Goal: Information Seeking & Learning: Learn about a topic

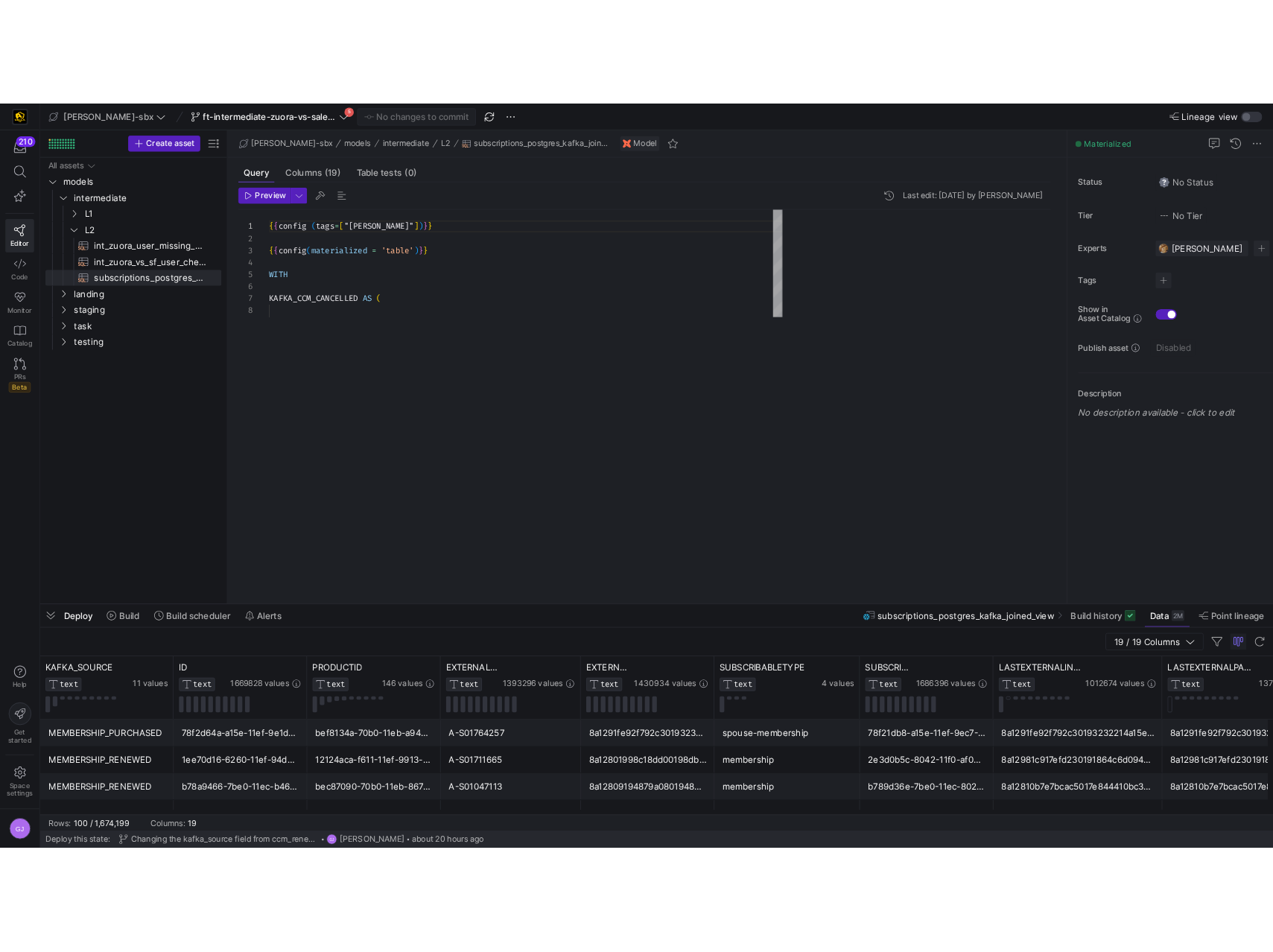
scroll to position [134, 0]
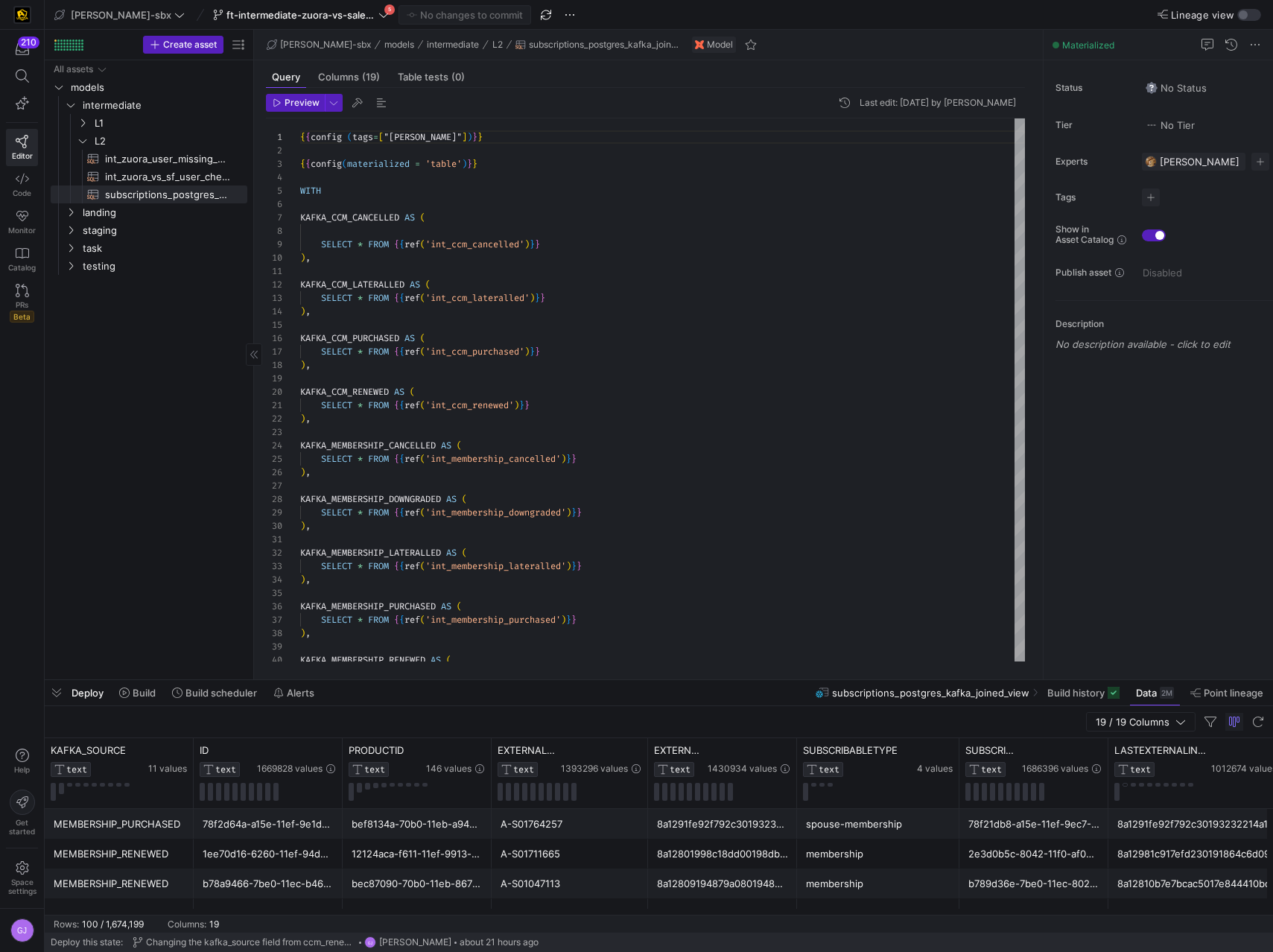
drag, startPoint x: 255, startPoint y: 351, endPoint x: 217, endPoint y: 359, distance: 38.8
click at [217, 359] on as-split "Create asset Drag here to set row groups Drag here to set column labels Group 1…" at bounding box center [658, 354] width 1228 height 650
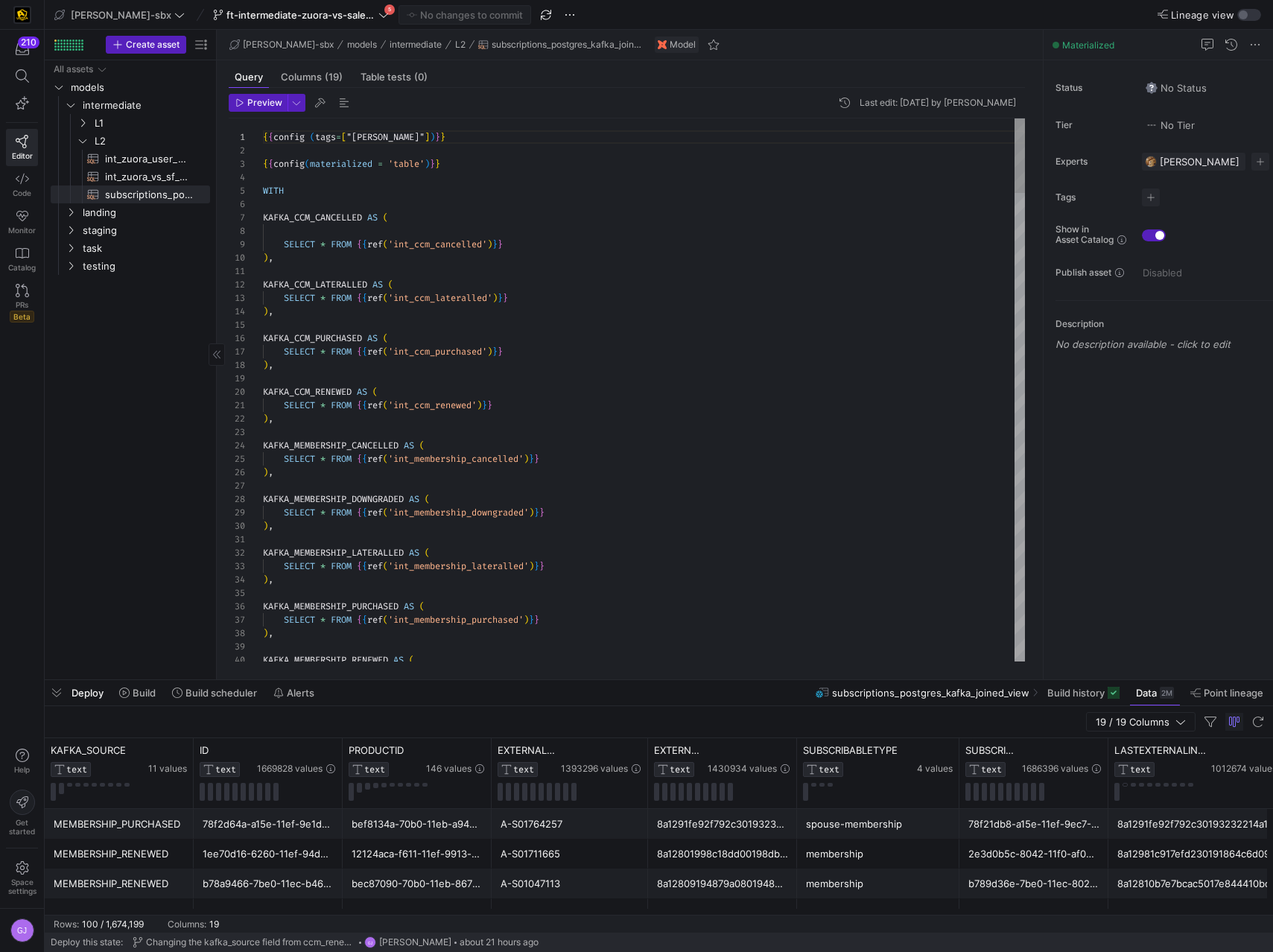
drag, startPoint x: 255, startPoint y: 331, endPoint x: 105, endPoint y: 315, distance: 150.9
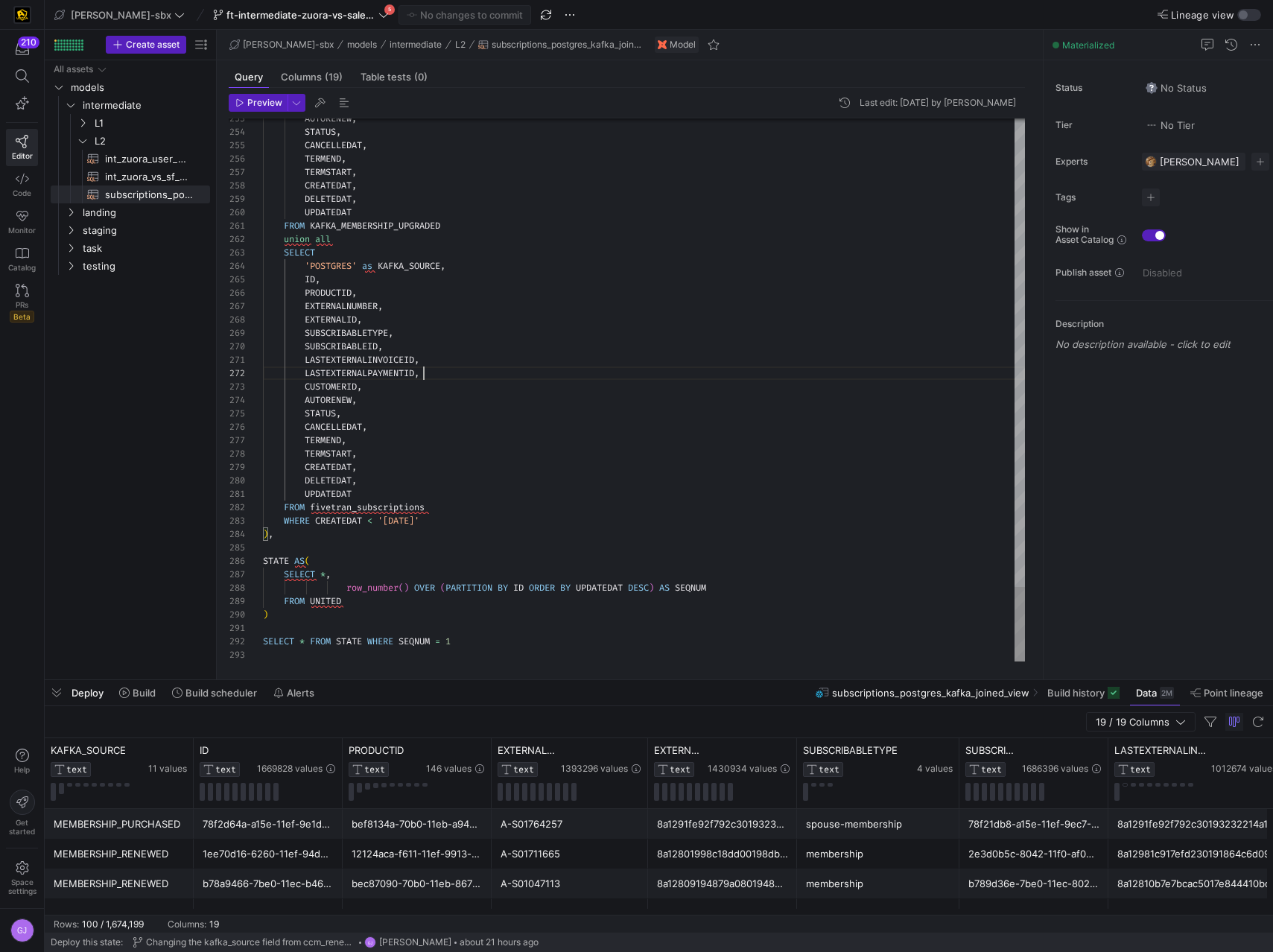
click at [117, 199] on span "subscriptions_postgres_kafka_joined_view​​​​​​​​​​" at bounding box center [149, 195] width 88 height 18
click at [1099, 695] on span "Build history" at bounding box center [1076, 693] width 57 height 12
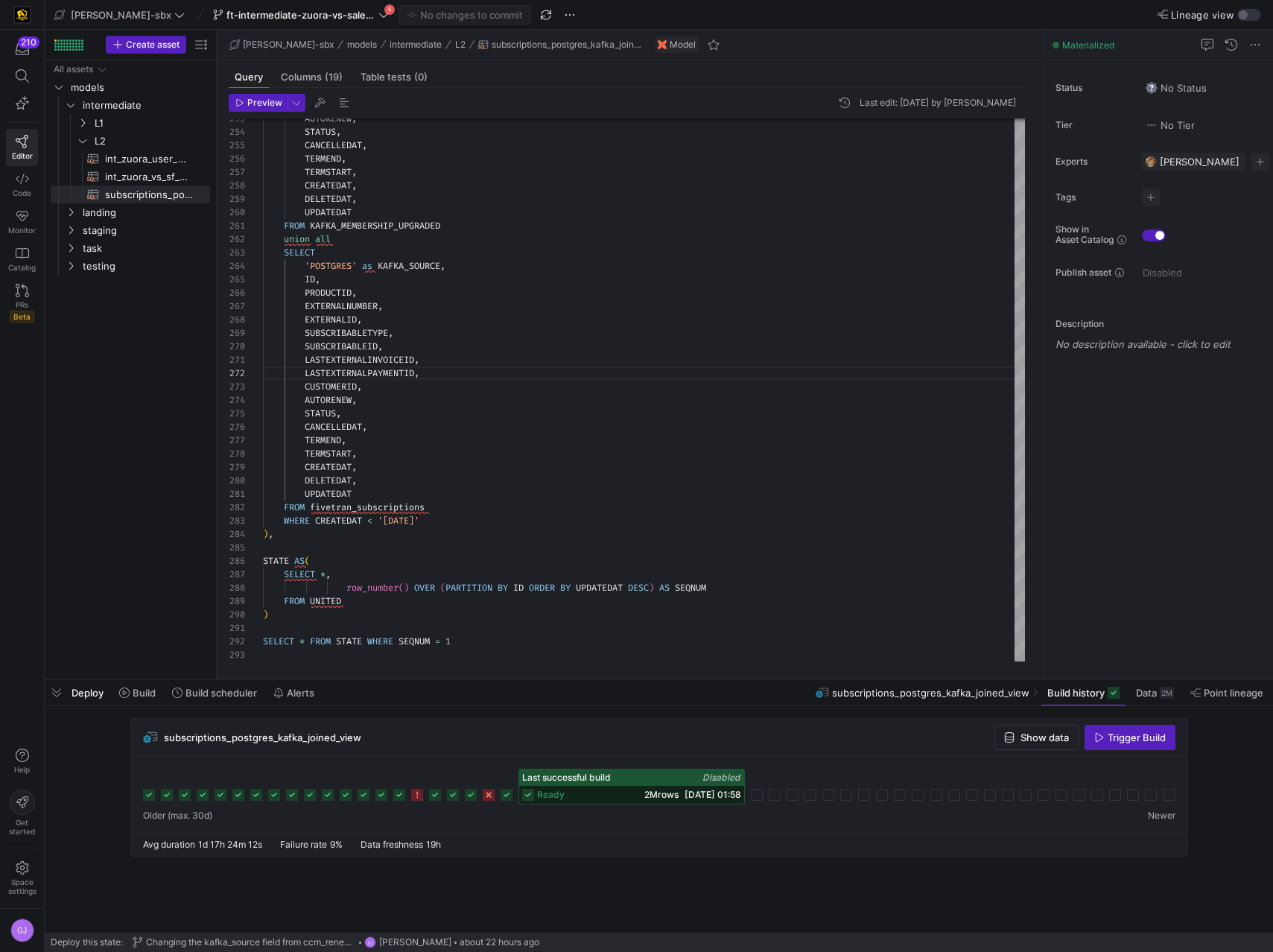
click at [645, 796] on span "2M rows" at bounding box center [661, 794] width 34 height 11
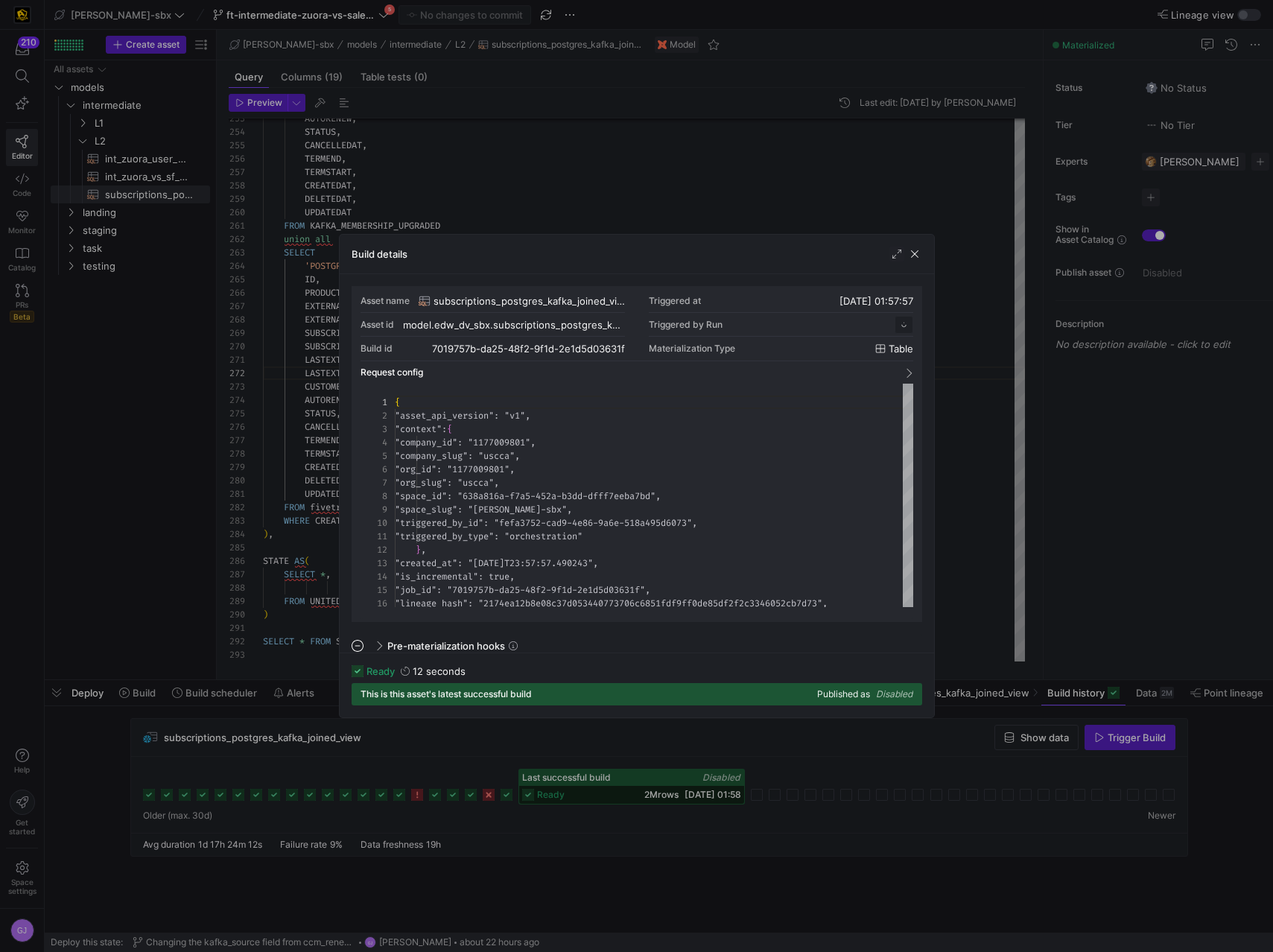
scroll to position [134, 0]
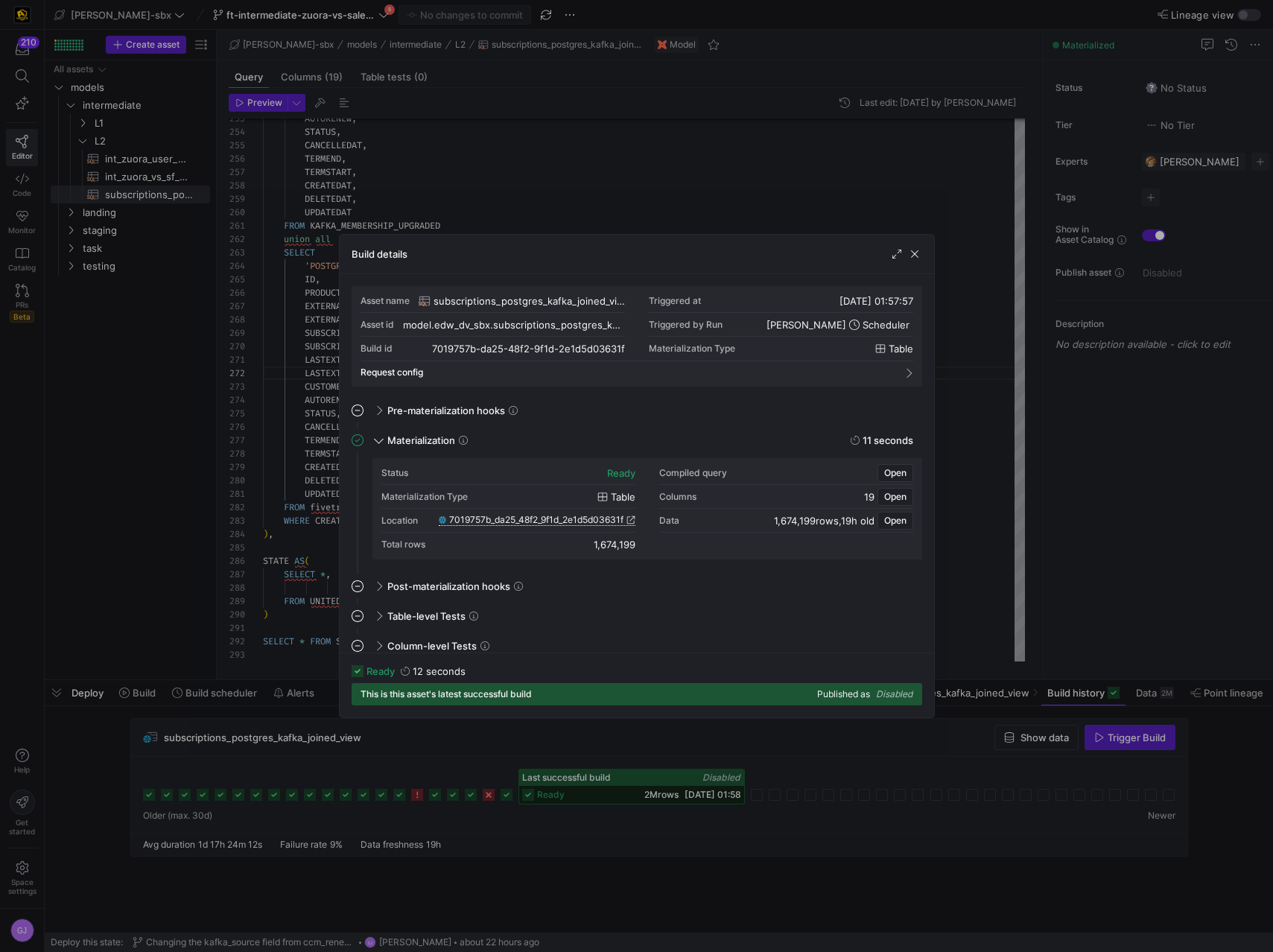
click at [538, 518] on span "7019757b_da25_48f2_9f1d_2e1d5d03631f" at bounding box center [536, 520] width 174 height 11
click at [911, 255] on span "button" at bounding box center [914, 253] width 15 height 15
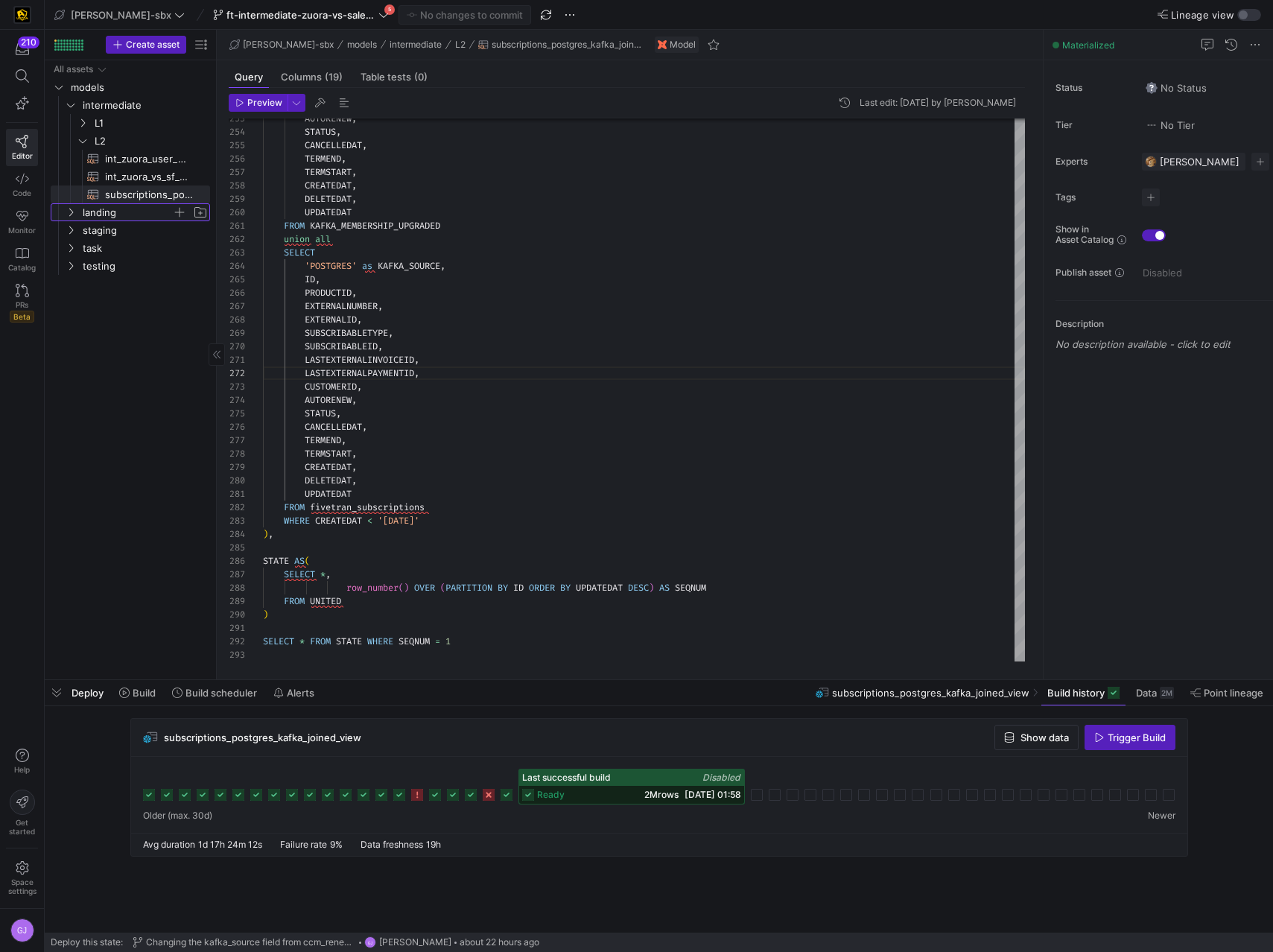
click at [108, 218] on span "landing" at bounding box center [127, 213] width 89 height 18
click at [108, 217] on span "landing" at bounding box center [127, 213] width 89 height 18
click at [116, 139] on span "L2" at bounding box center [133, 141] width 77 height 18
click at [107, 111] on span "intermediate" at bounding box center [127, 105] width 89 height 18
click at [103, 107] on span "intermediate" at bounding box center [127, 105] width 89 height 18
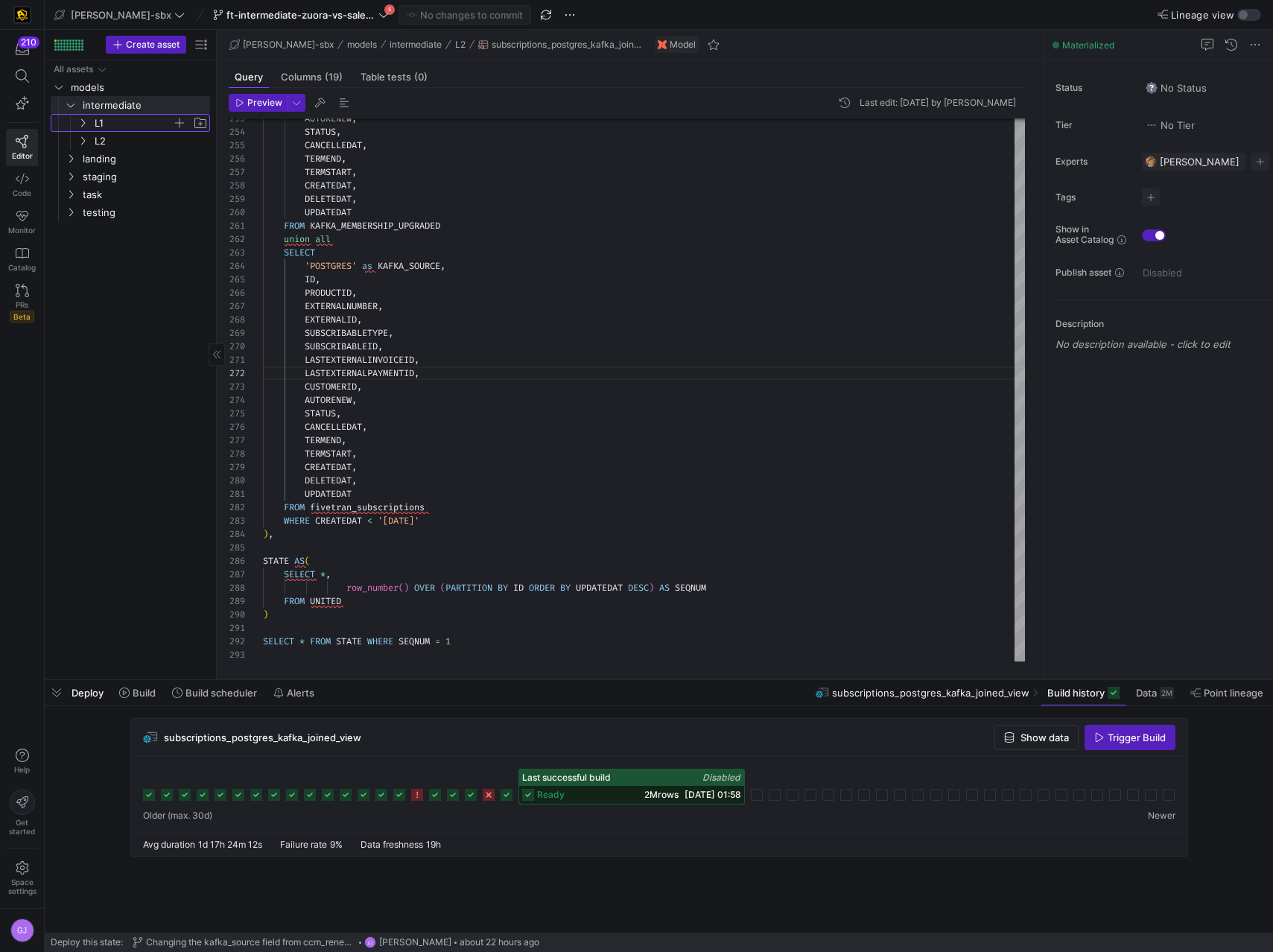
click at [103, 118] on span "L1" at bounding box center [133, 124] width 77 height 18
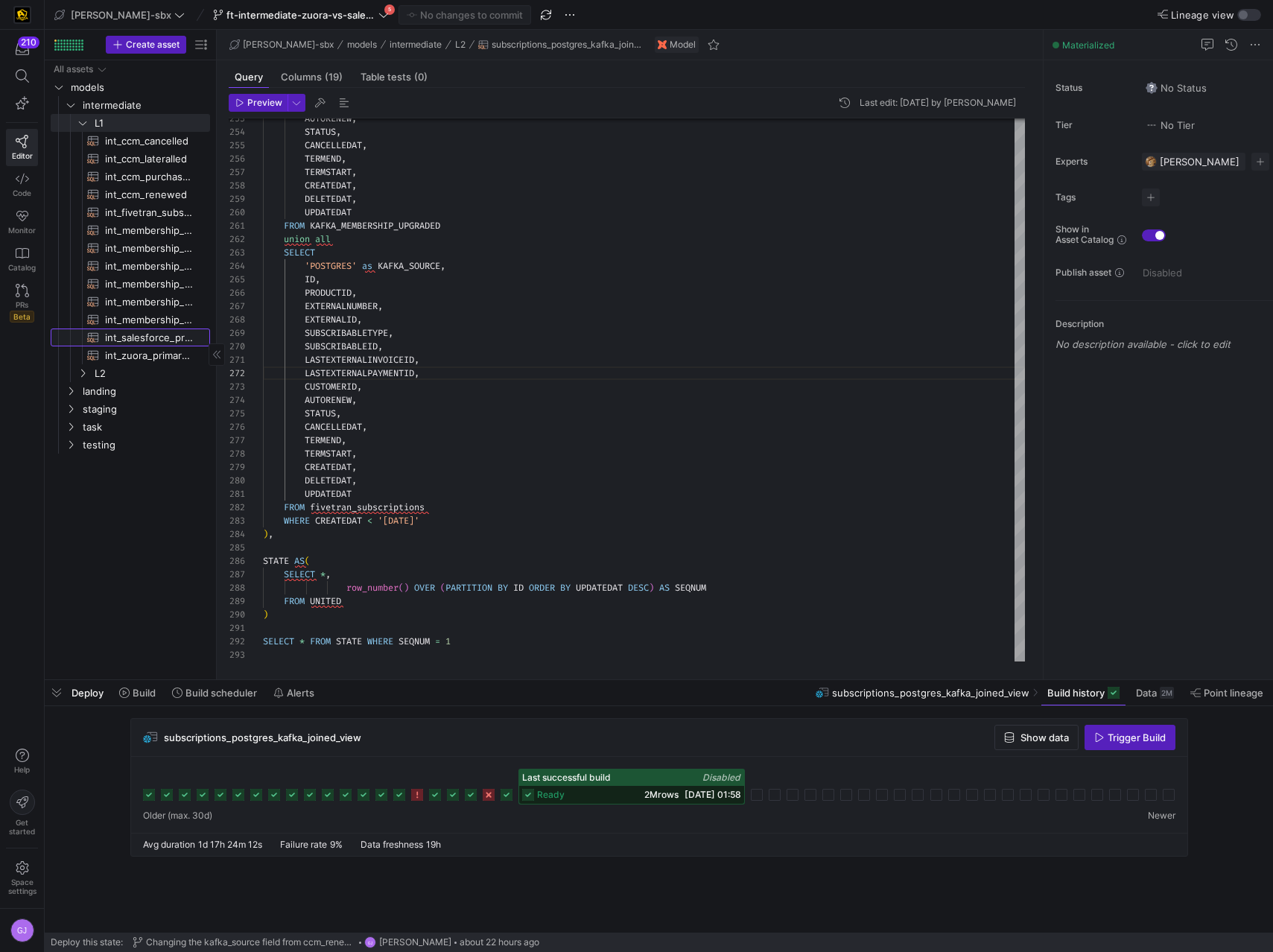
click at [143, 340] on span "int_salesforce_primary_account​​​​​​​​​​" at bounding box center [149, 338] width 88 height 18
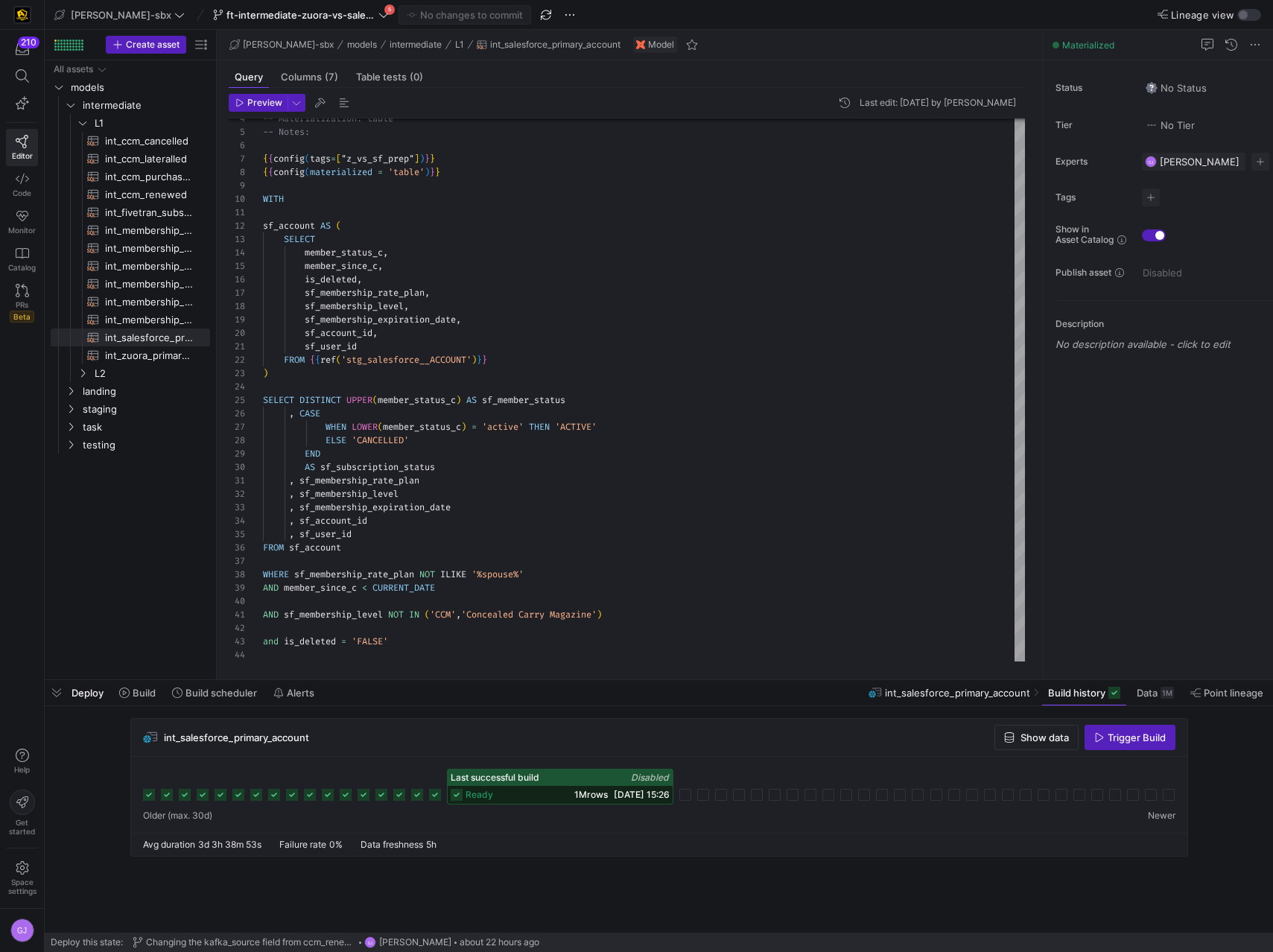
click at [574, 795] on span "1M rows" at bounding box center [591, 794] width 33 height 11
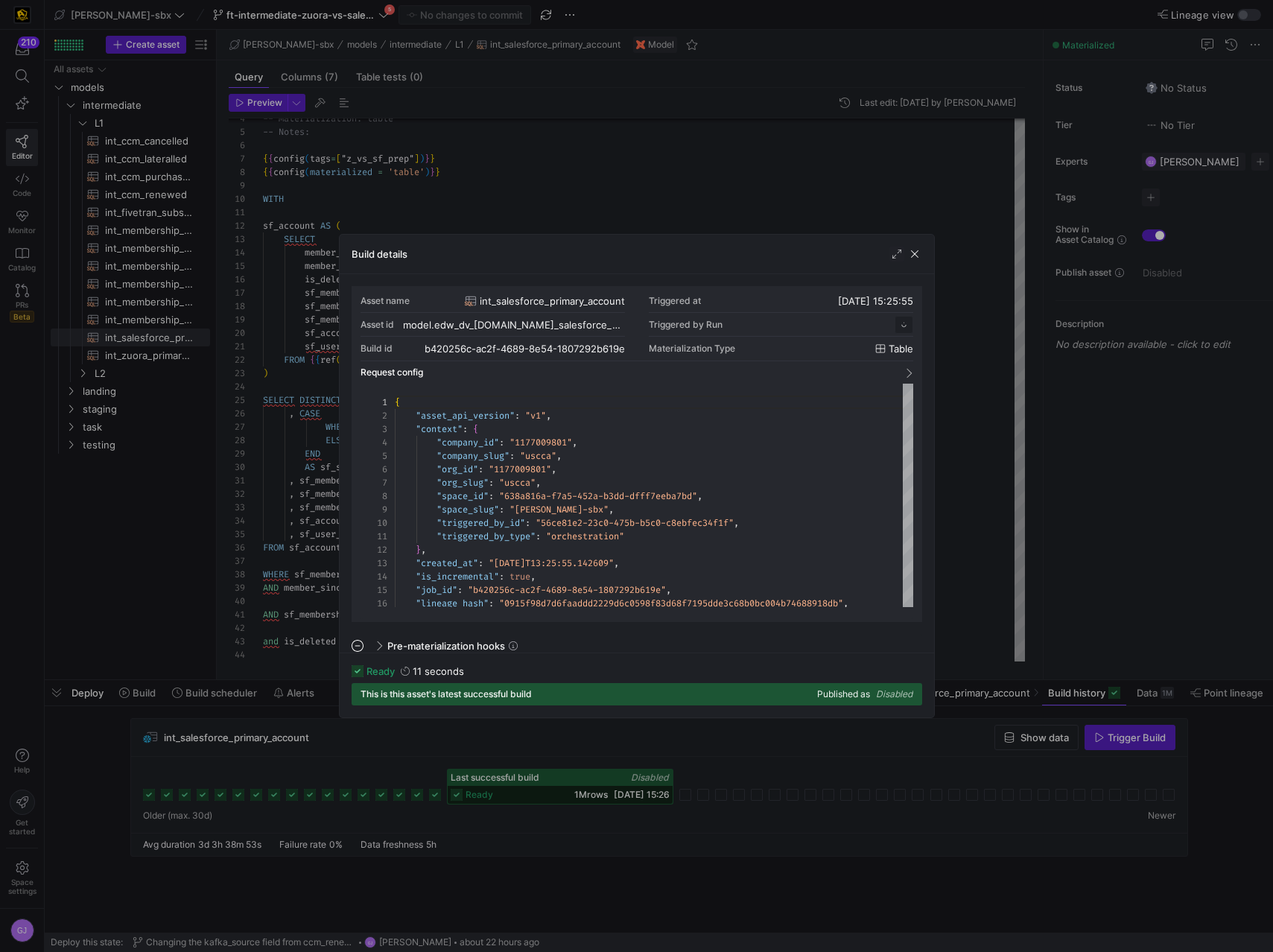
scroll to position [134, 0]
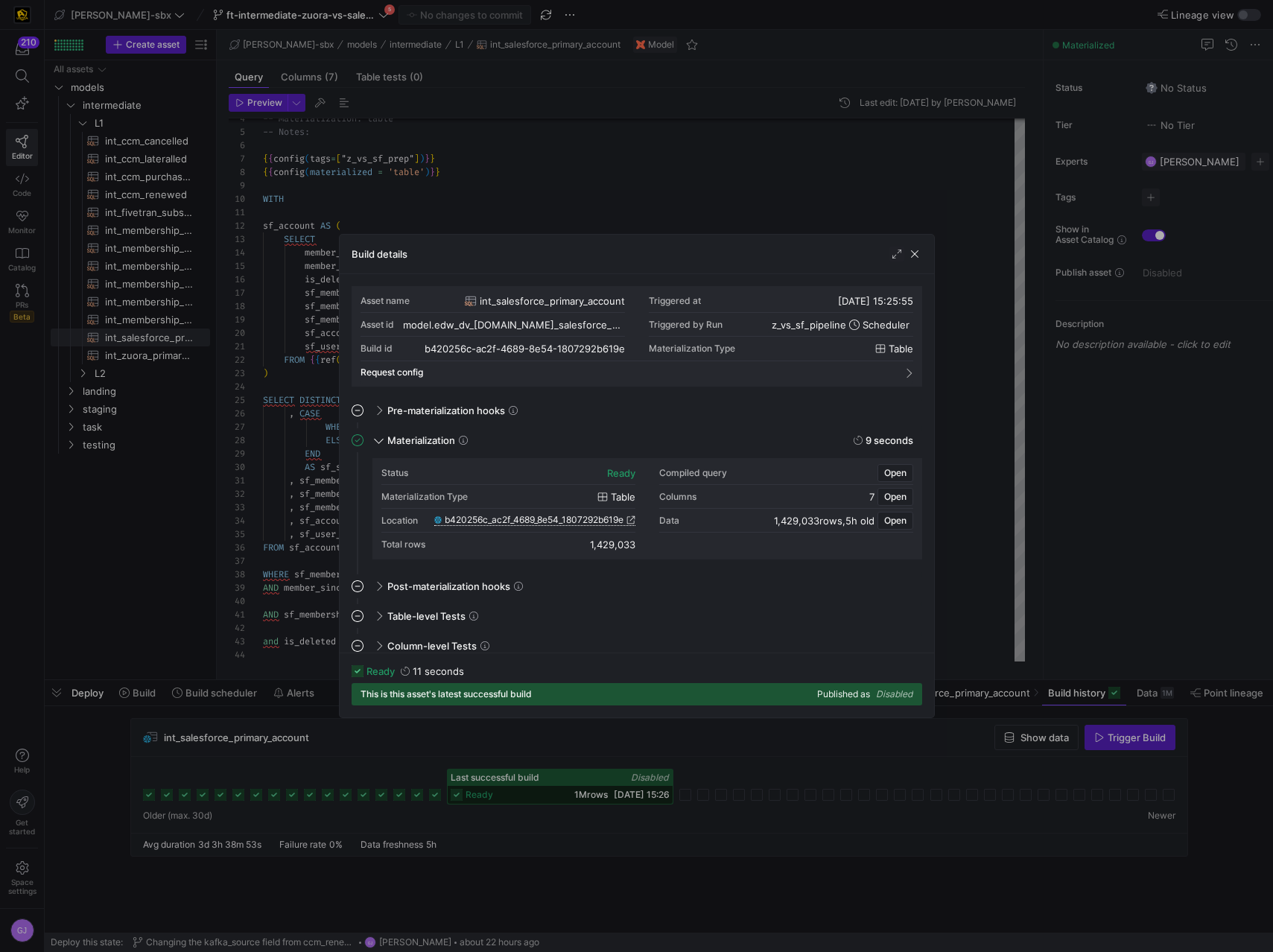
click at [537, 522] on span "b420256c_ac2f_4689_8e54_1807292b619e" at bounding box center [534, 520] width 179 height 11
click at [921, 255] on span "button" at bounding box center [914, 253] width 15 height 15
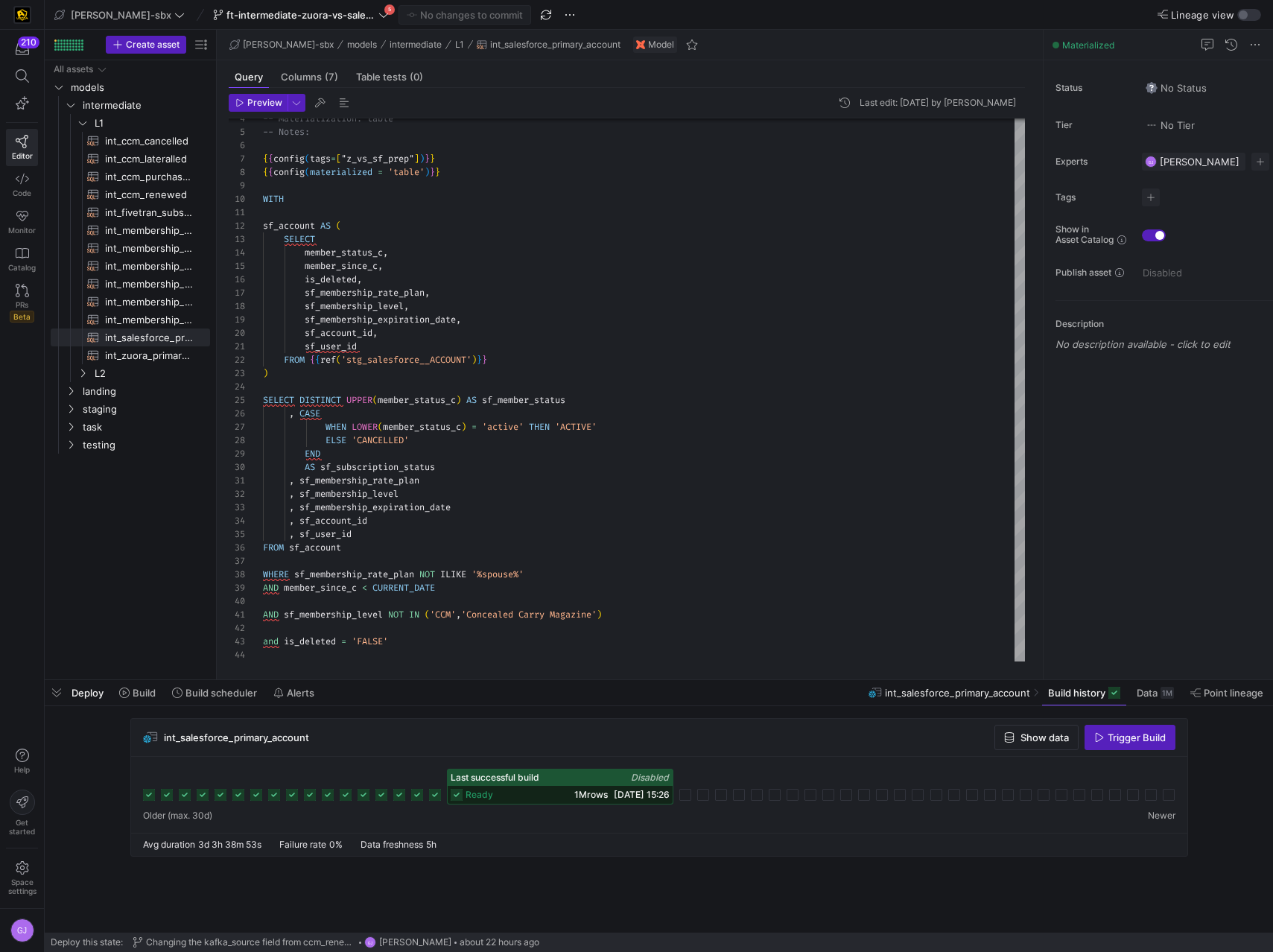
click at [518, 788] on div "ready 1M rows [DATE] 15:26" at bounding box center [560, 795] width 225 height 18
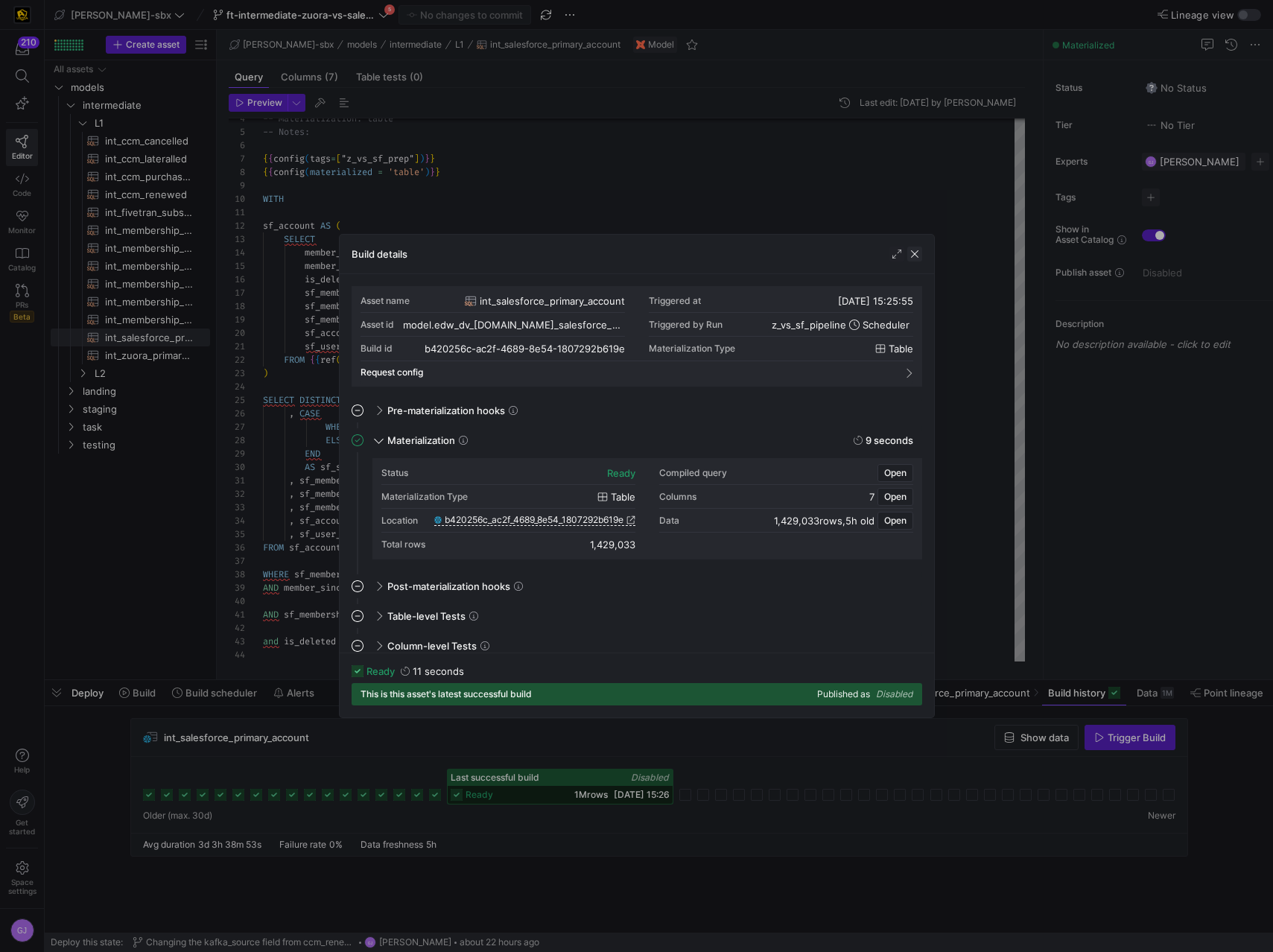
click at [920, 257] on span "button" at bounding box center [914, 253] width 15 height 15
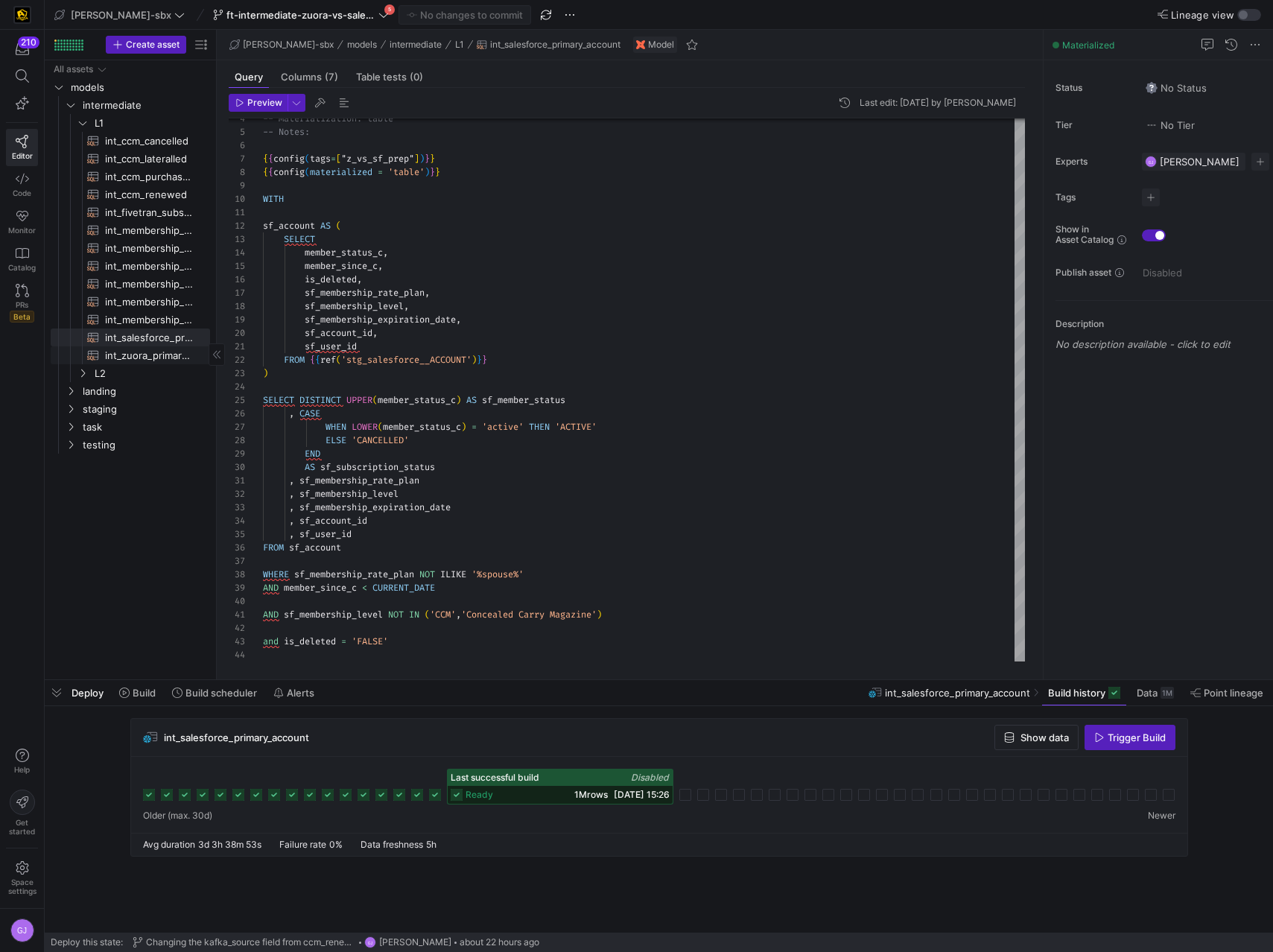
click at [121, 359] on span "int_zuora_primary_accounts​​​​​​​​​​" at bounding box center [149, 356] width 88 height 18
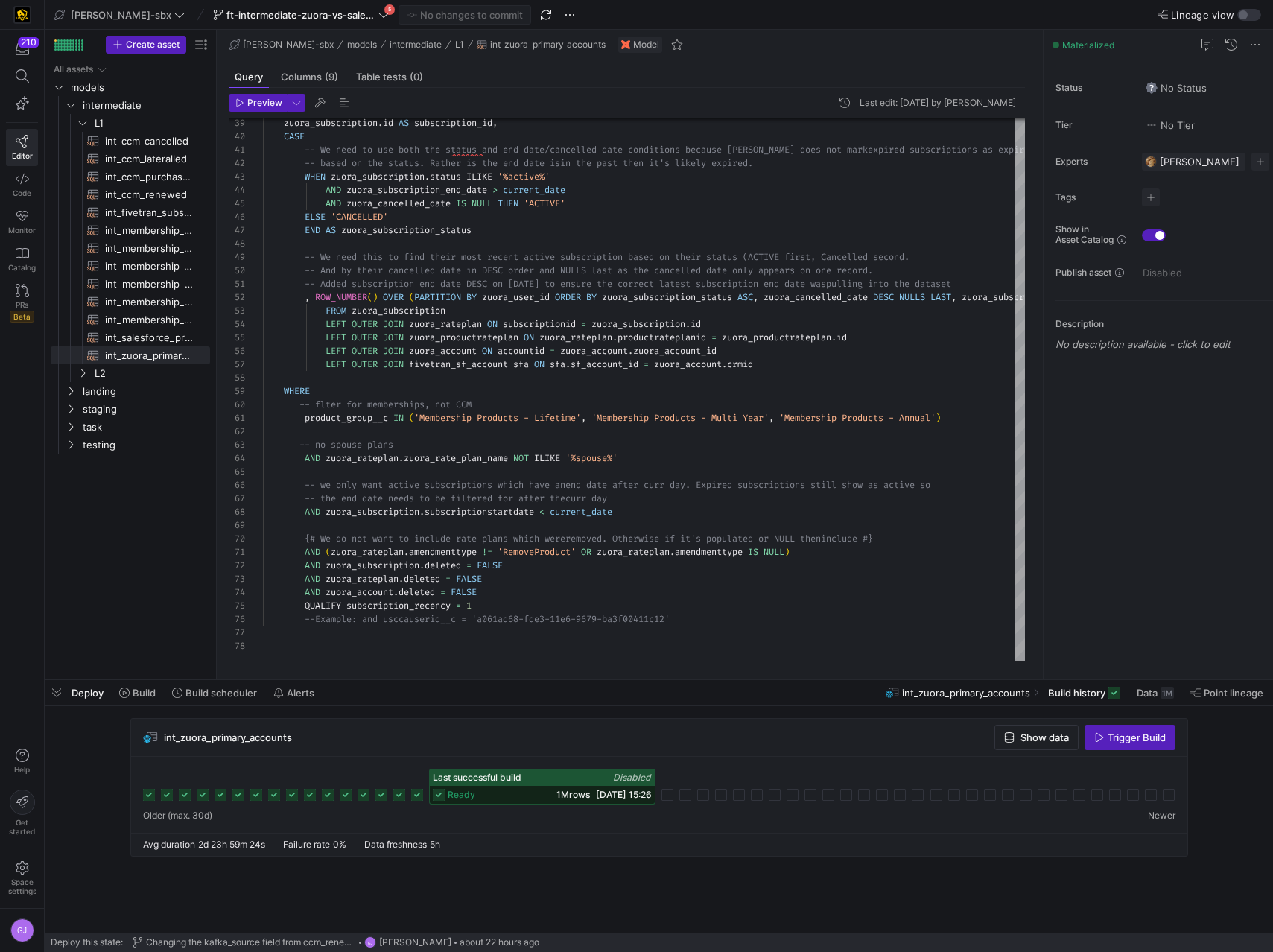
click at [564, 786] on div "ready 1M rows [DATE] 15:26" at bounding box center [542, 795] width 225 height 18
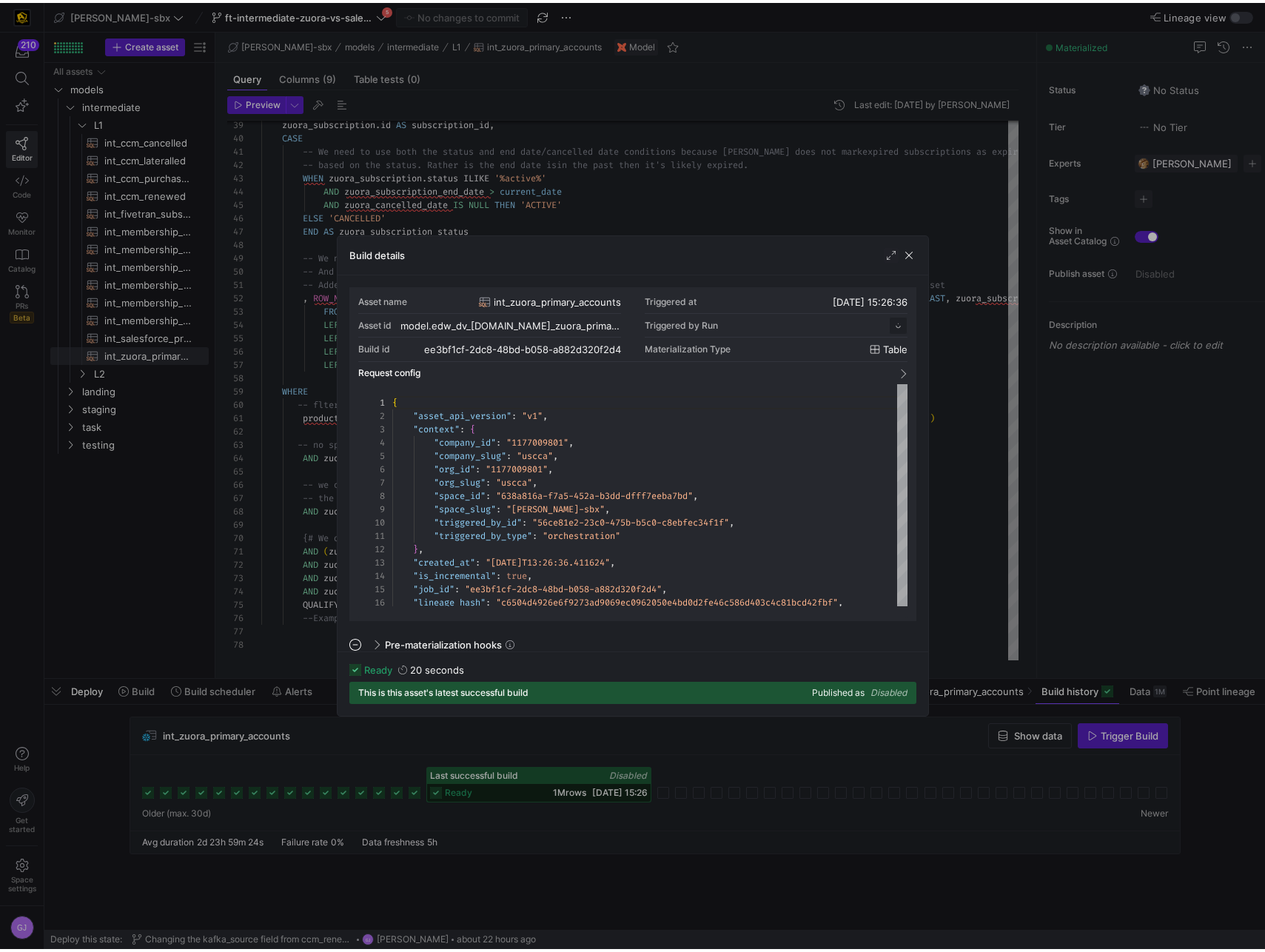
scroll to position [133, 0]
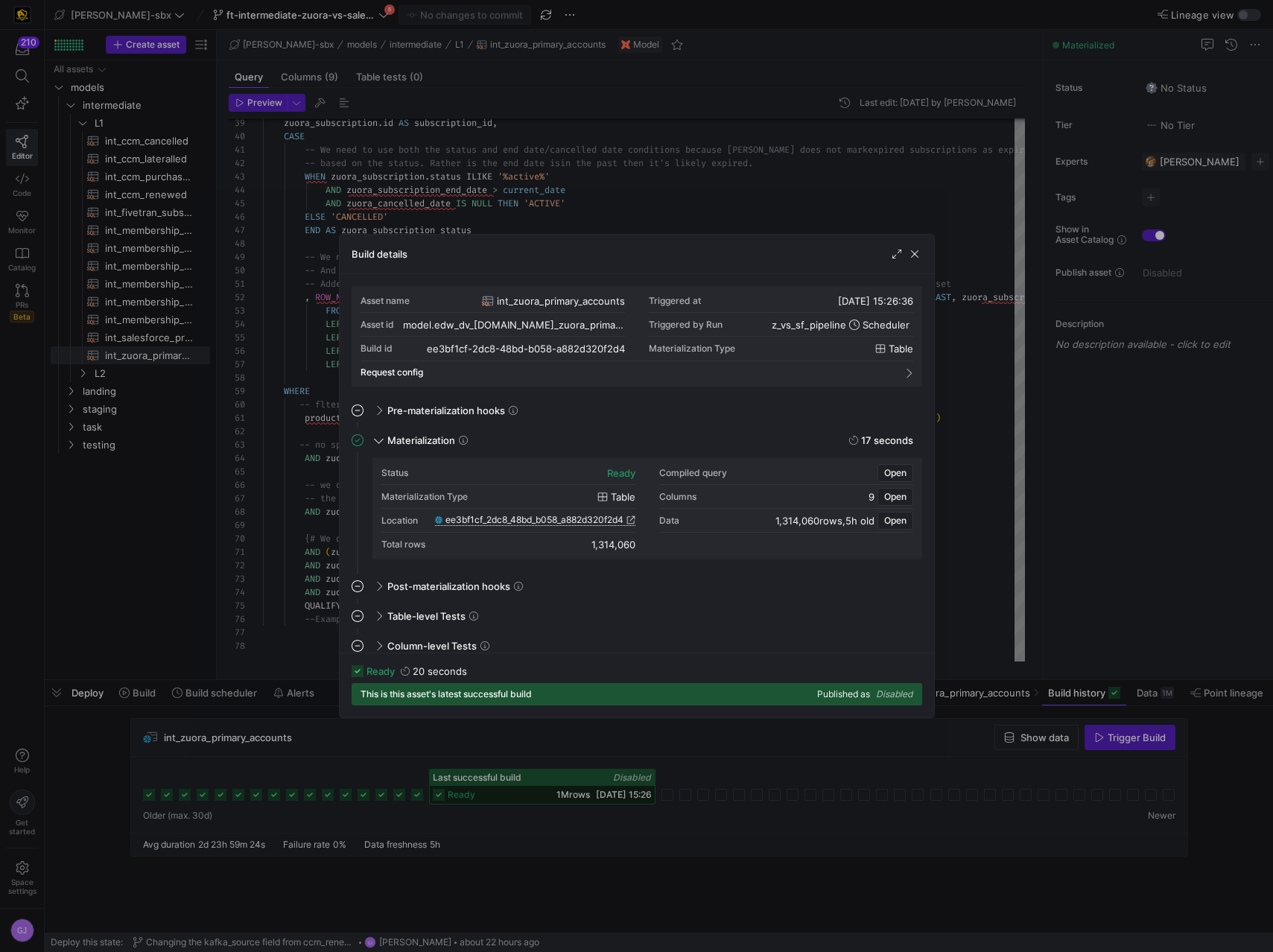
click at [586, 522] on span "ee3bf1cf_2dc8_48bd_b058_a882d320f2d4" at bounding box center [534, 520] width 178 height 11
click at [928, 246] on div "Build details" at bounding box center [637, 254] width 594 height 39
click at [915, 256] on span "button" at bounding box center [914, 253] width 15 height 15
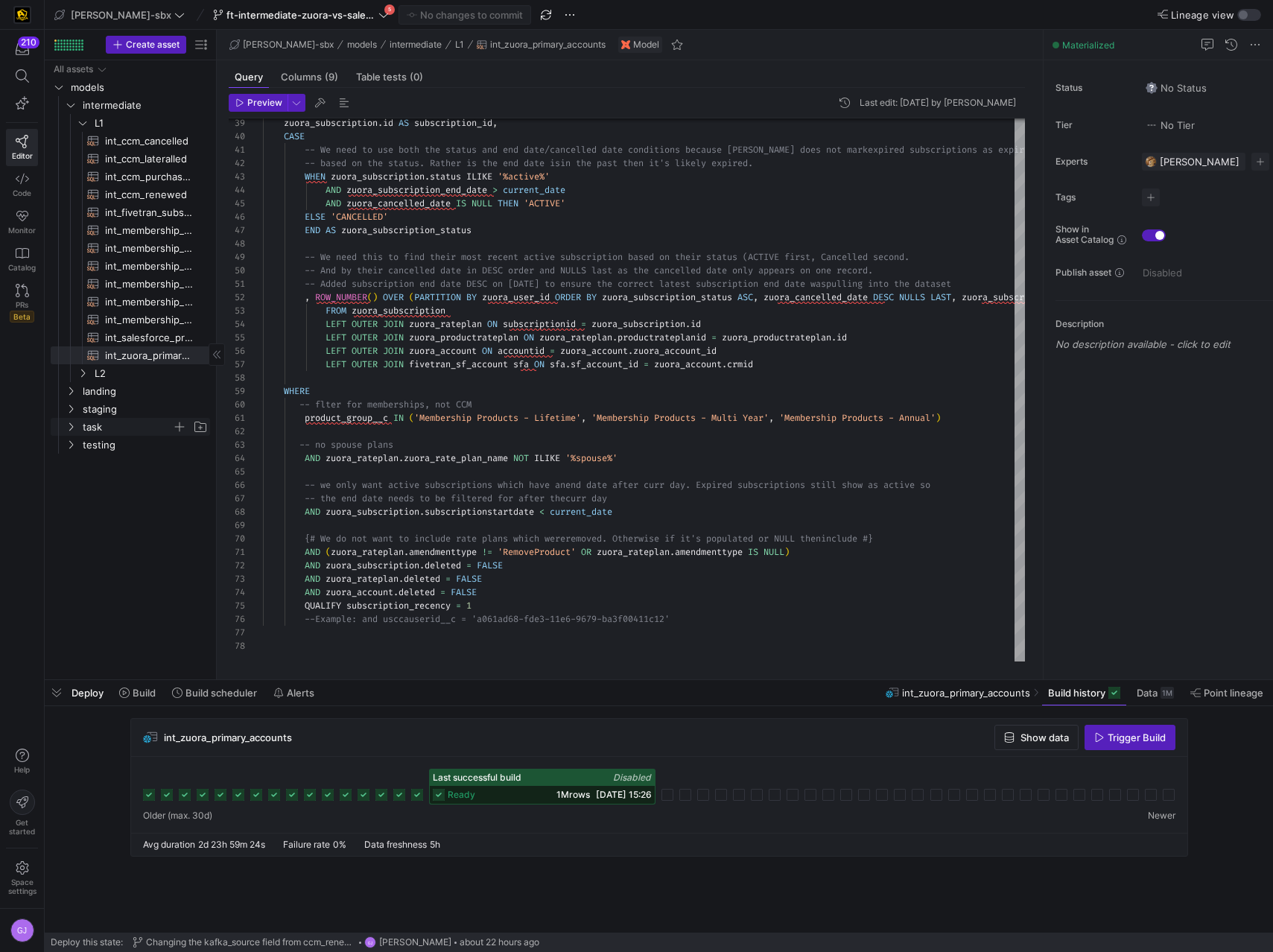
click at [101, 428] on span "task" at bounding box center [127, 428] width 89 height 18
click at [110, 451] on span "int_insert_records_into_zuora_vs_salesforce​​​​​​​​​​" at bounding box center [143, 445] width 100 height 18
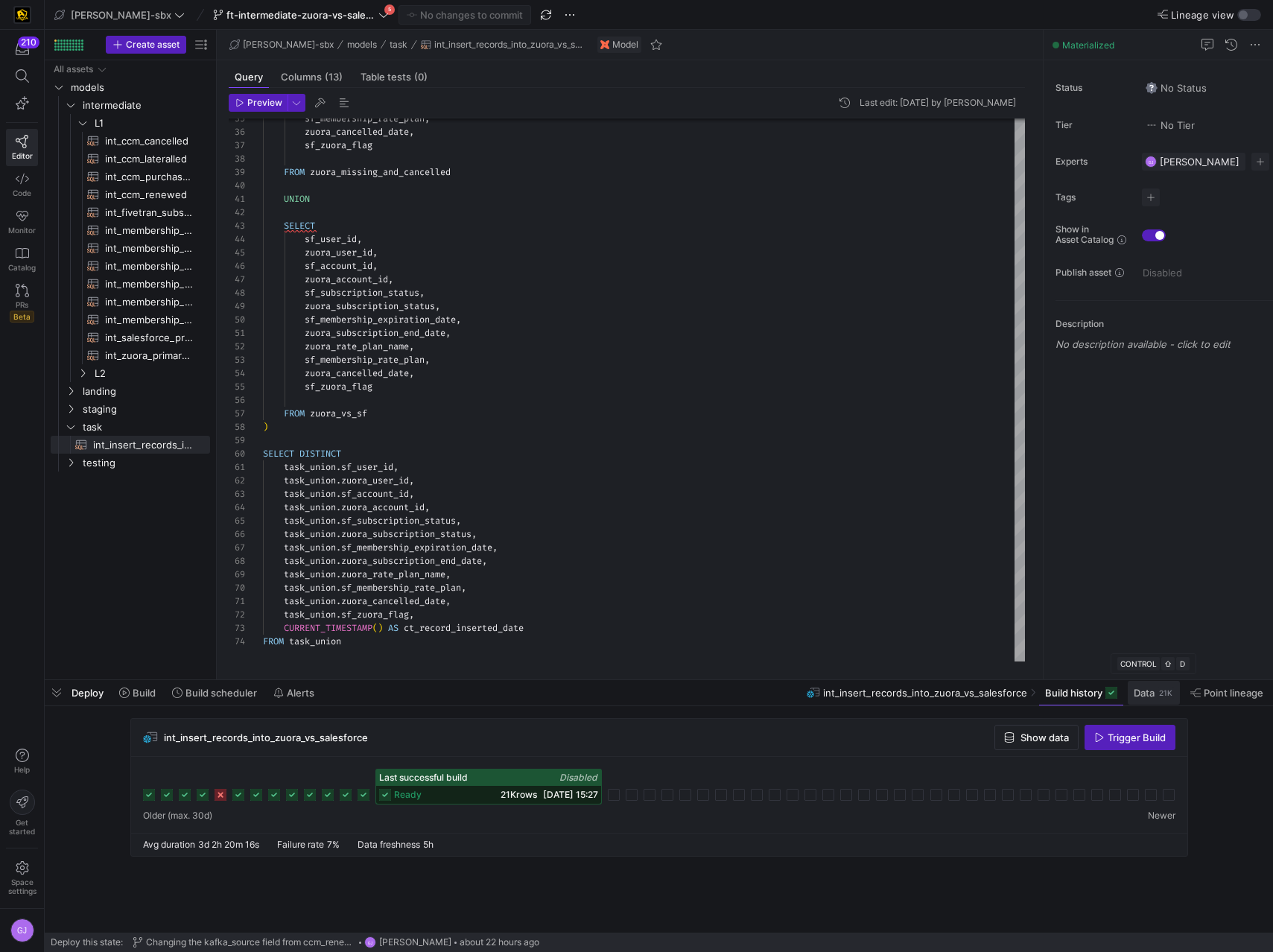
click at [1146, 697] on span "Data" at bounding box center [1144, 693] width 21 height 12
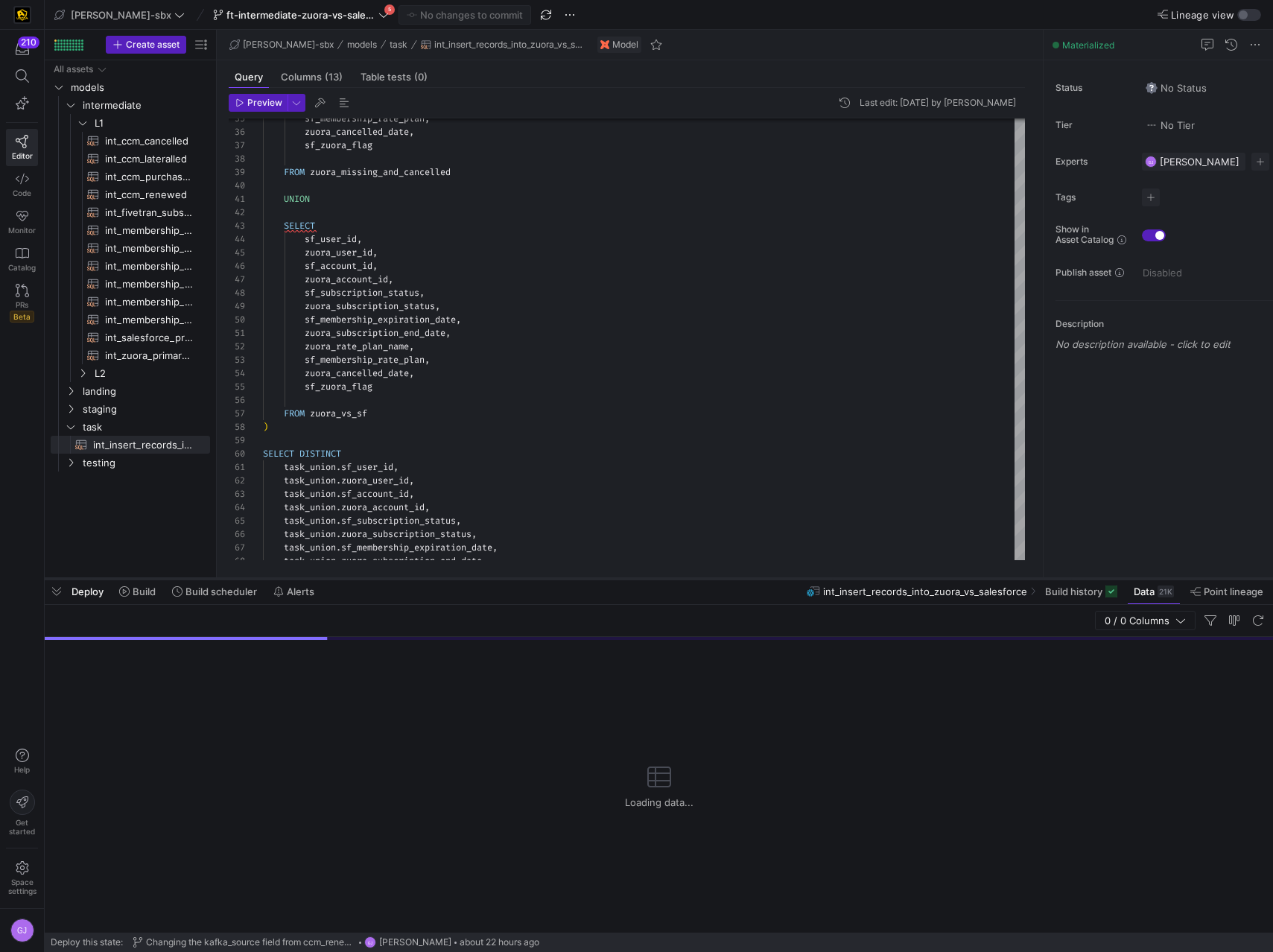
drag, startPoint x: 727, startPoint y: 679, endPoint x: 724, endPoint y: 565, distance: 114.0
click at [724, 576] on div at bounding box center [658, 579] width 1228 height 6
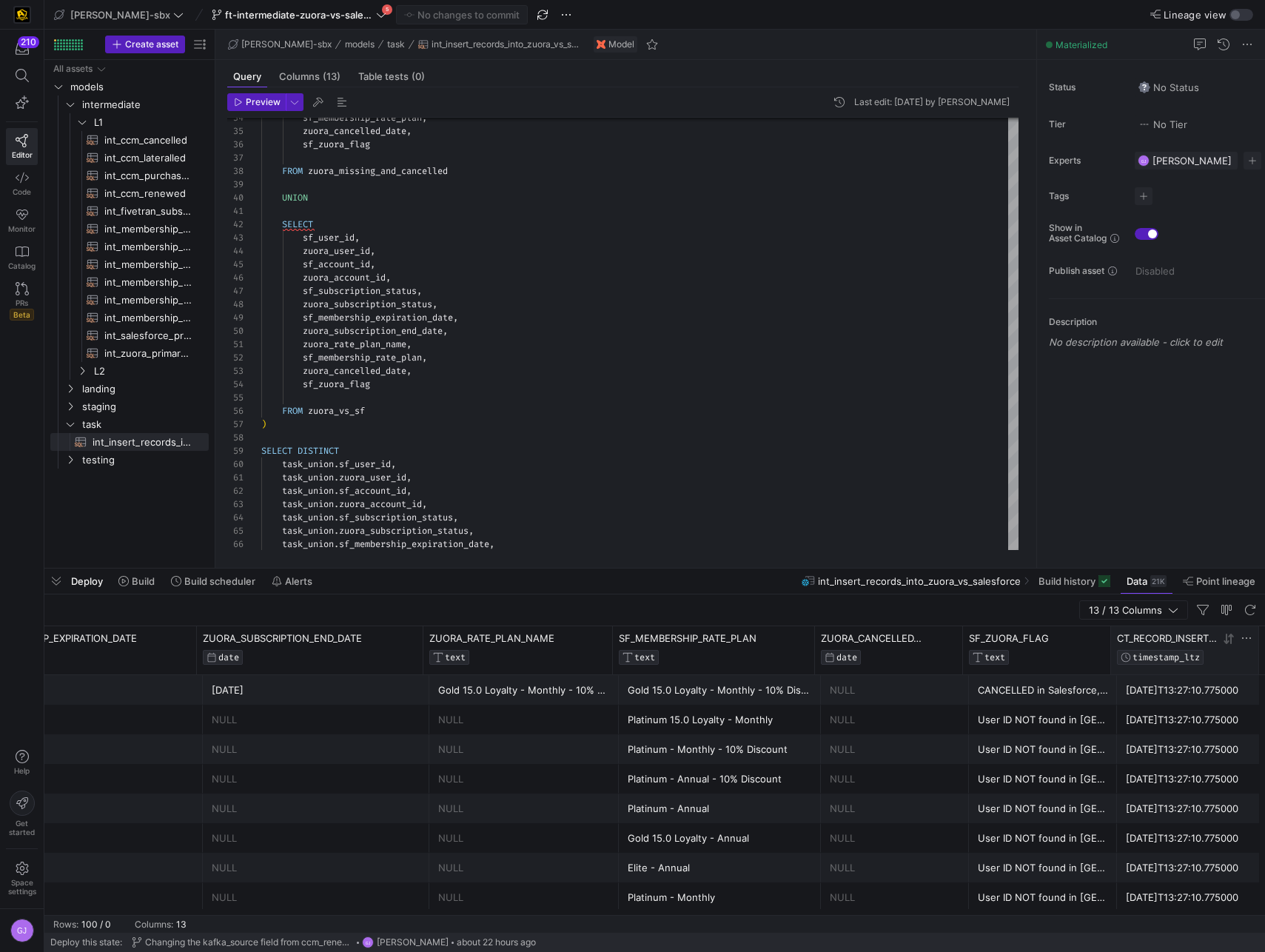
click at [1228, 639] on icon at bounding box center [1229, 639] width 12 height 12
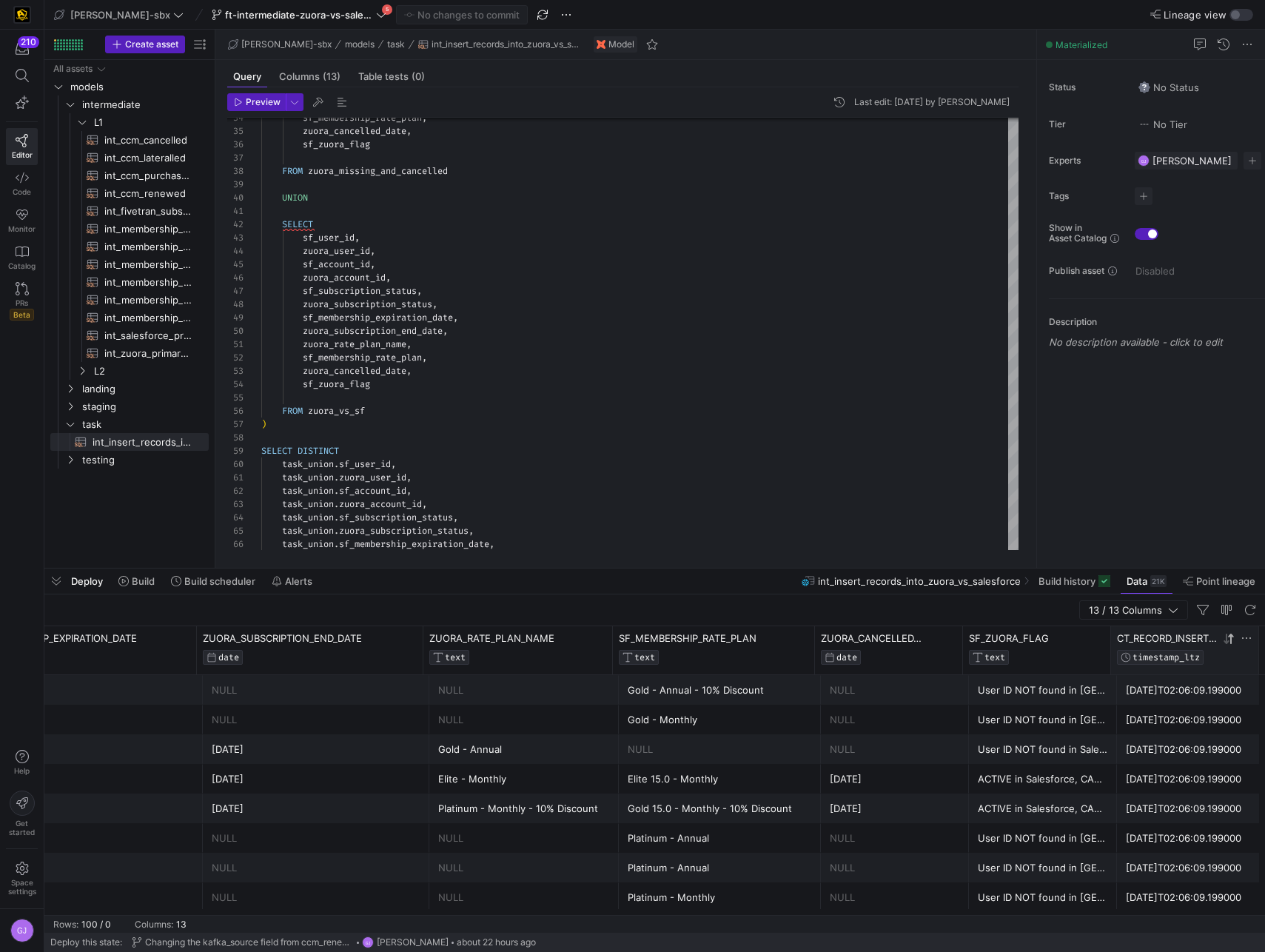
click at [1230, 641] on icon at bounding box center [1231, 638] width 5 height 10
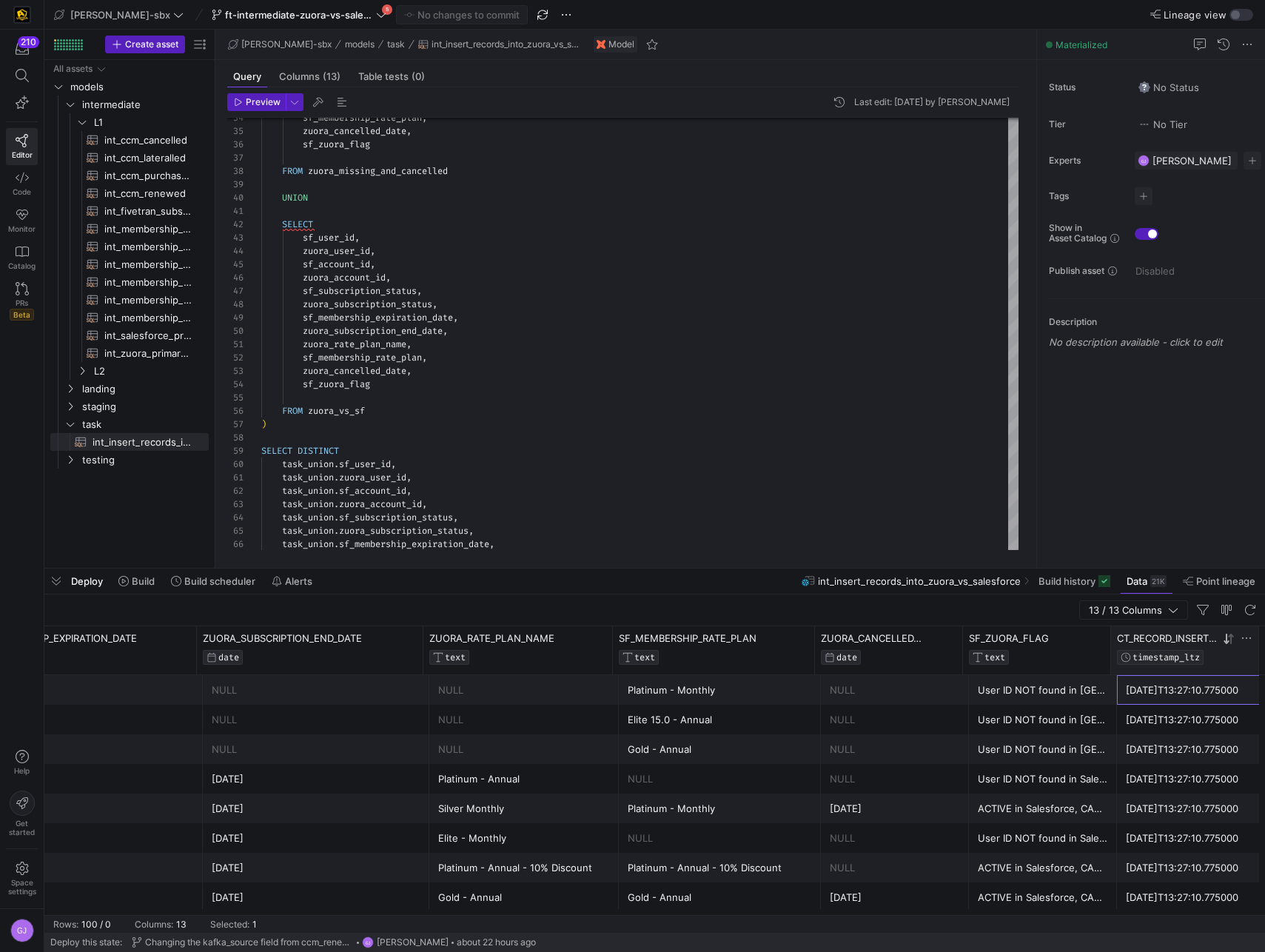
click at [1179, 690] on div "[DATE]T13:27:10.775000" at bounding box center [1192, 690] width 131 height 29
click at [1193, 691] on div "[DATE]T13:27:10.775000" at bounding box center [1192, 690] width 131 height 29
click at [1064, 578] on span "Build history" at bounding box center [1066, 581] width 57 height 12
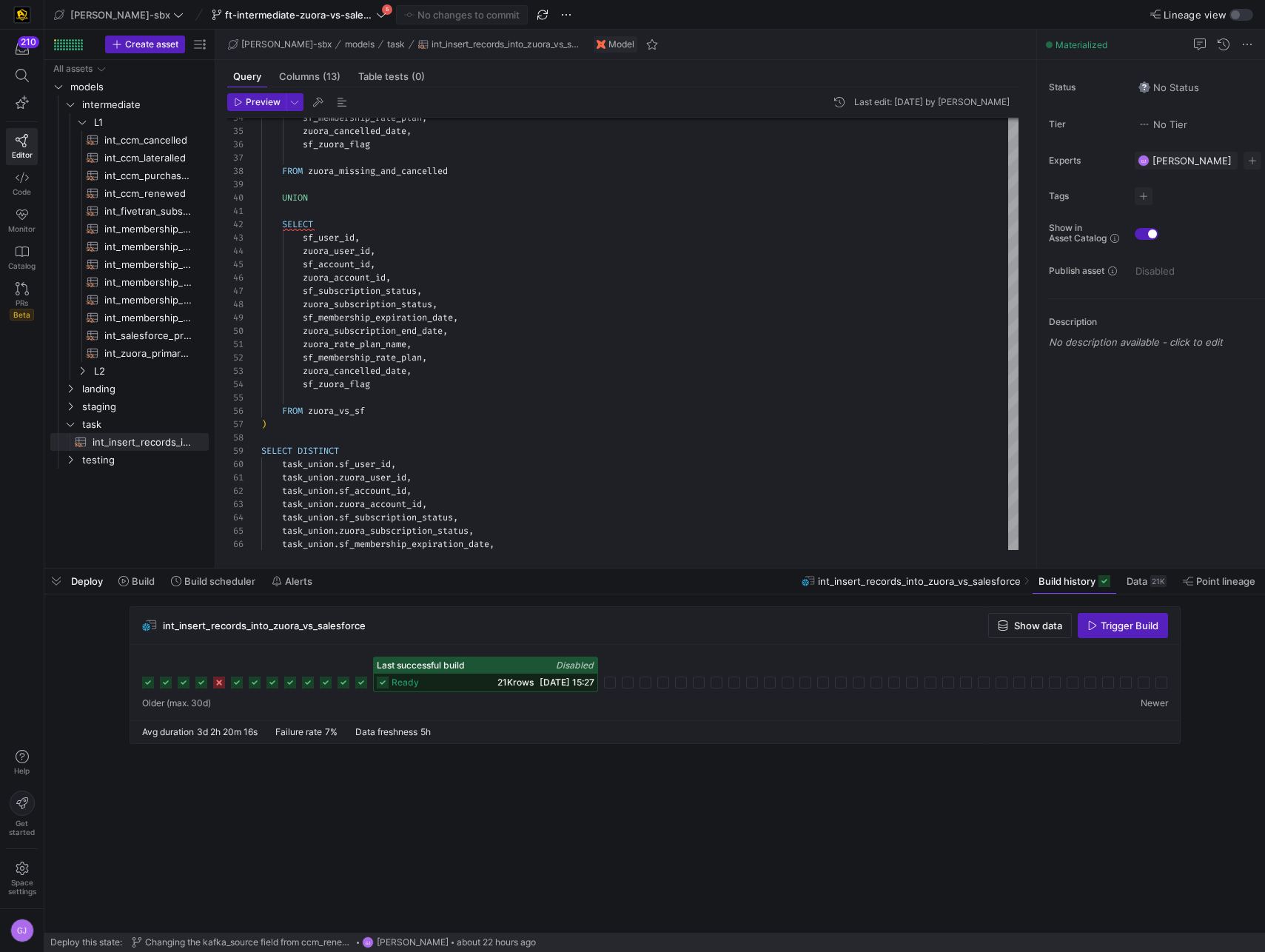
click at [551, 685] on span "[DATE] 15:27" at bounding box center [567, 682] width 55 height 11
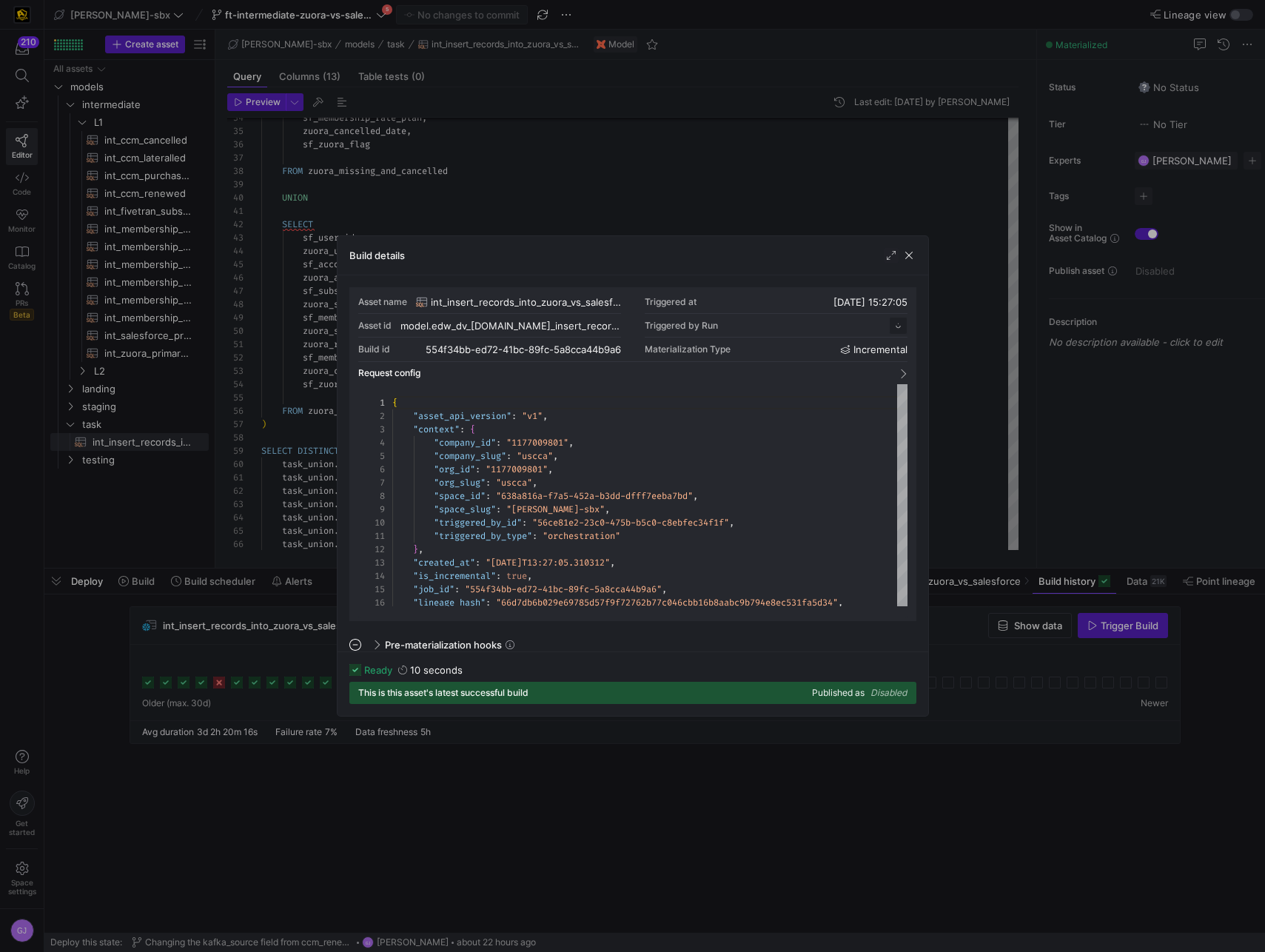
scroll to position [133, 0]
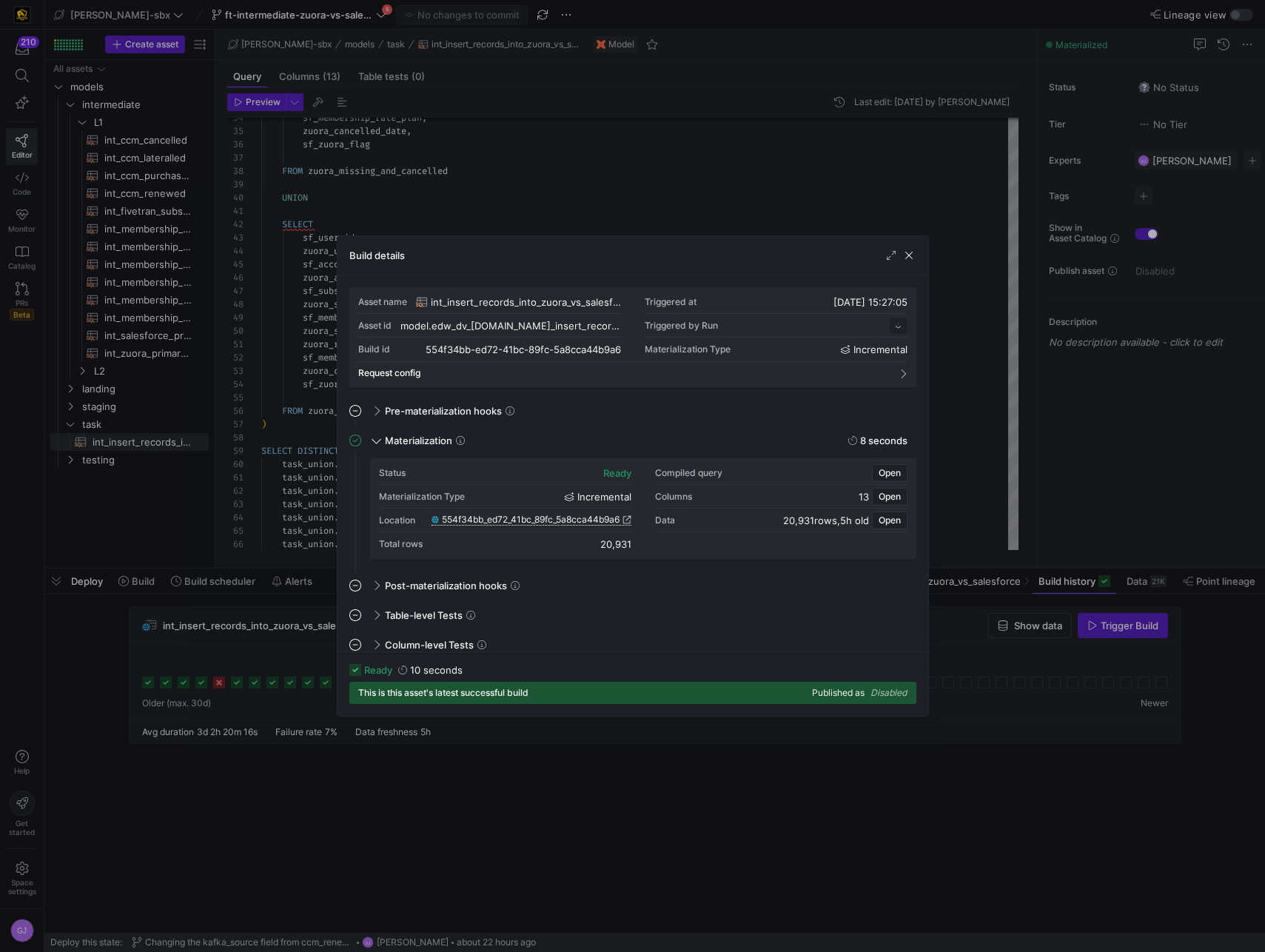
click at [572, 522] on span "554f34bb_ed72_41bc_89fc_5a8cca44b9a6" at bounding box center [531, 520] width 178 height 10
click at [909, 256] on span "button" at bounding box center [909, 255] width 15 height 15
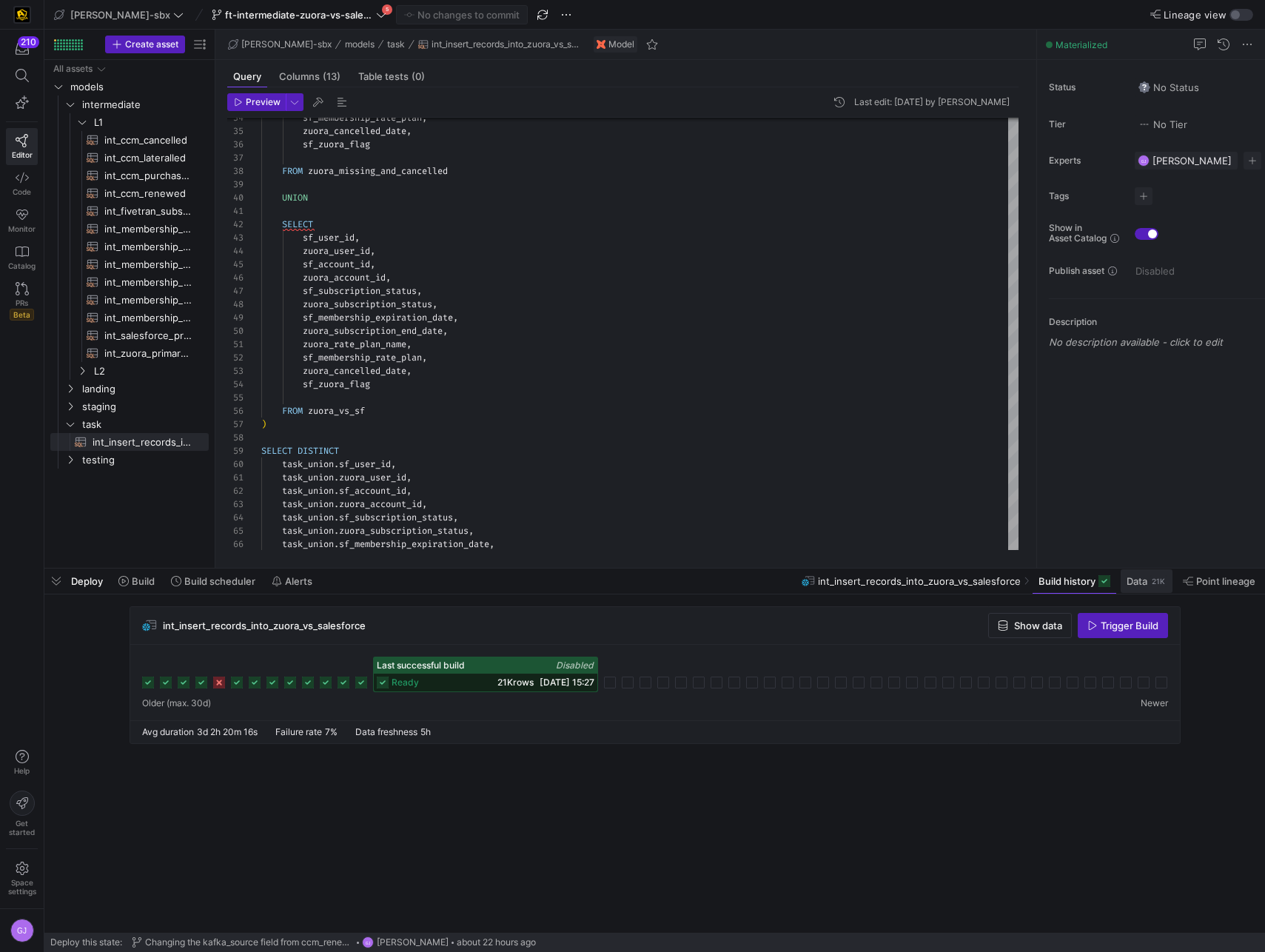
click at [1132, 579] on span "Data" at bounding box center [1137, 581] width 21 height 12
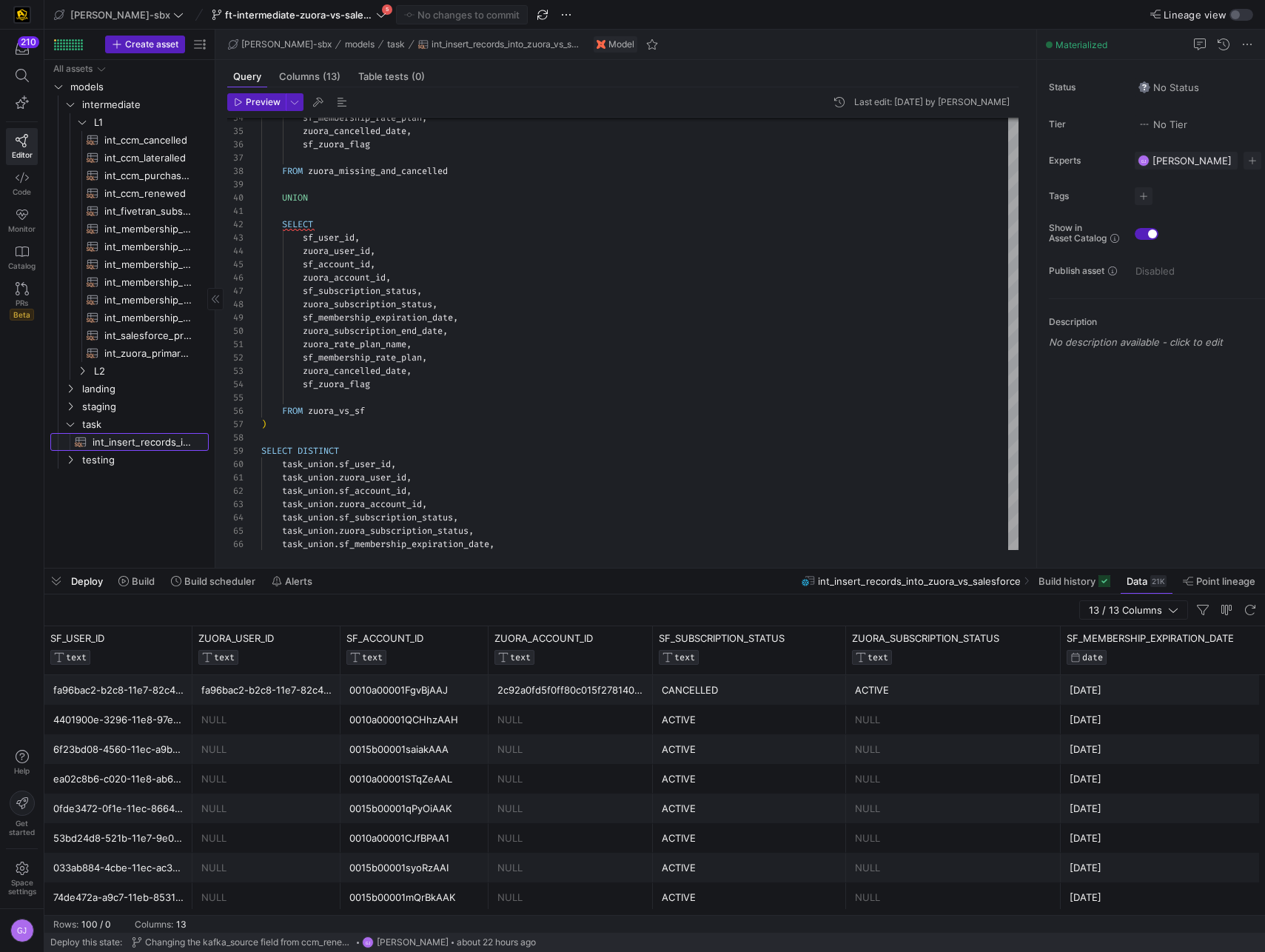
click at [145, 443] on span "int_insert_records_into_zuora_vs_salesforce​​​​​​​​​​" at bounding box center [142, 442] width 99 height 17
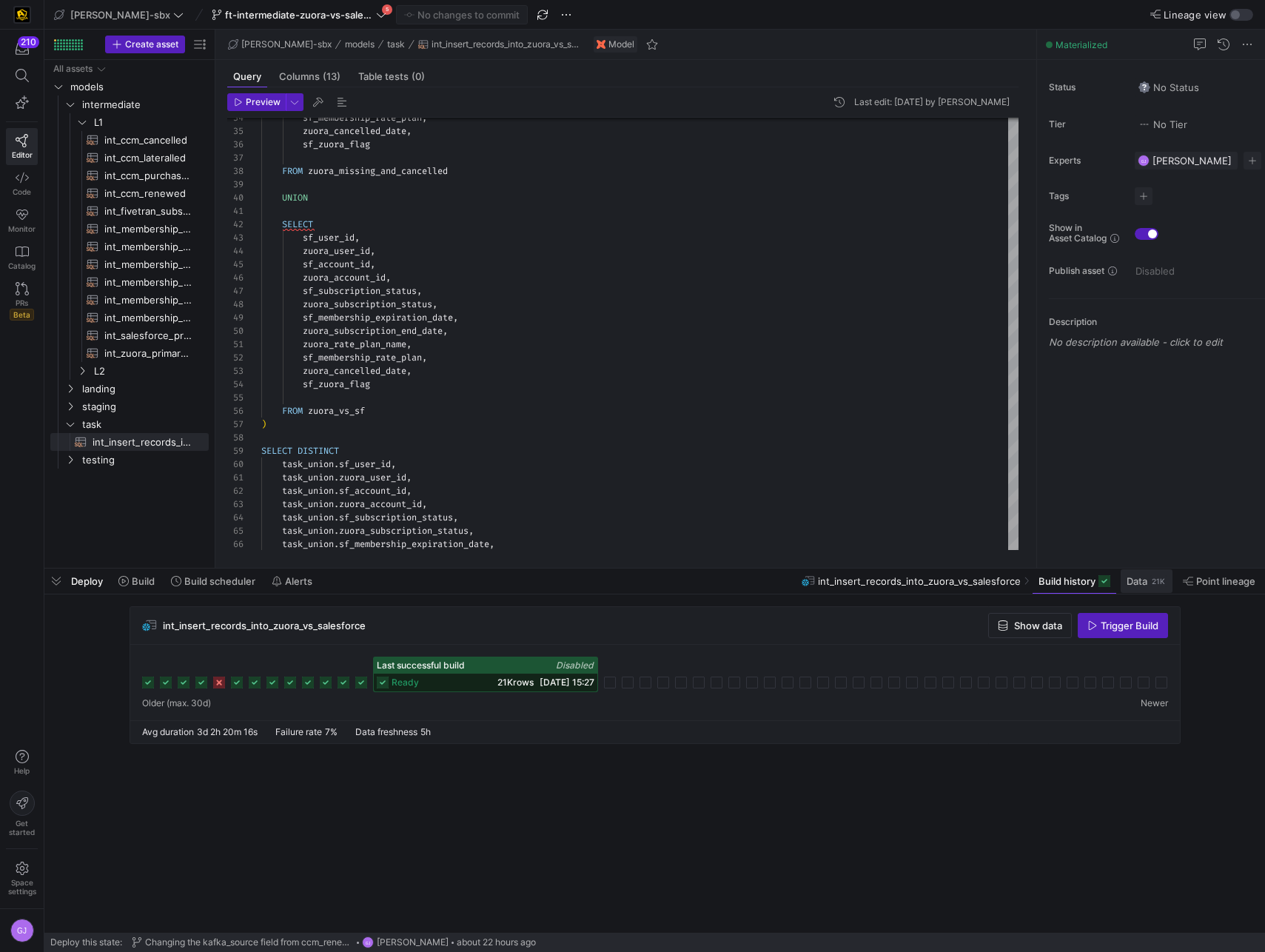
click at [1152, 585] on div "21K" at bounding box center [1159, 581] width 17 height 12
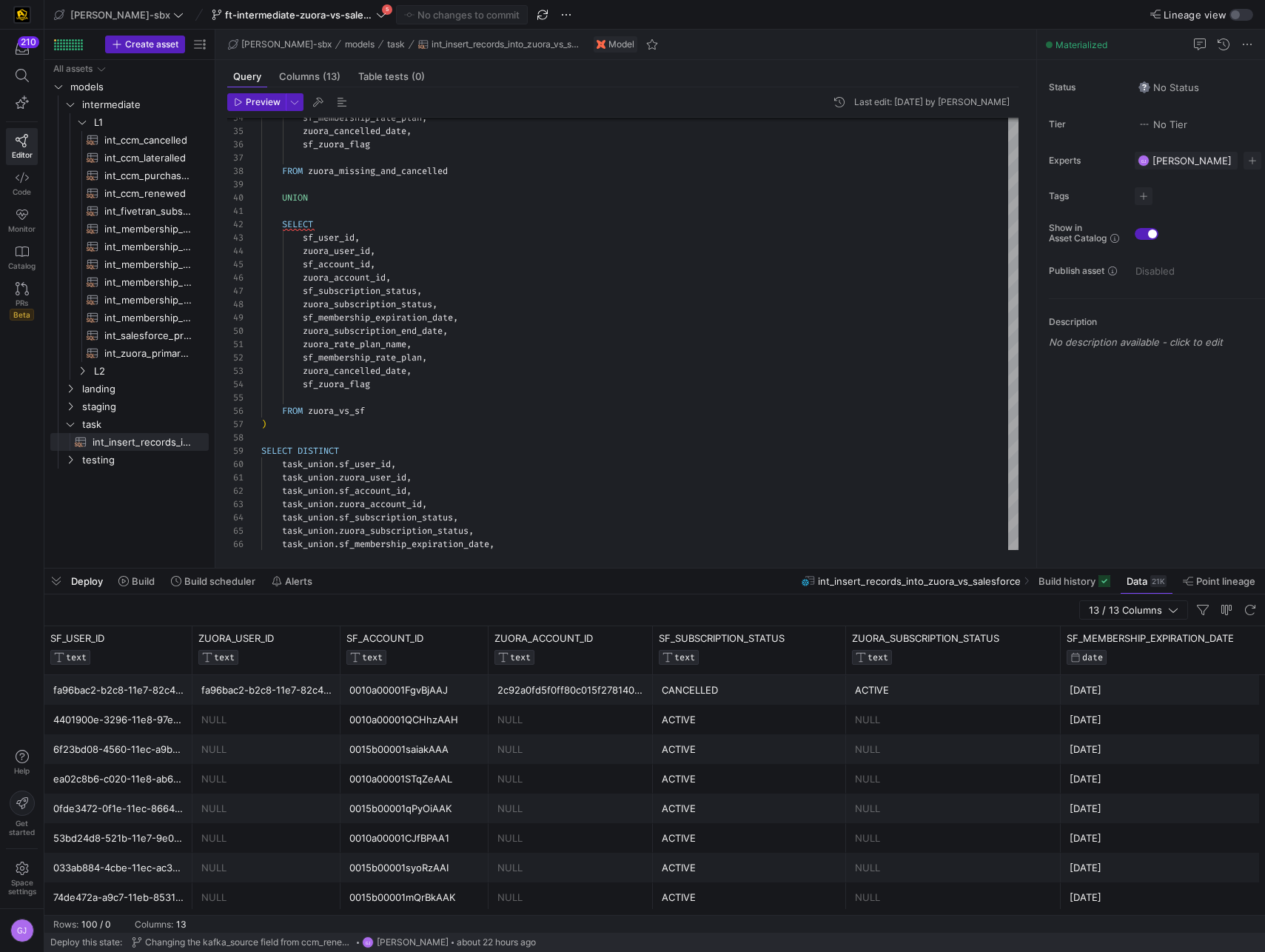
click at [1072, 706] on div "[DATE]" at bounding box center [1177, 719] width 215 height 29
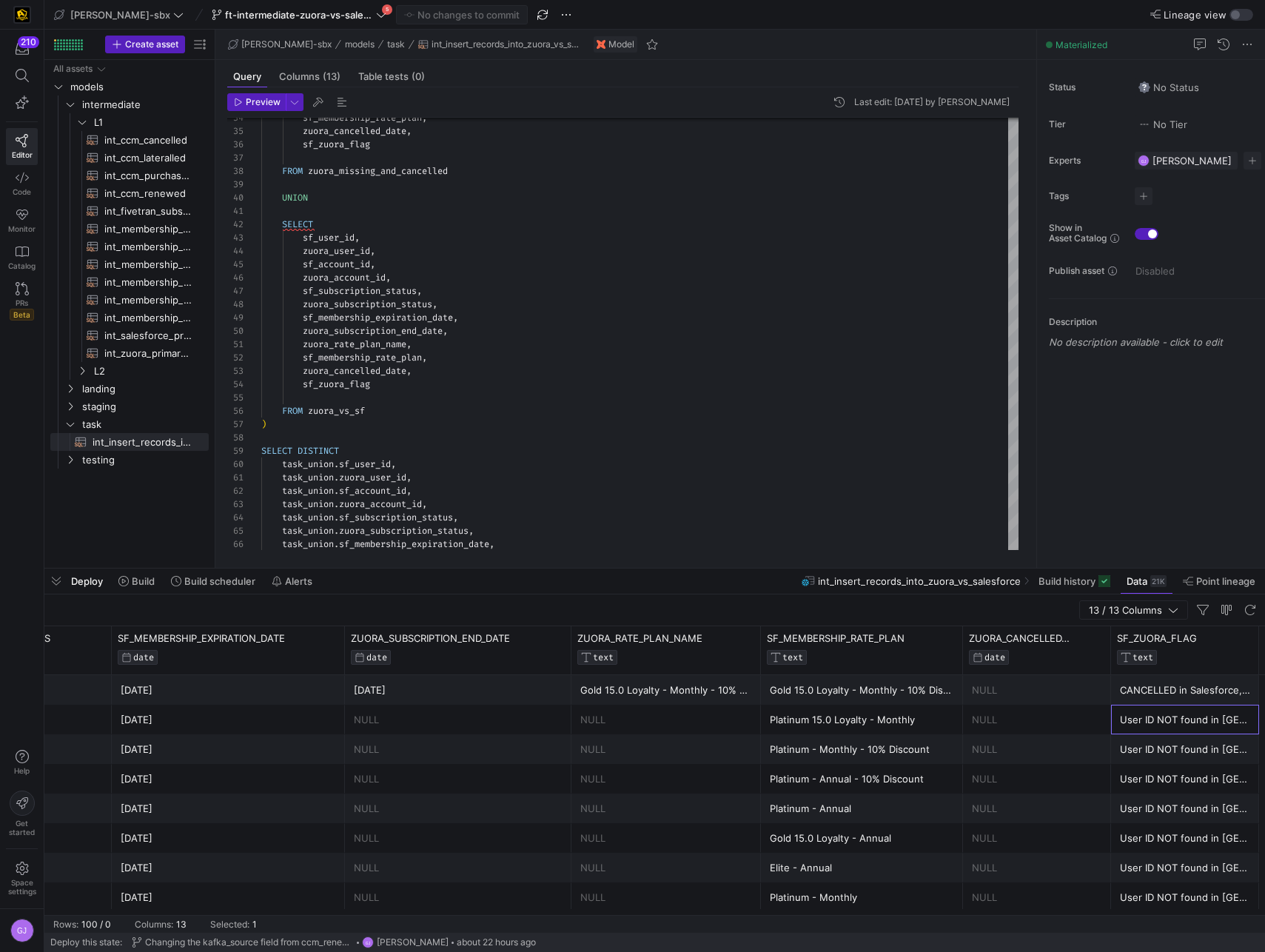
scroll to position [0, 1097]
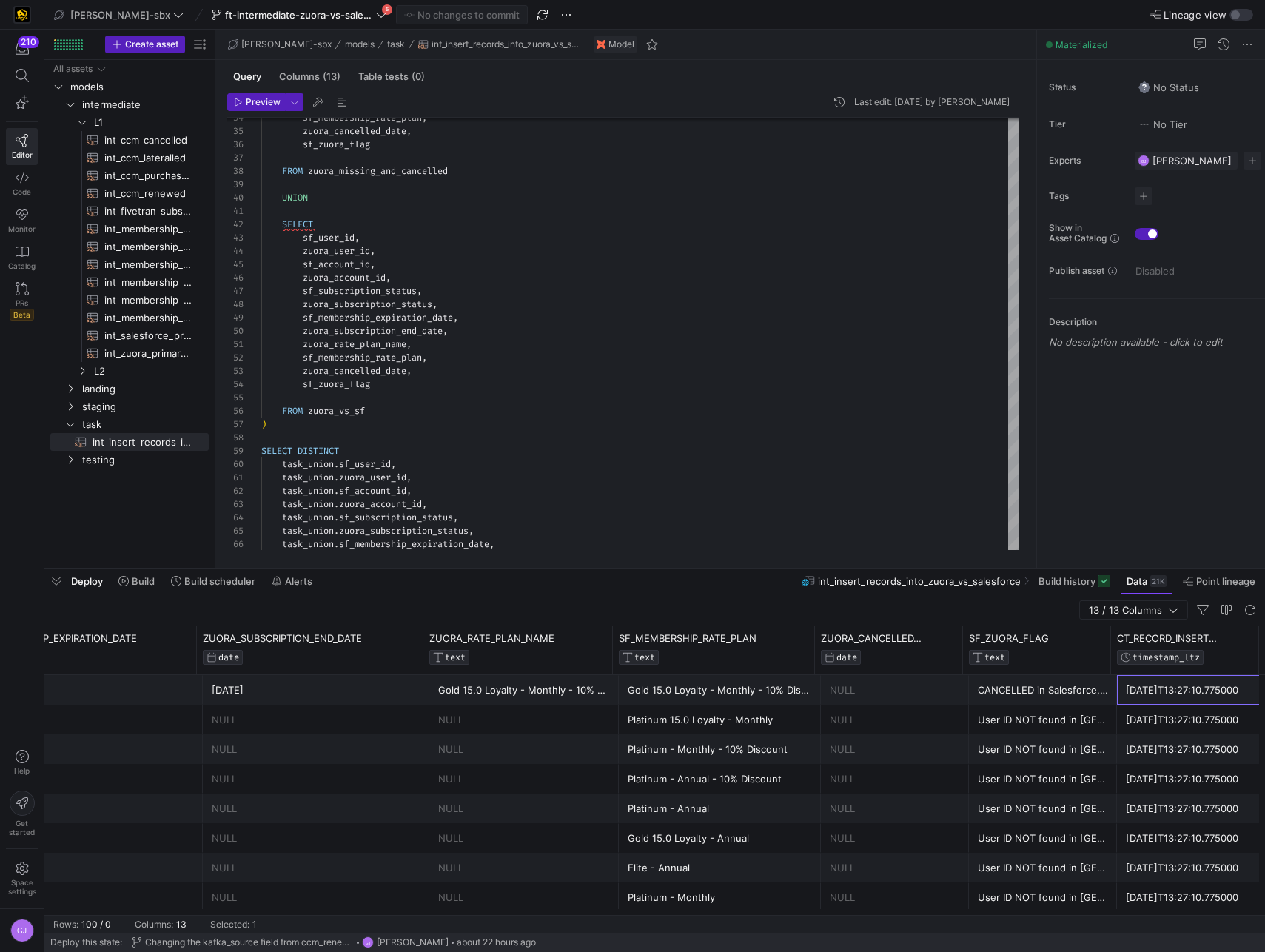
click at [1165, 690] on div "[DATE]T13:27:10.775000" at bounding box center [1192, 690] width 131 height 29
click at [111, 399] on span "staging" at bounding box center [126, 407] width 89 height 17
click at [94, 454] on span "salesforce" at bounding box center [132, 460] width 77 height 17
click at [115, 476] on span "stg_salesforce__ACCOUNT​​​​​​​​​​" at bounding box center [148, 478] width 87 height 17
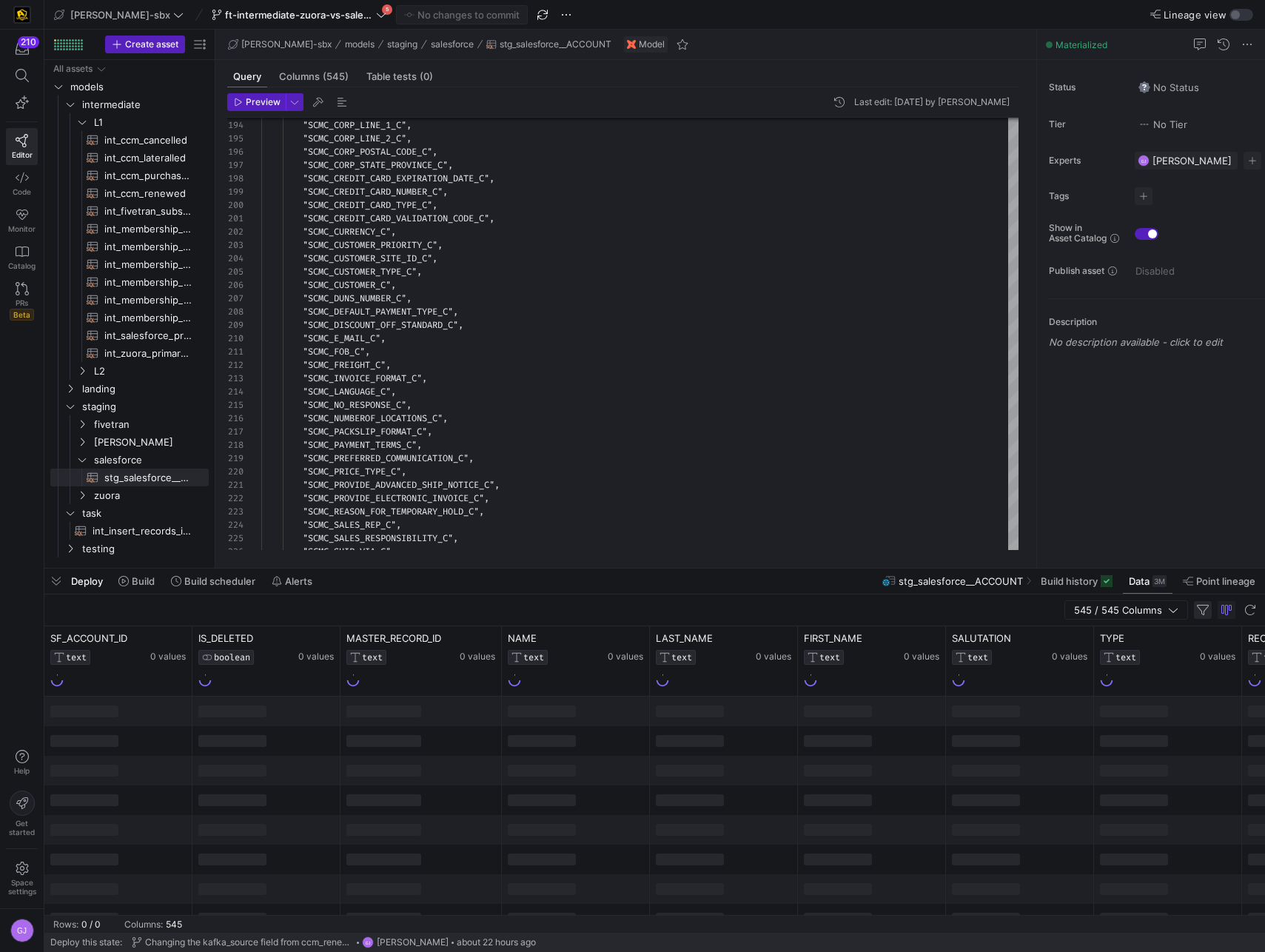
click at [1197, 605] on span "button" at bounding box center [1203, 610] width 17 height 17
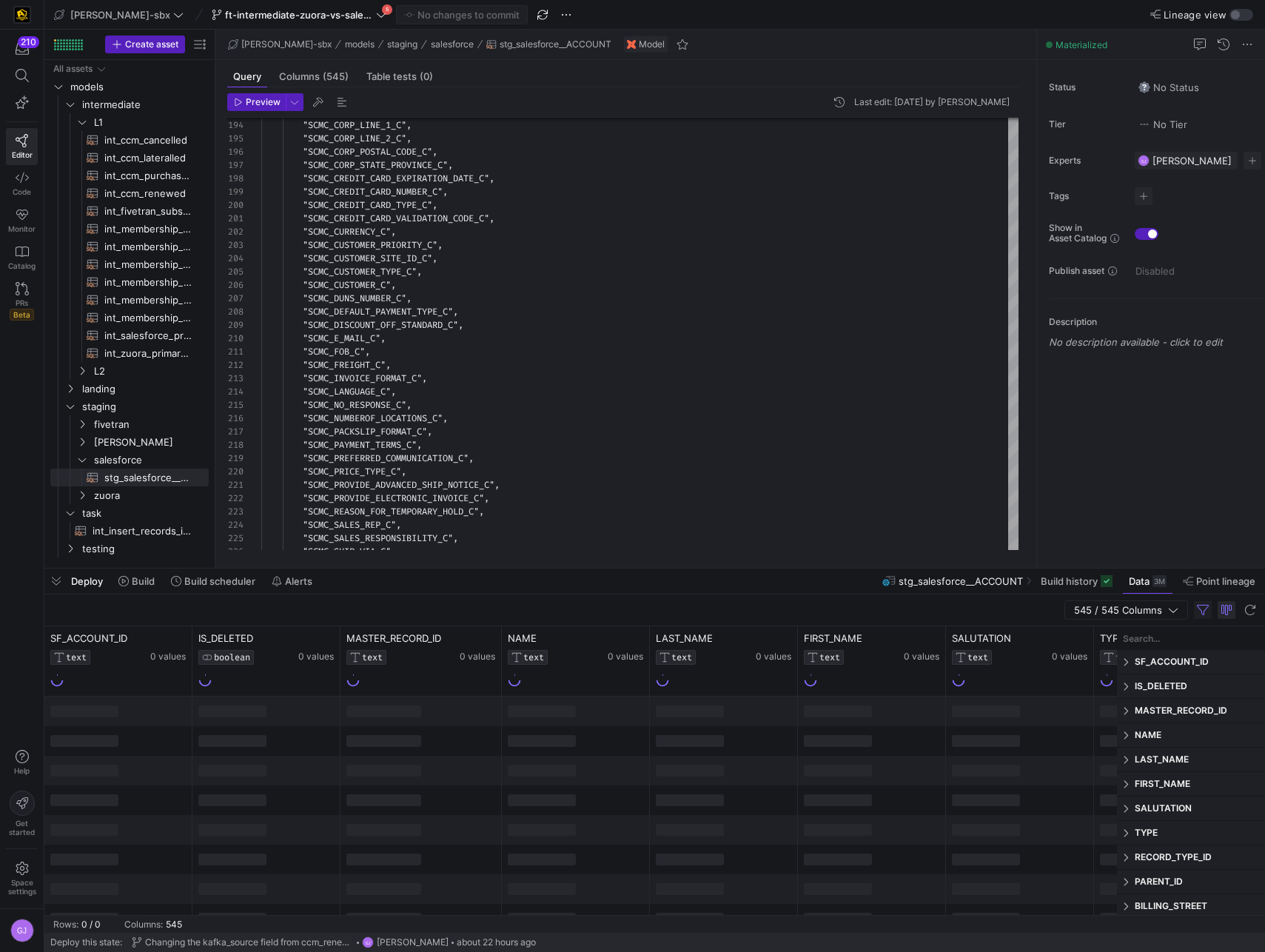
click at [1226, 614] on span "button" at bounding box center [1227, 610] width 17 height 17
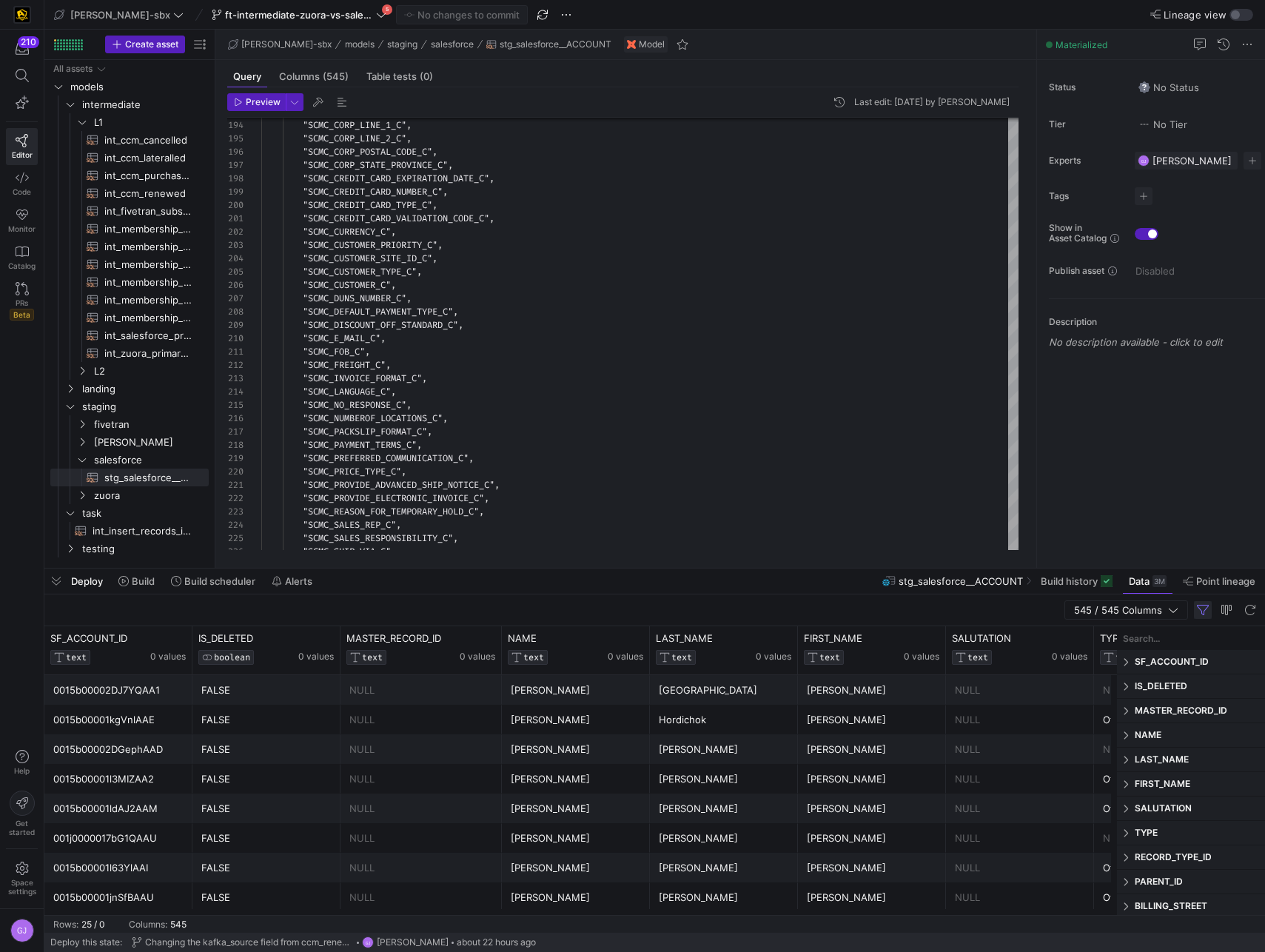
click at [1201, 615] on span "button" at bounding box center [1203, 610] width 17 height 17
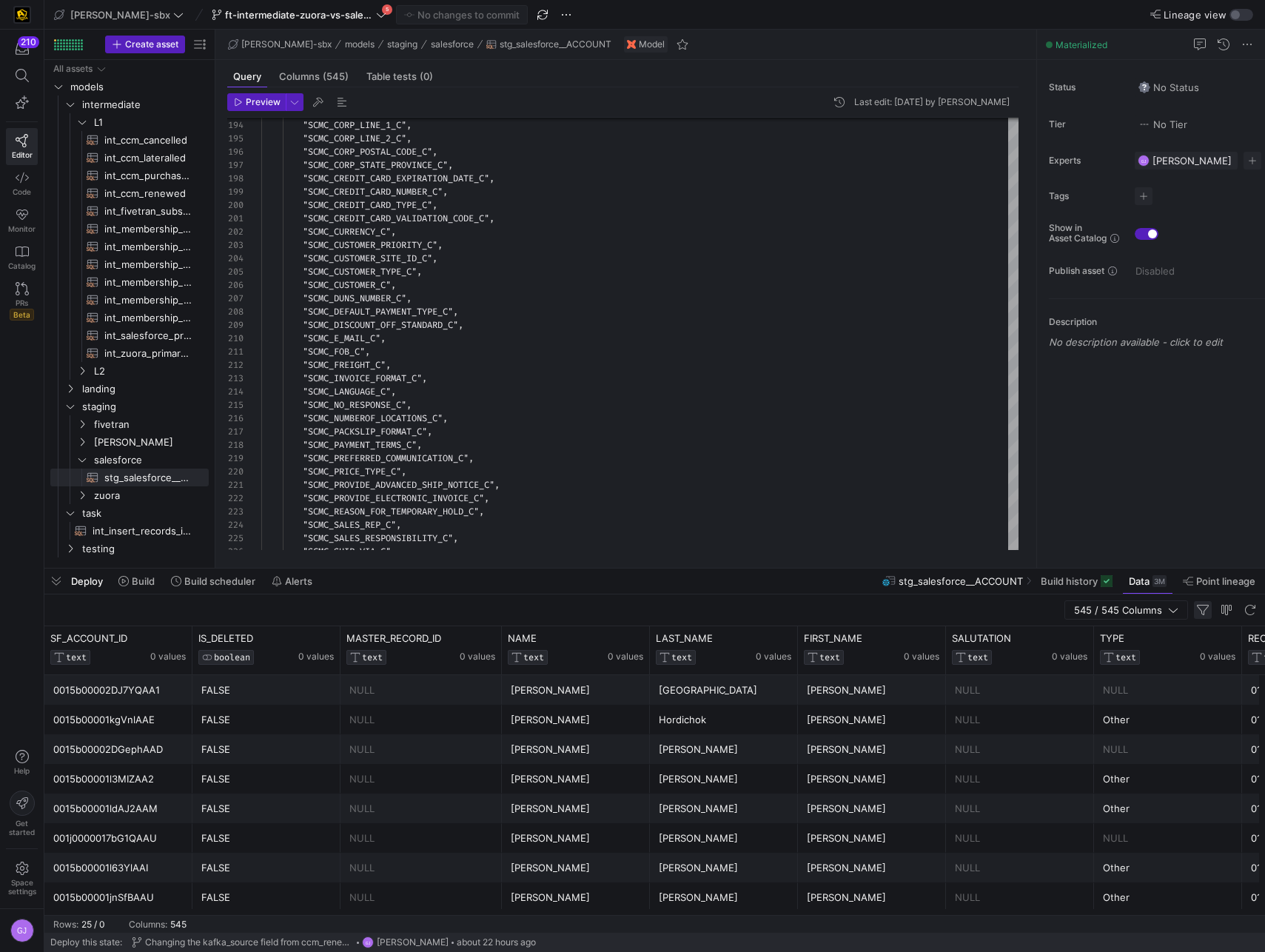
click at [1205, 608] on span "button" at bounding box center [1203, 610] width 17 height 17
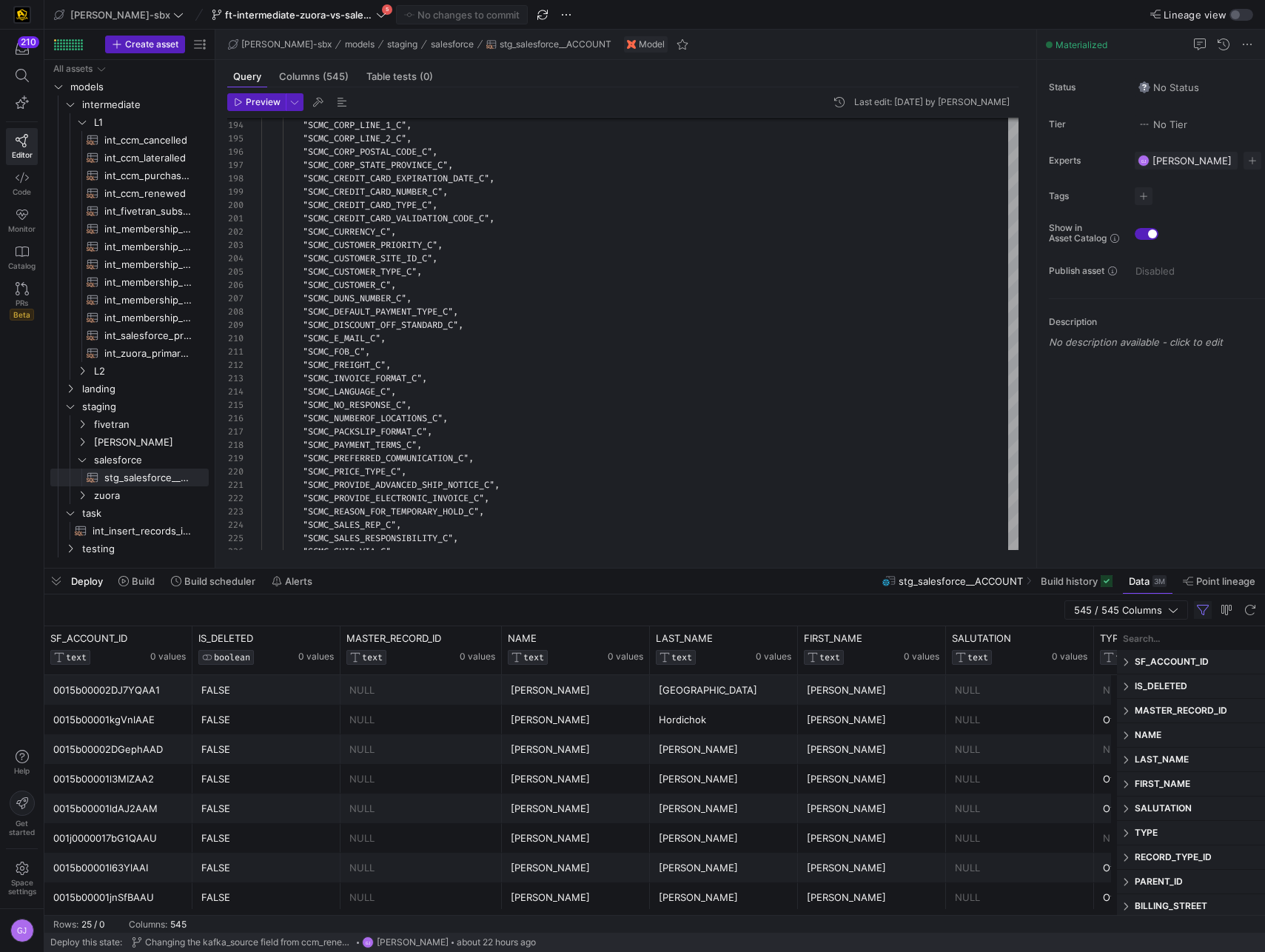
click at [671, 600] on div "545 / 545 Columns" at bounding box center [654, 610] width 1221 height 32
click at [1147, 584] on span "Data" at bounding box center [1140, 581] width 21 height 12
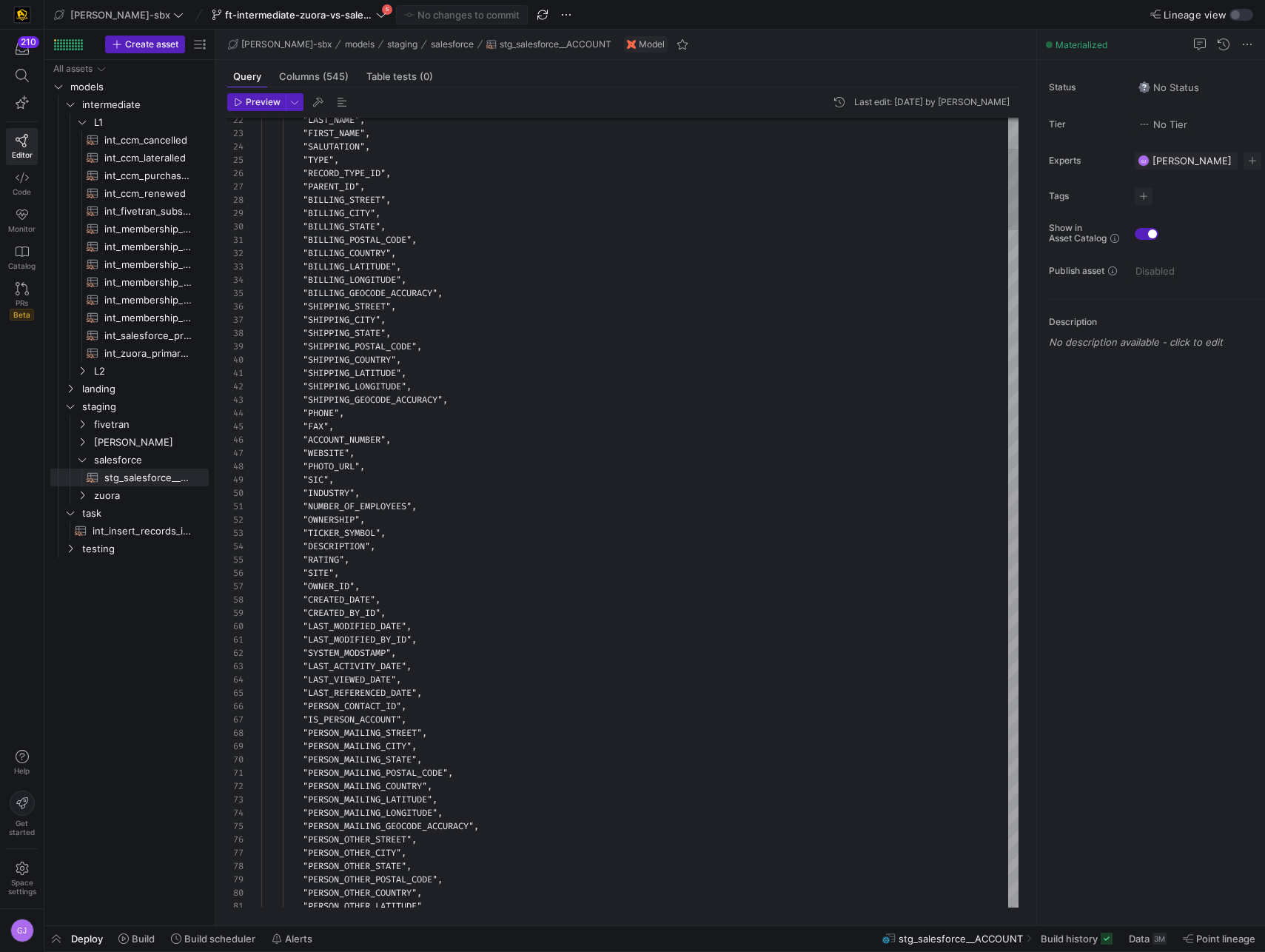
scroll to position [133, 0]
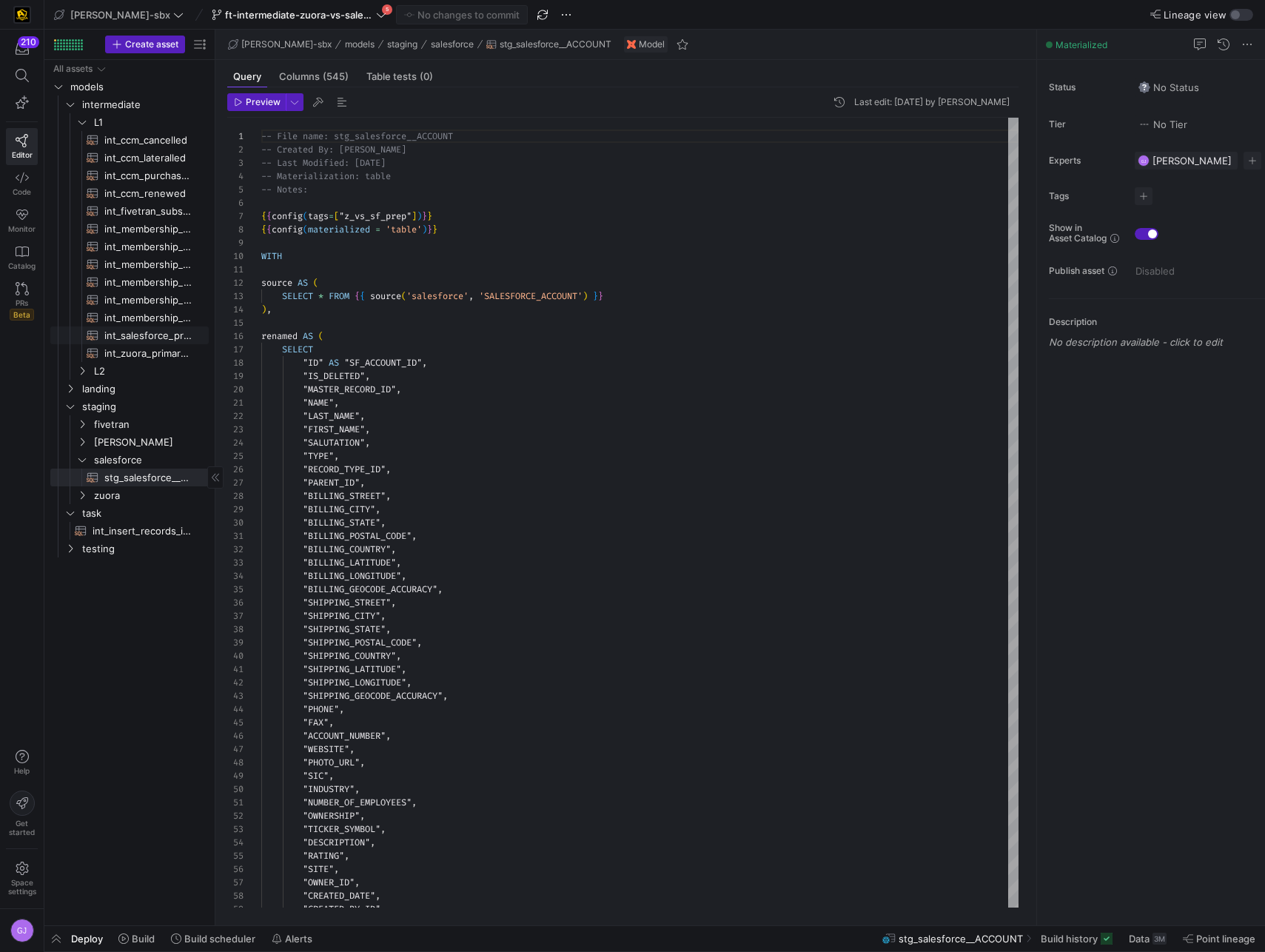
click at [123, 334] on span "int_salesforce_primary_account​​​​​​​​​​" at bounding box center [148, 336] width 87 height 17
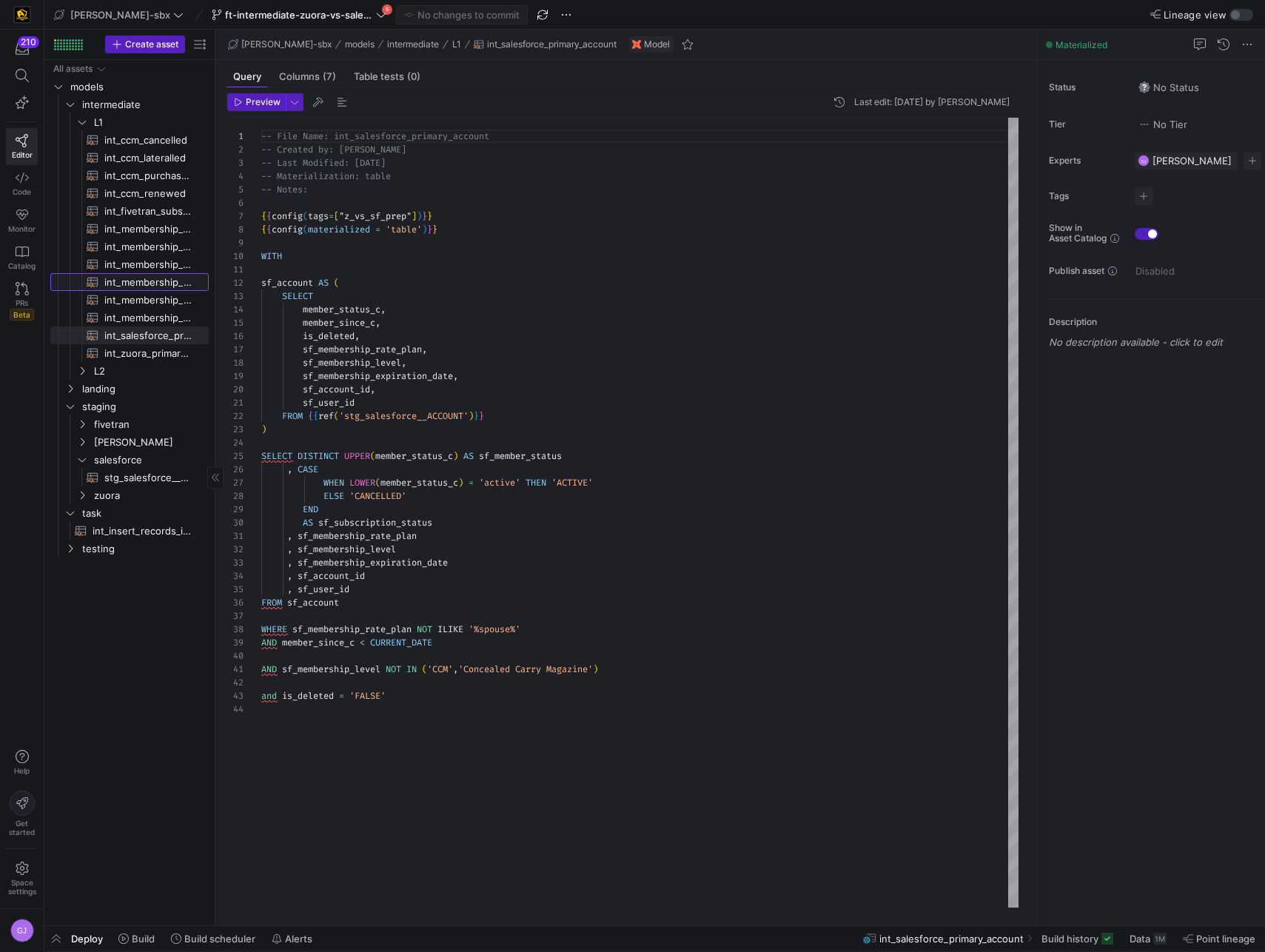
click at [130, 281] on span "int_membership_purchased​​​​​​​​​​" at bounding box center [148, 282] width 87 height 17
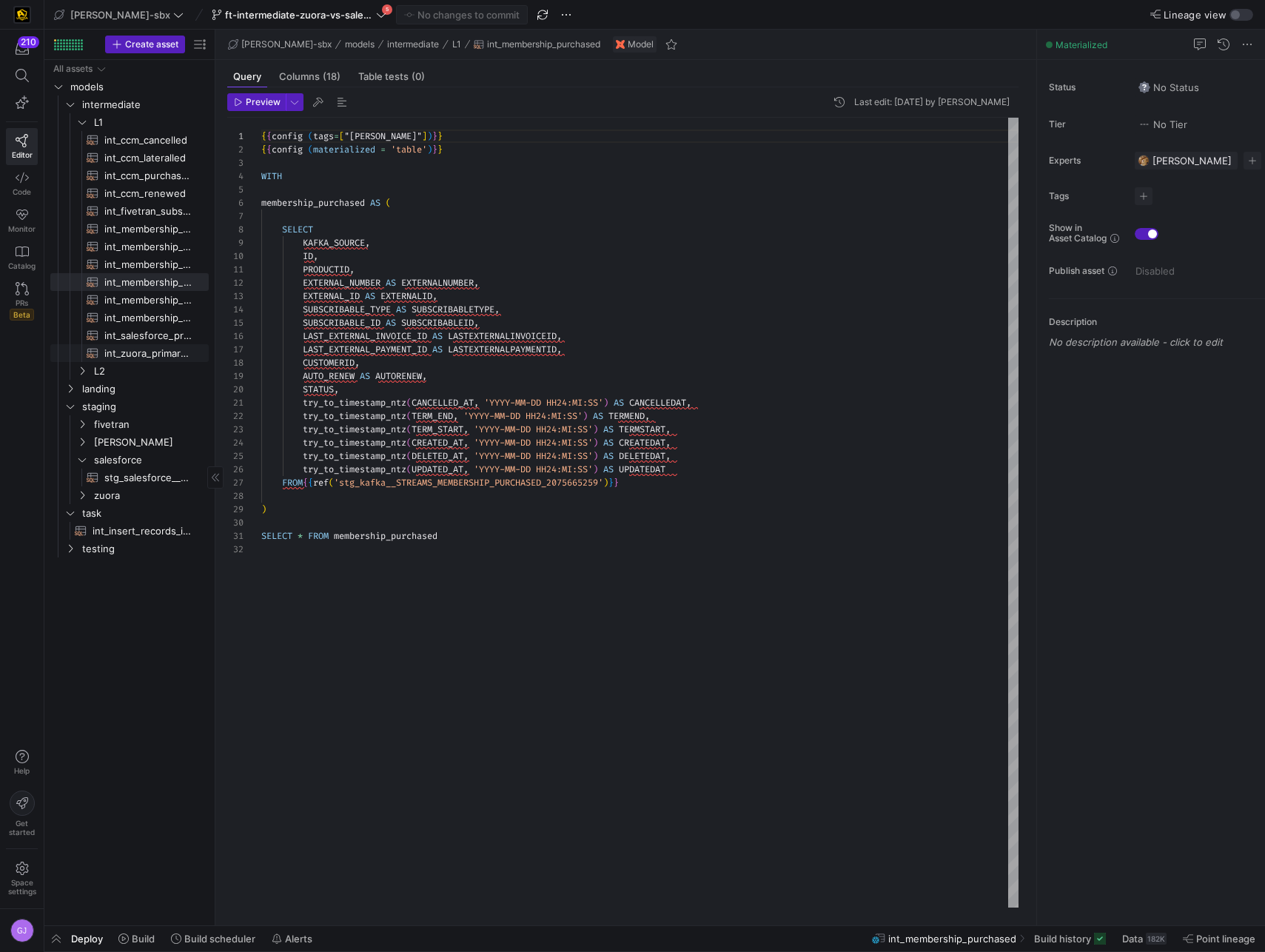
click at [65, 349] on span "Press SPACE to select this row." at bounding box center [67, 353] width 7 height 17
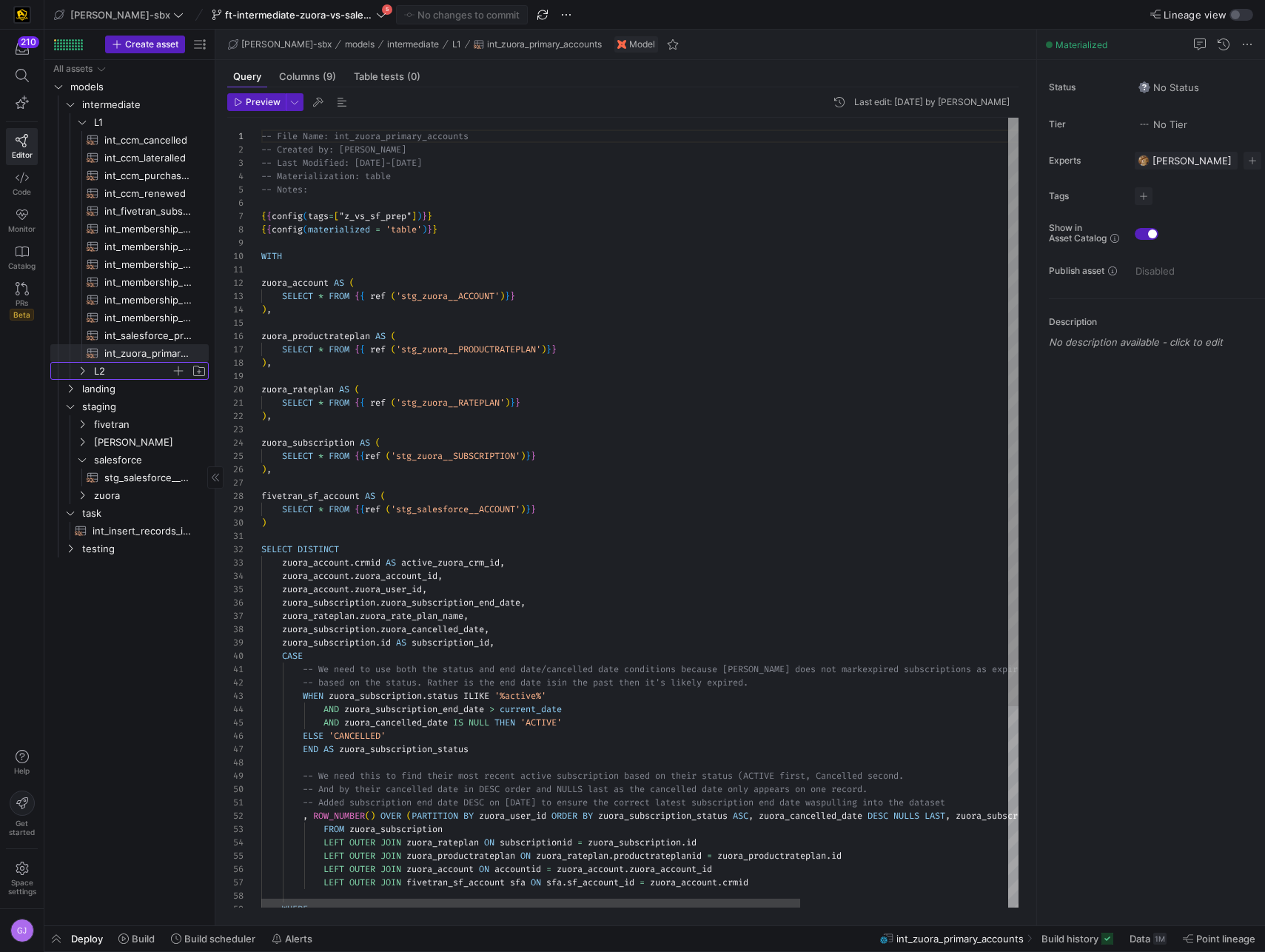
click at [88, 366] on span "L2" at bounding box center [141, 370] width 133 height 17
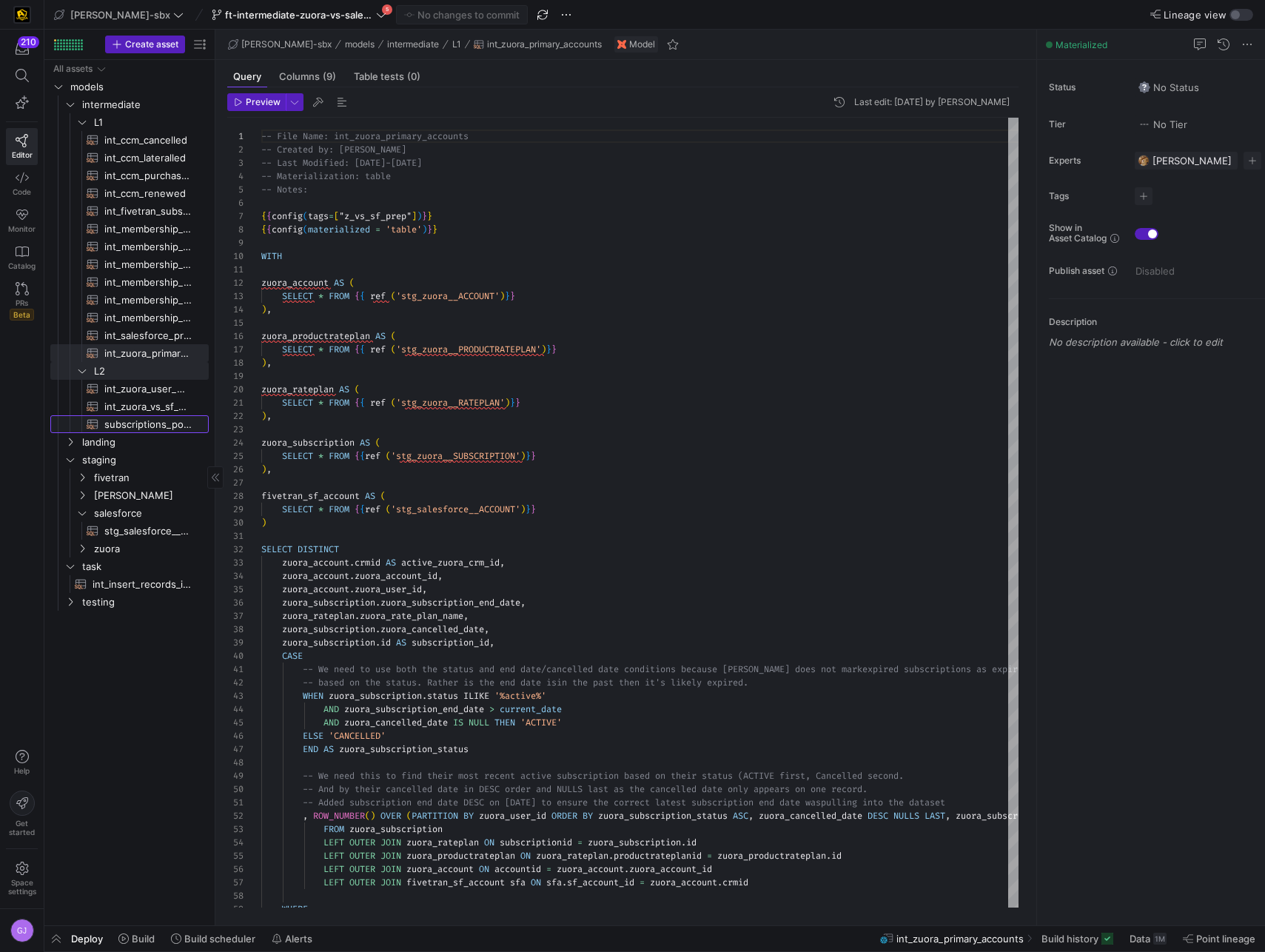
click at [140, 421] on span "subscriptions_postgres_kafka_joined_view​​​​​​​​​​" at bounding box center [148, 425] width 87 height 17
type textarea "{{config (tags=["kafka_joined_view"])}} {{config(materialized = 'table')}} WITH…"
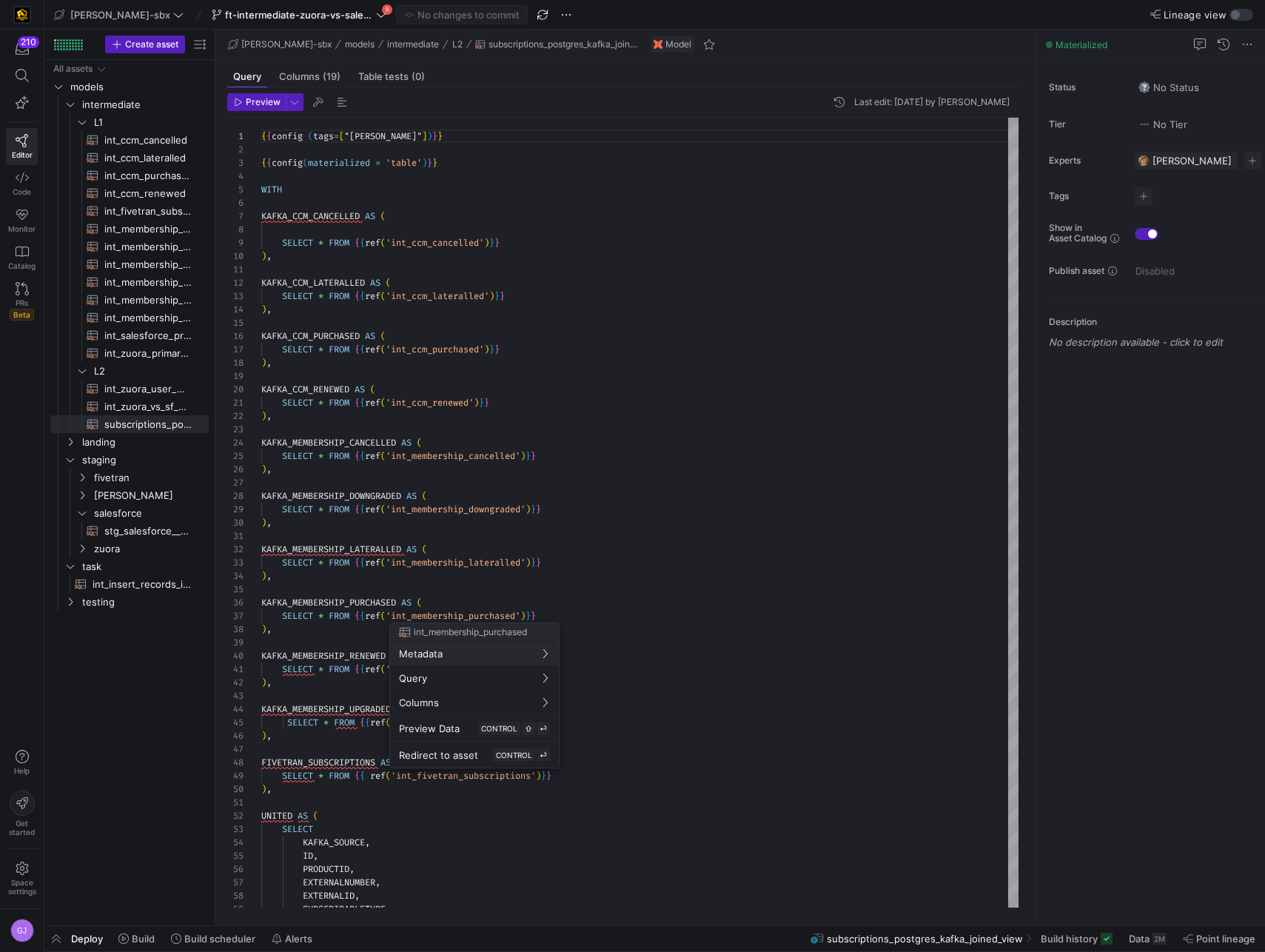
click at [1157, 825] on div at bounding box center [632, 476] width 1265 height 952
click at [1157, 825] on div "2M" at bounding box center [1160, 939] width 14 height 12
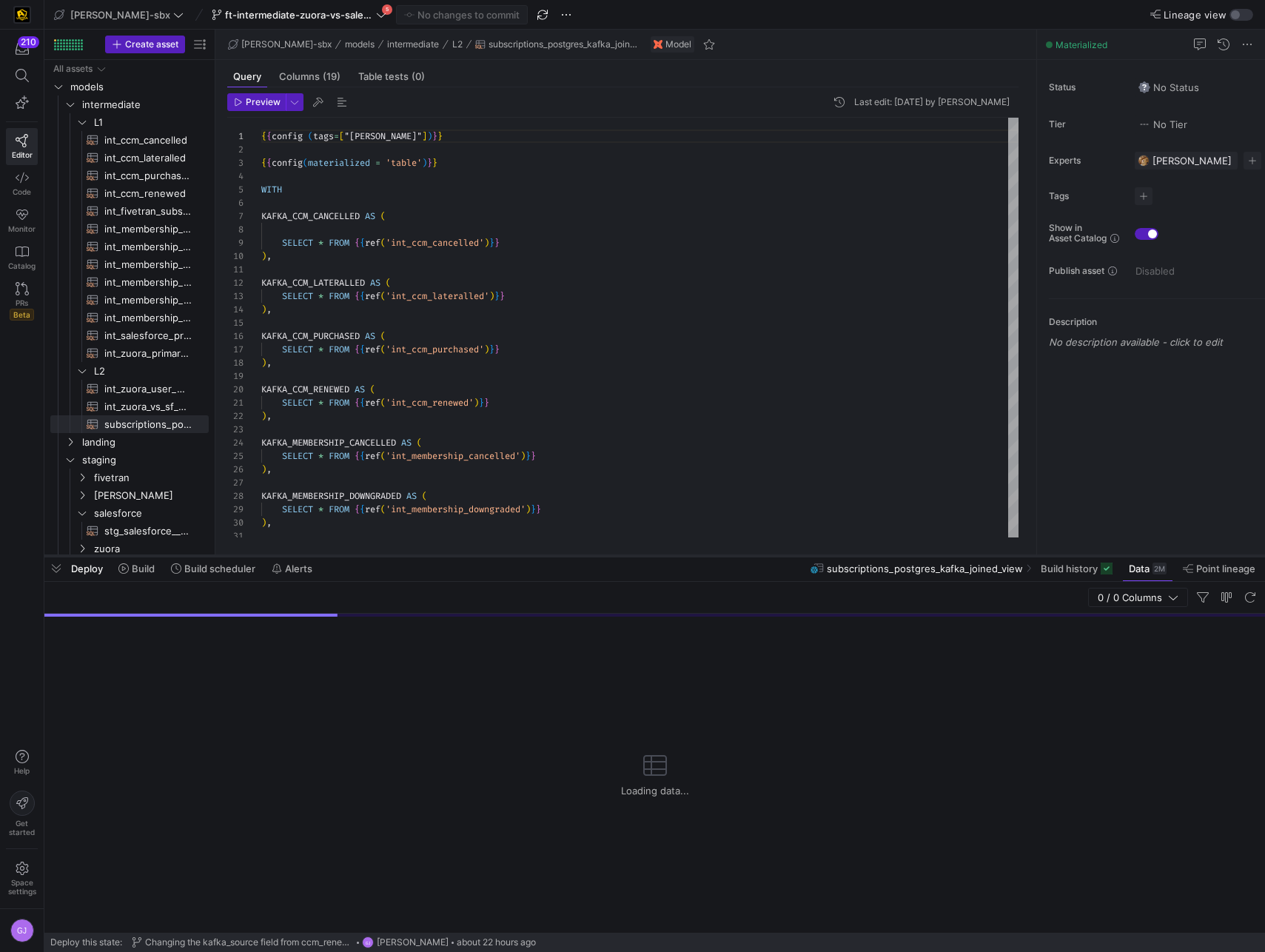
drag, startPoint x: 735, startPoint y: 682, endPoint x: 734, endPoint y: 555, distance: 127.0
click at [741, 555] on div at bounding box center [654, 556] width 1221 height 6
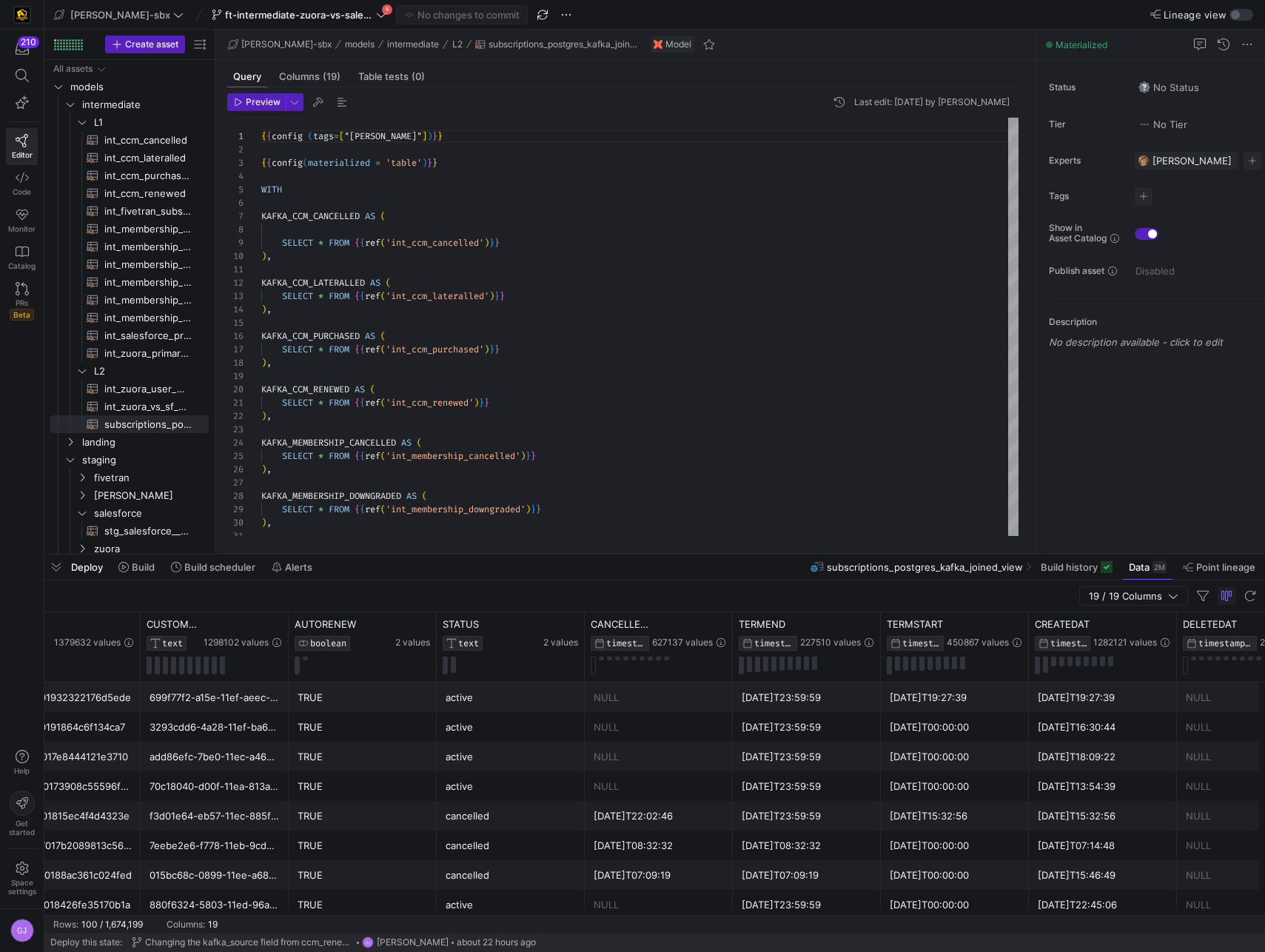
scroll to position [0, 799]
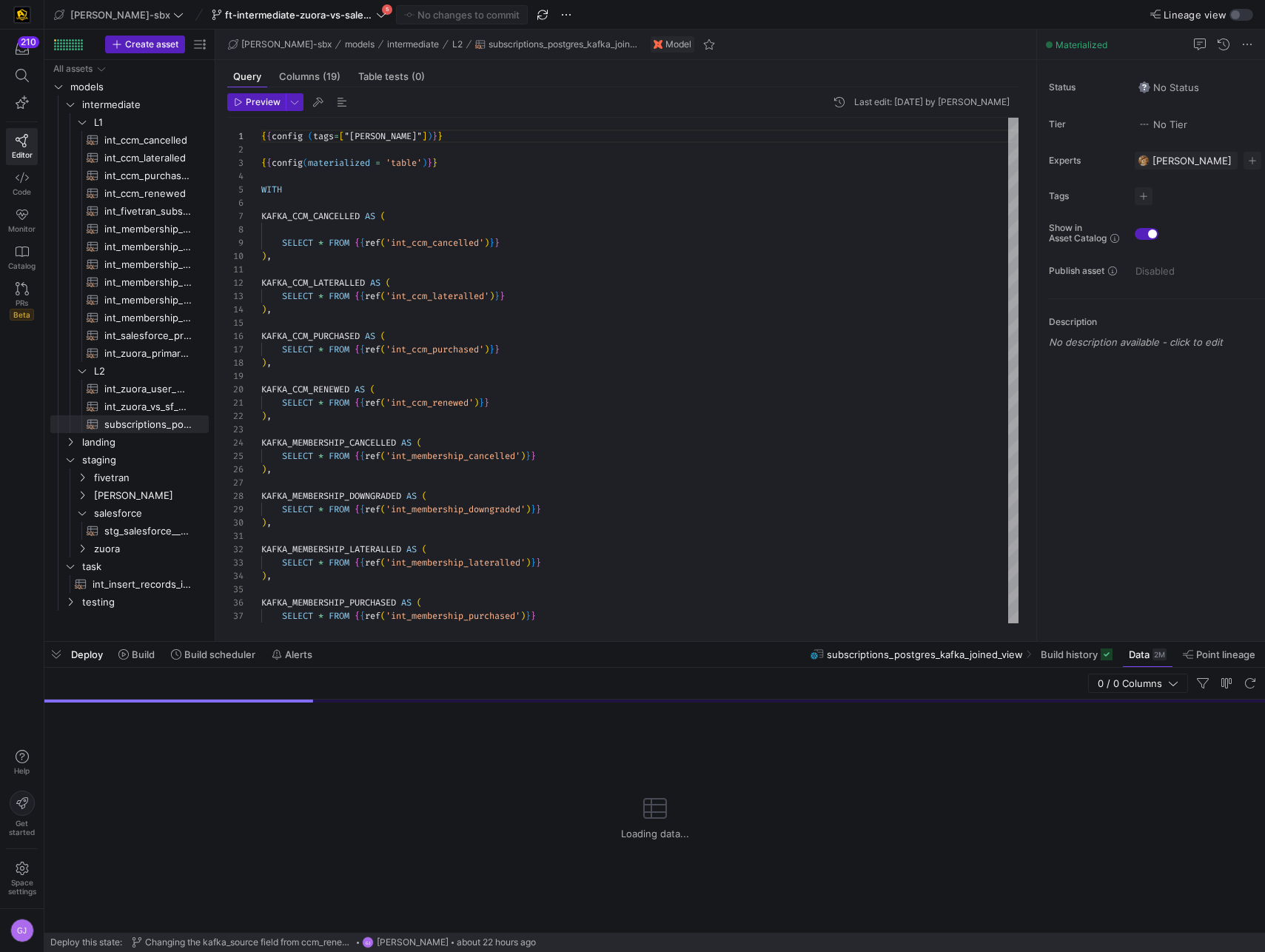
drag, startPoint x: 619, startPoint y: 684, endPoint x: 615, endPoint y: 644, distance: 40.2
click at [615, 644] on div "Deploy Build Build scheduler Alerts subscriptions_postgres_kafka_joined_view Bu…" at bounding box center [654, 652] width 1221 height 25
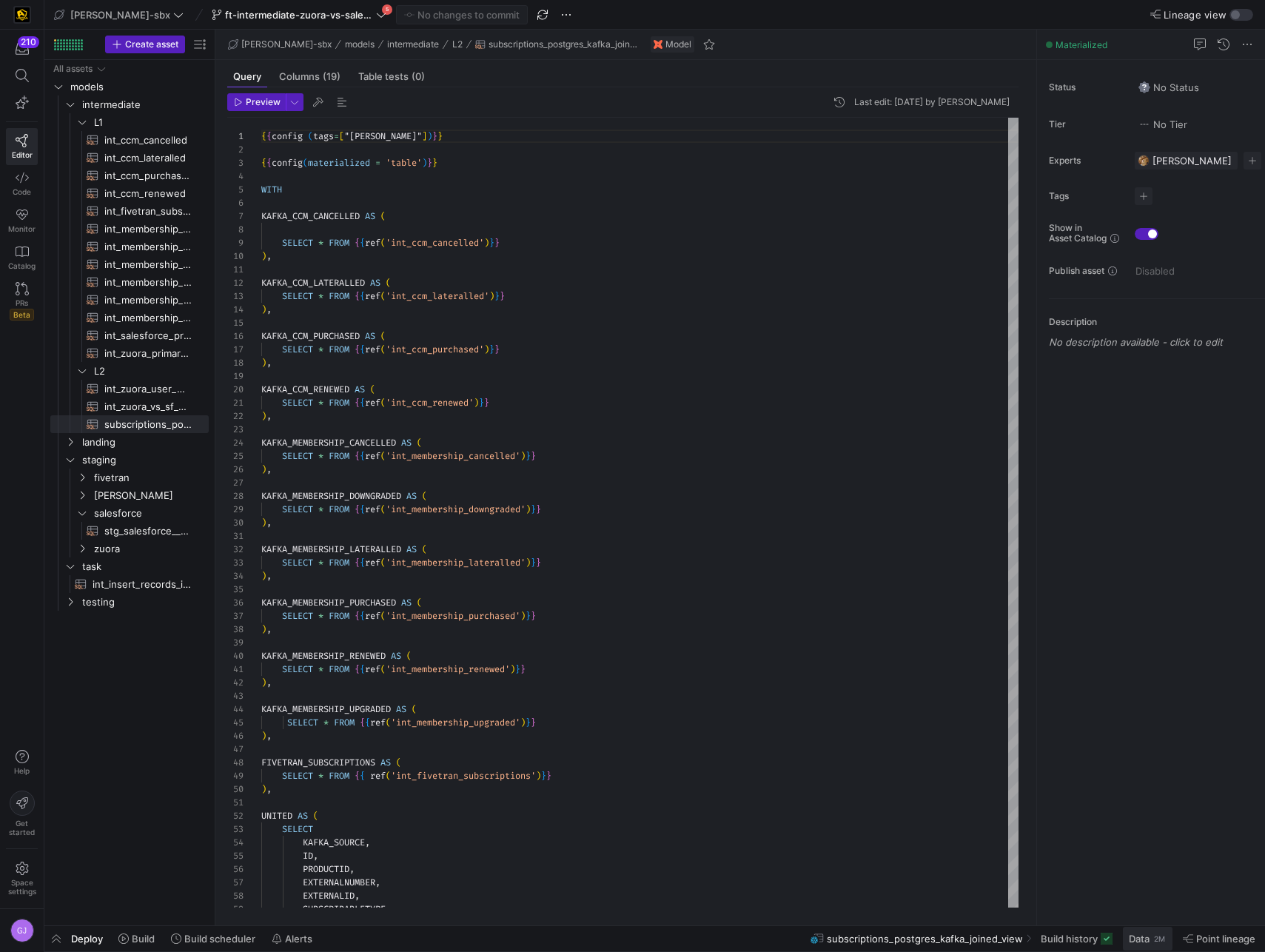
click at [1136, 825] on span "Data" at bounding box center [1140, 939] width 21 height 12
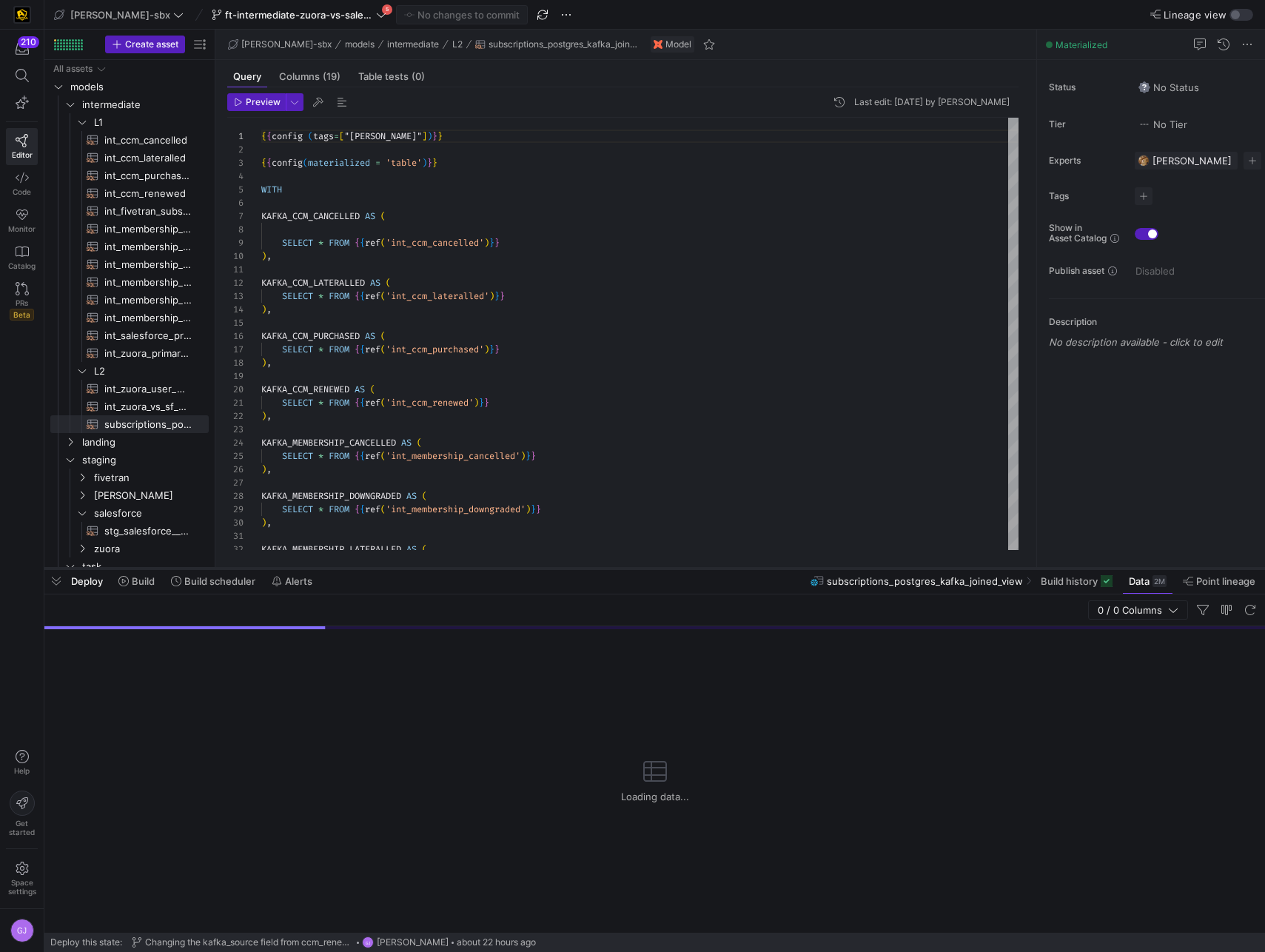
drag, startPoint x: 725, startPoint y: 683, endPoint x: 737, endPoint y: 570, distance: 113.6
click at [737, 570] on div at bounding box center [654, 568] width 1221 height 6
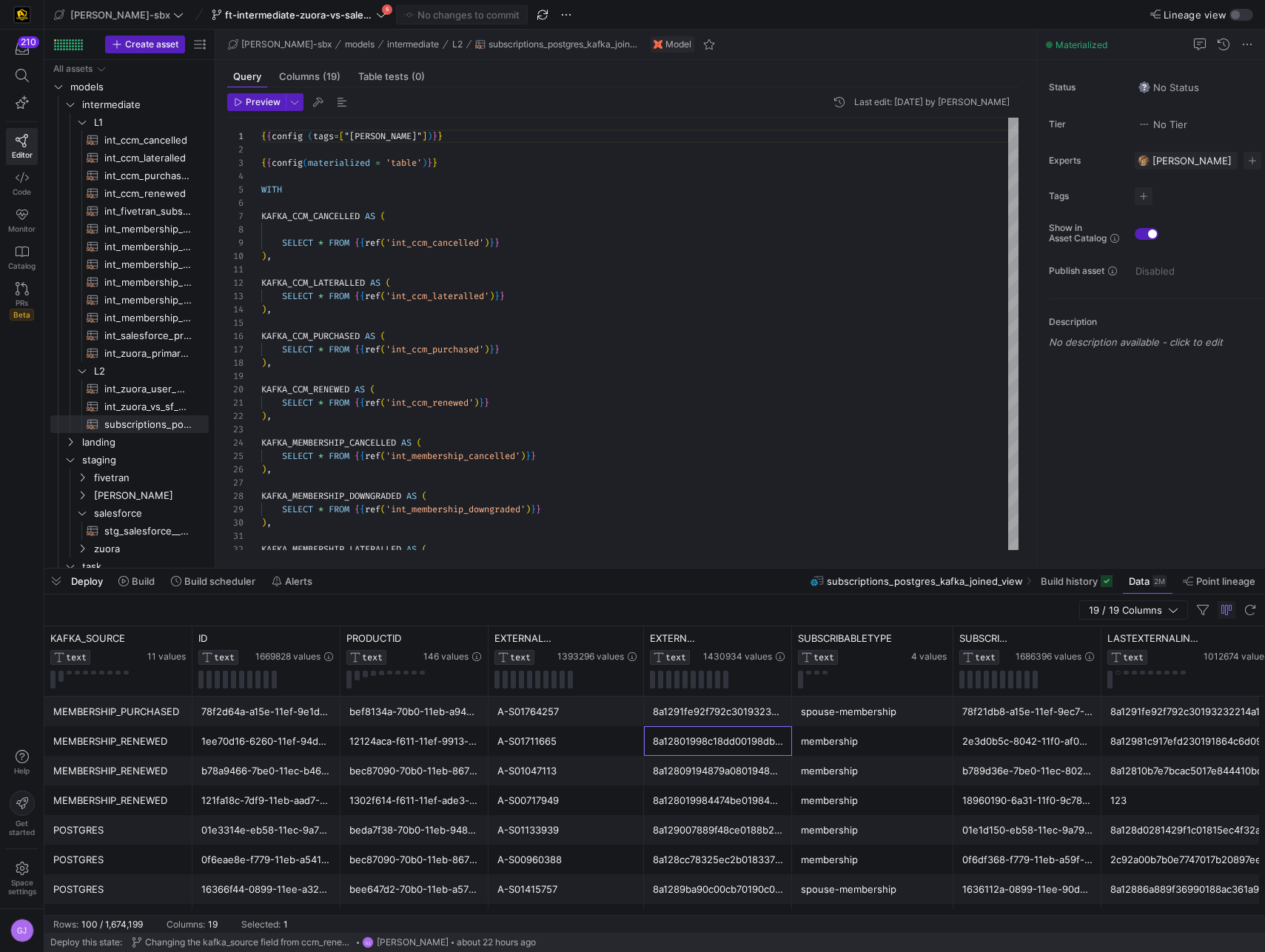
click at [723, 726] on div "8a12801998c18dd00198db4a897754a1" at bounding box center [718, 741] width 148 height 30
click at [761, 639] on icon at bounding box center [762, 639] width 12 height 12
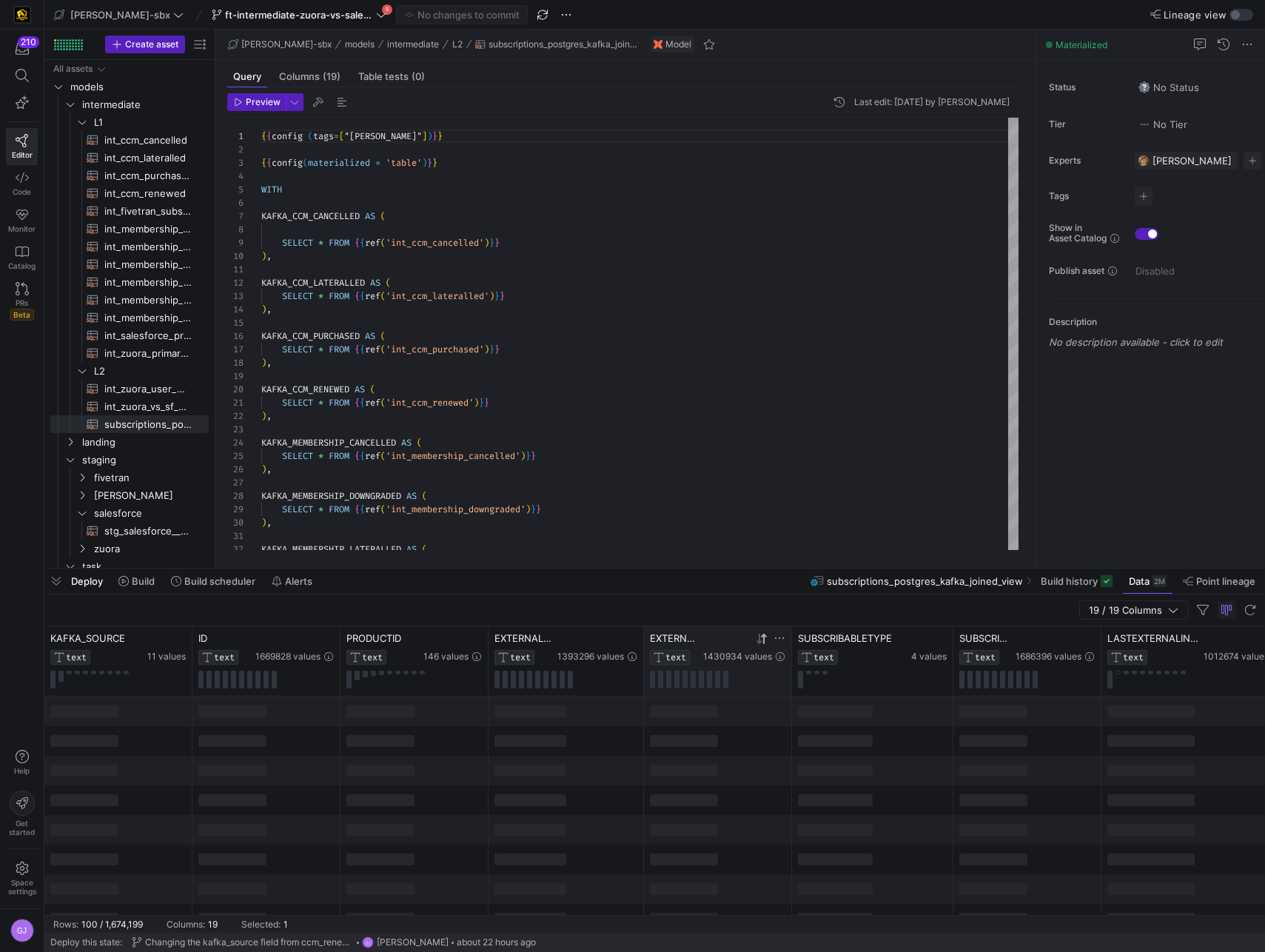
click at [759, 640] on icon at bounding box center [760, 638] width 5 height 10
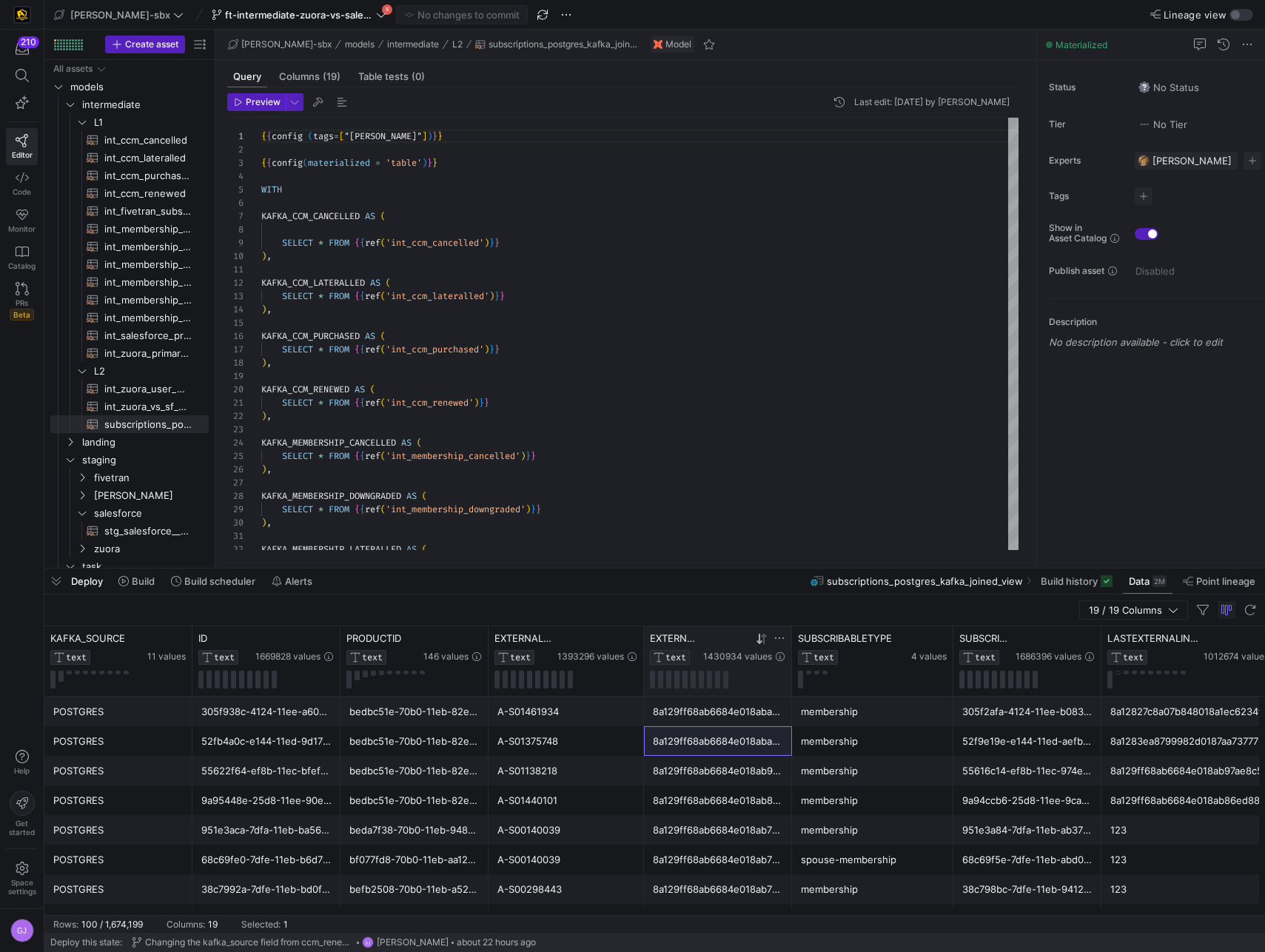
click at [765, 640] on icon at bounding box center [762, 639] width 12 height 12
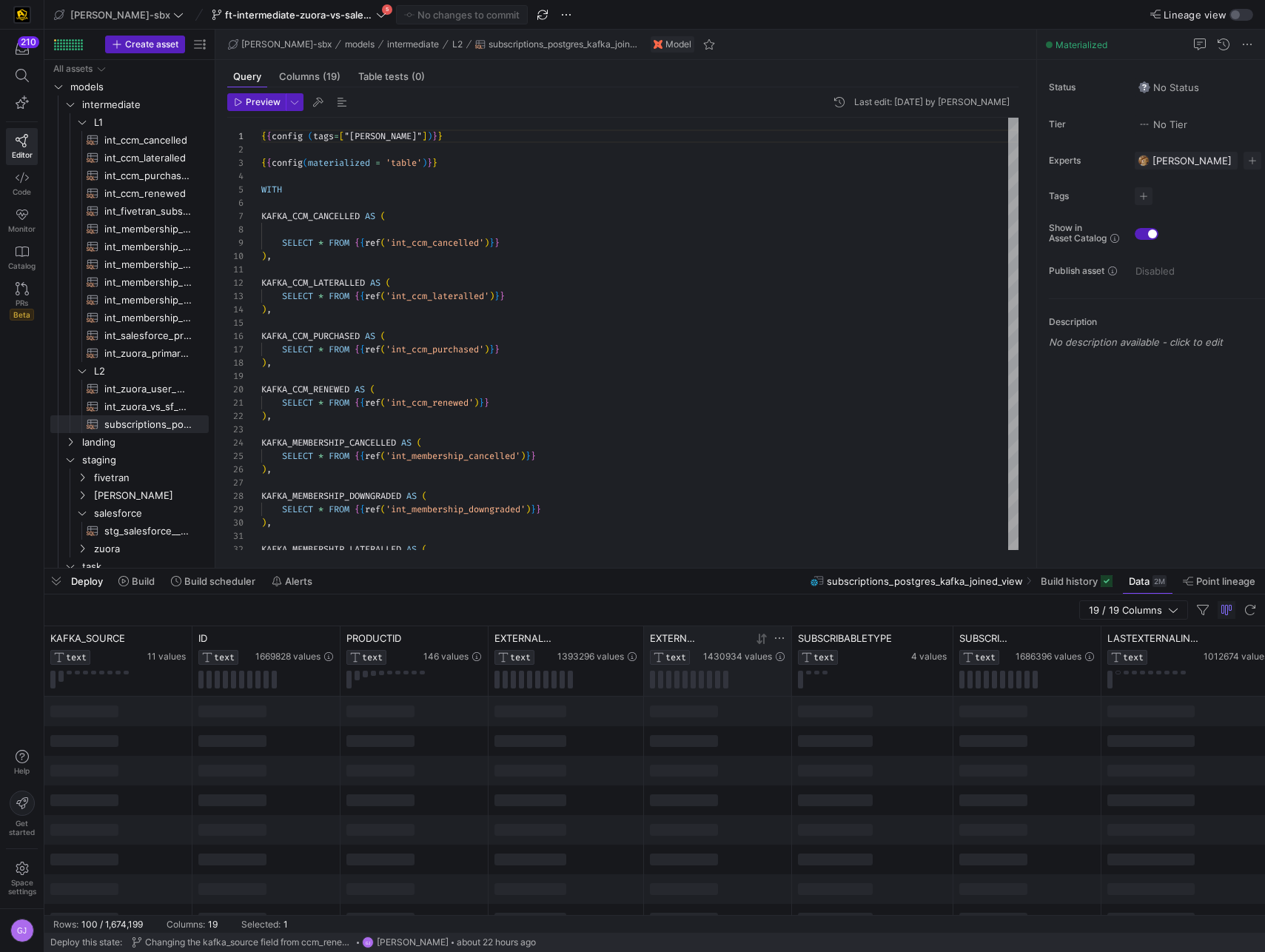
click at [766, 638] on icon at bounding box center [762, 639] width 12 height 12
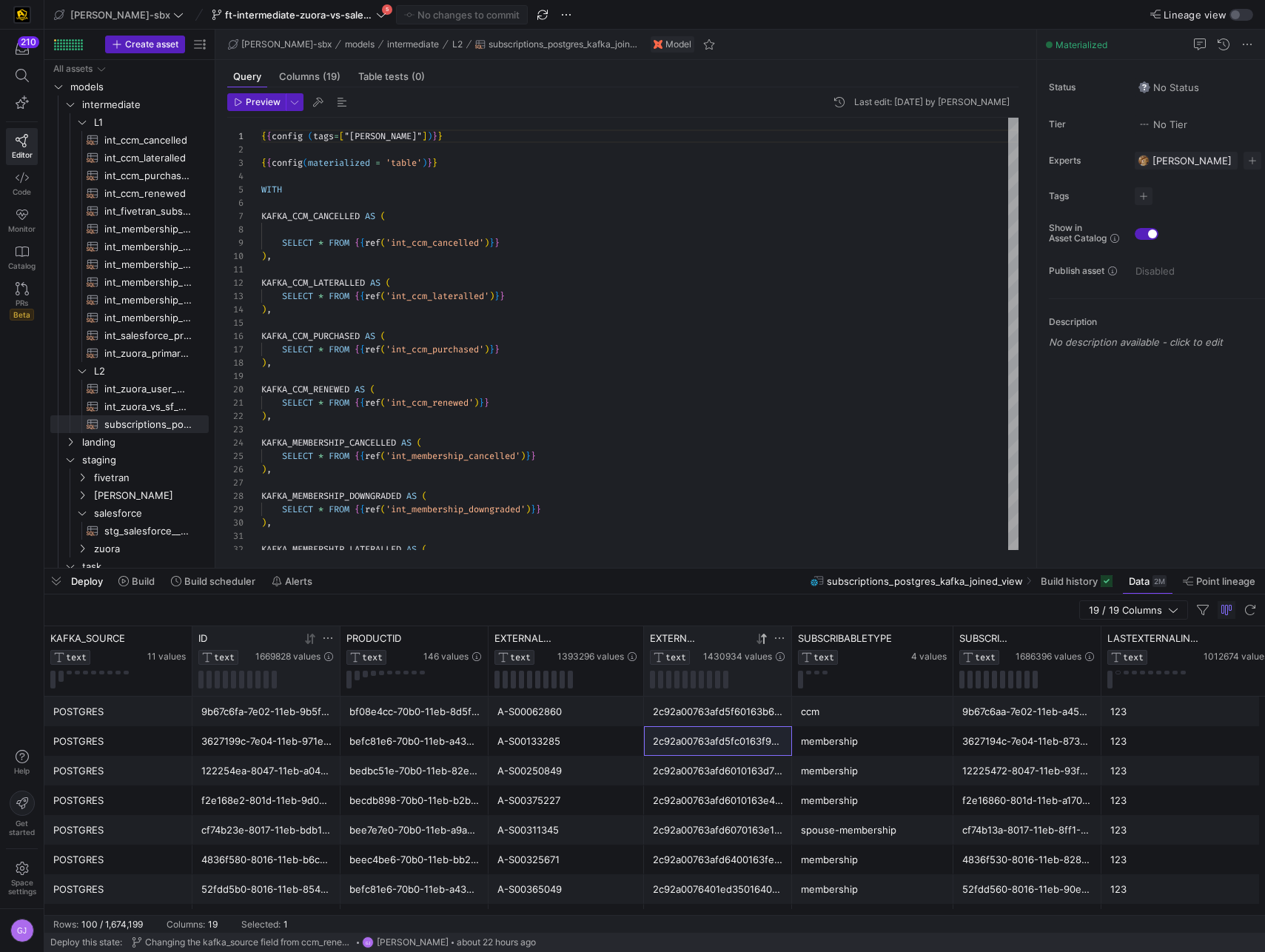
click at [306, 641] on icon at bounding box center [308, 638] width 5 height 10
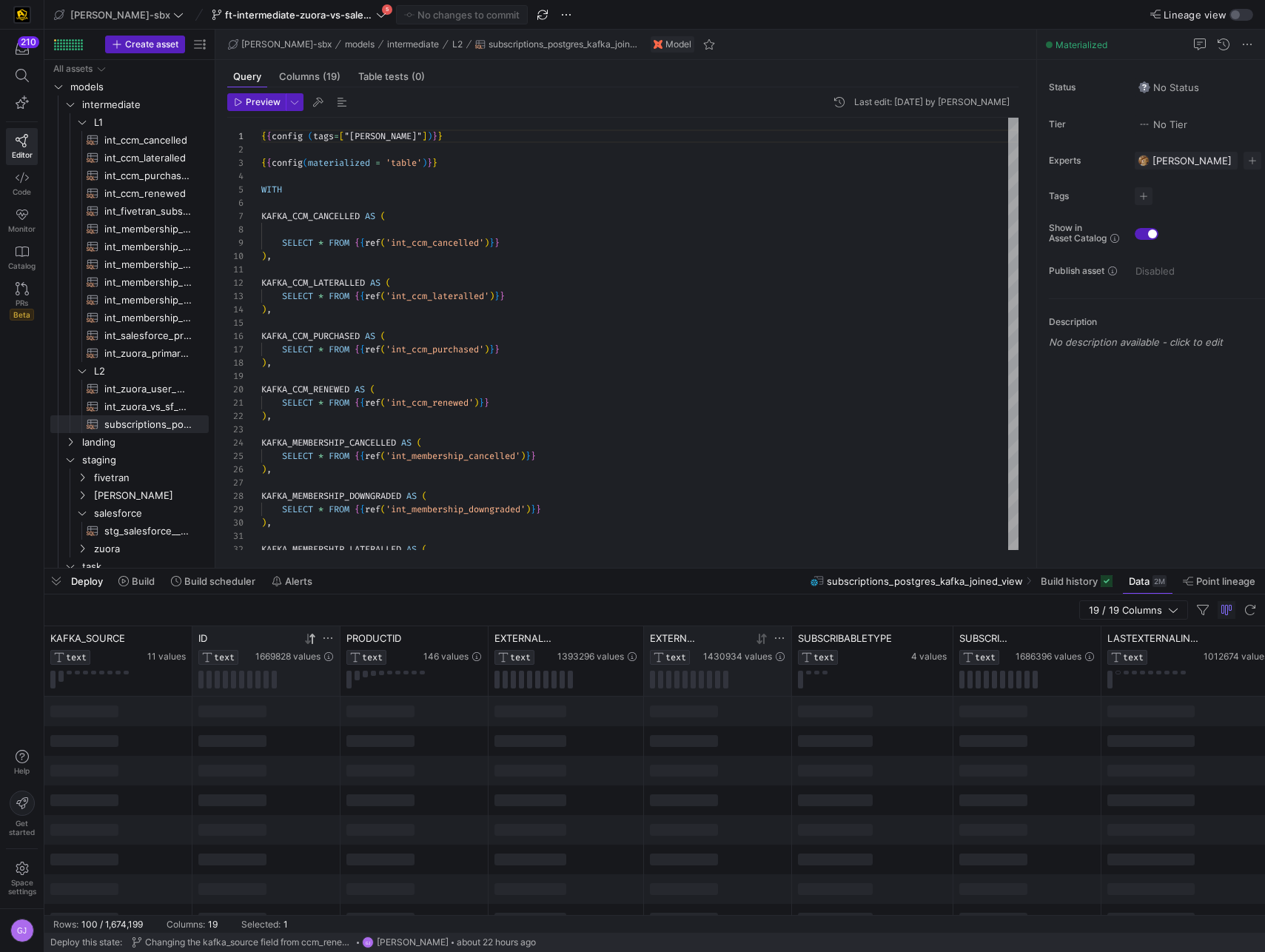
click at [306, 641] on icon at bounding box center [308, 638] width 5 height 10
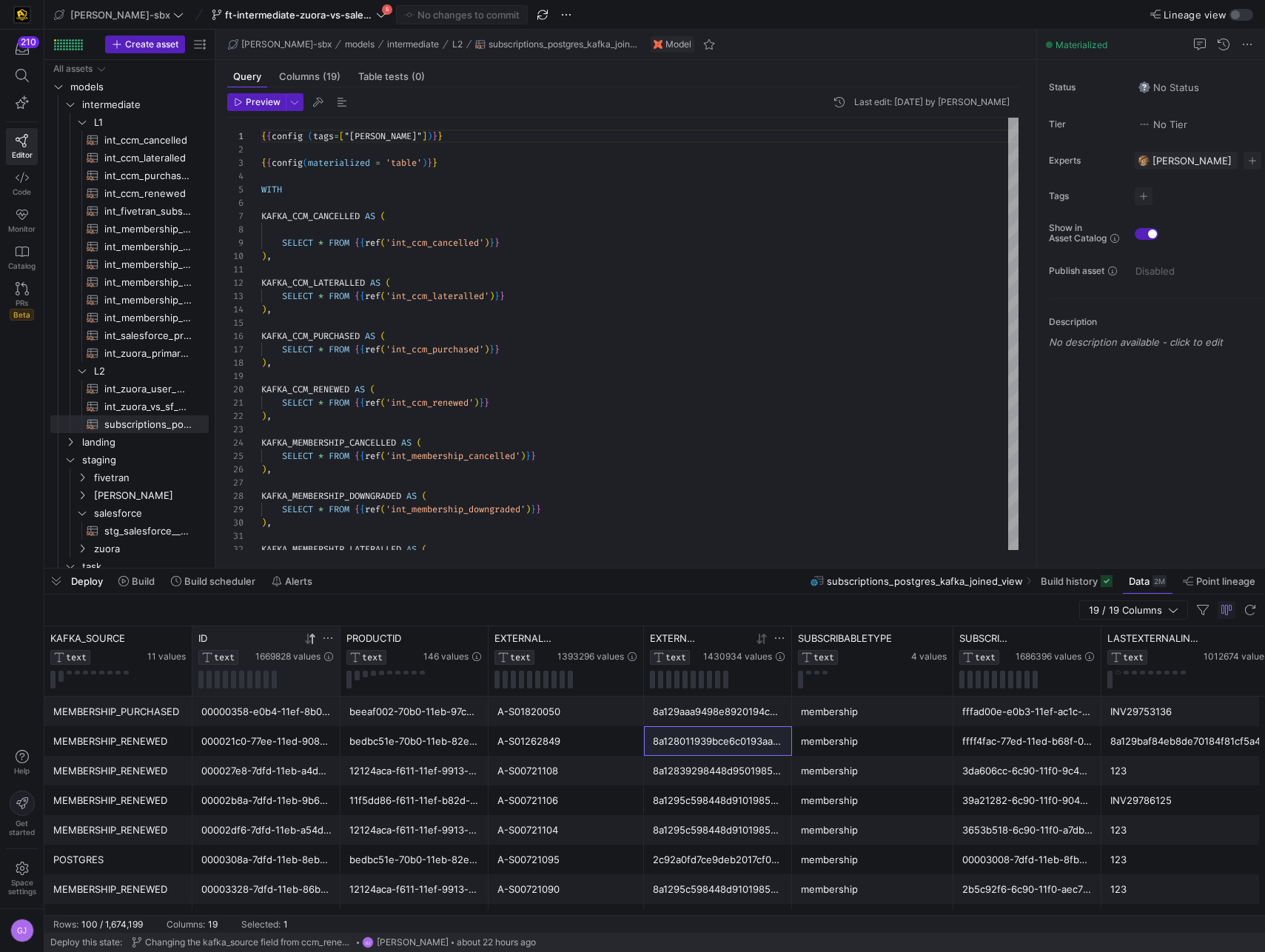
drag, startPoint x: 790, startPoint y: 647, endPoint x: 766, endPoint y: 685, distance: 44.9
click at [766, 685] on div "EXTERNALID TEXT 1430934 values" at bounding box center [718, 661] width 148 height 70
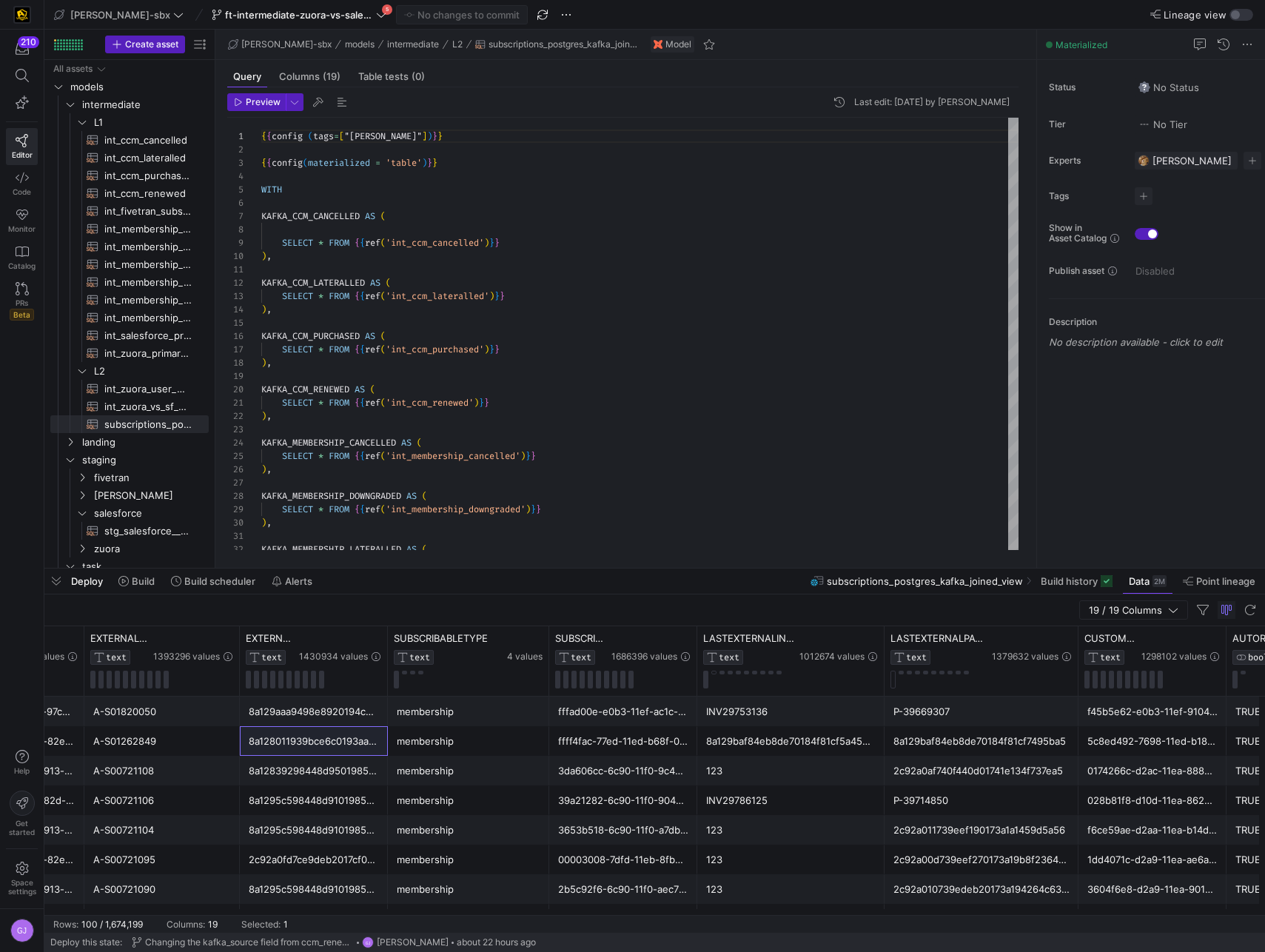
scroll to position [0, 462]
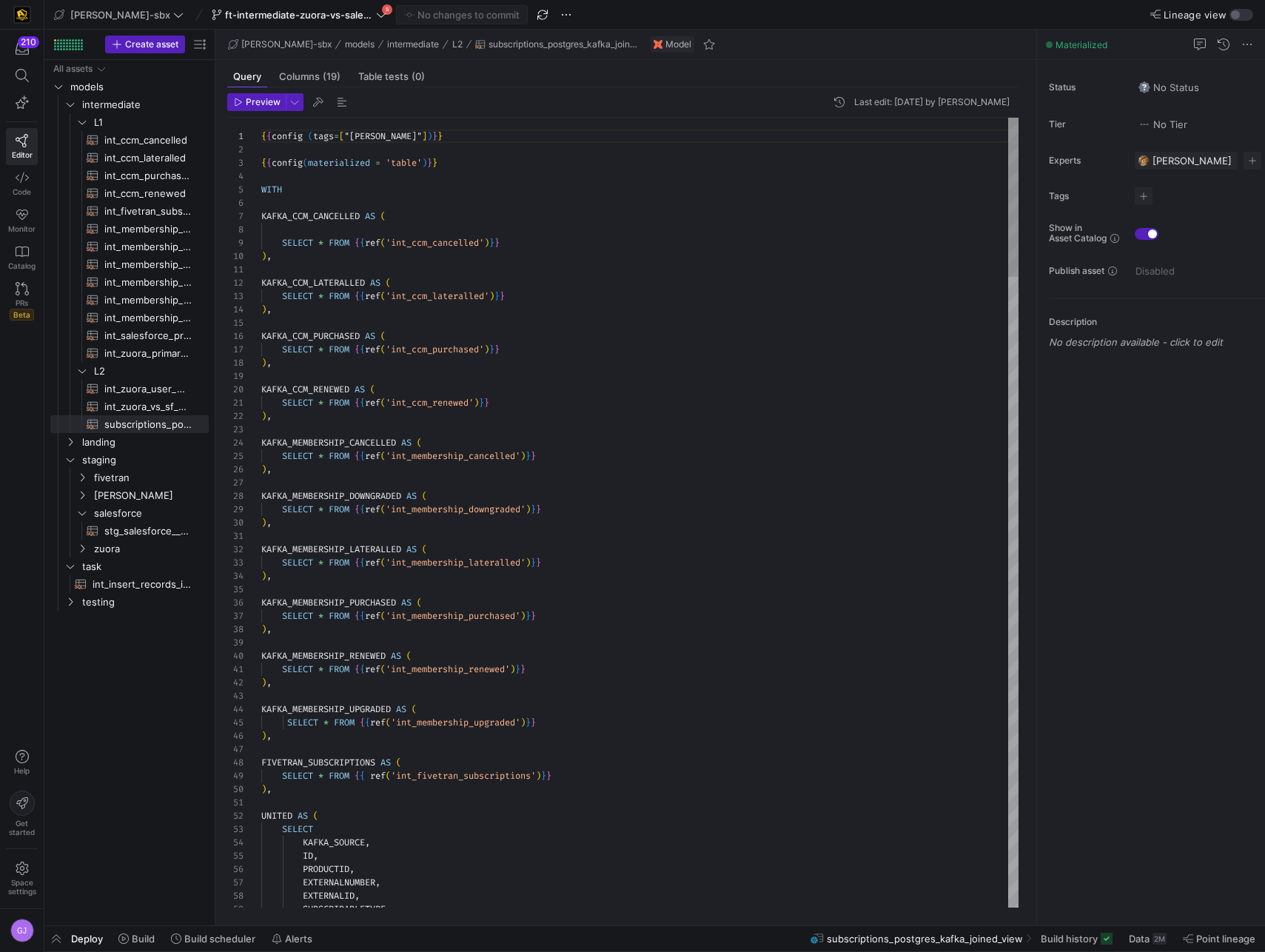
scroll to position [133, 0]
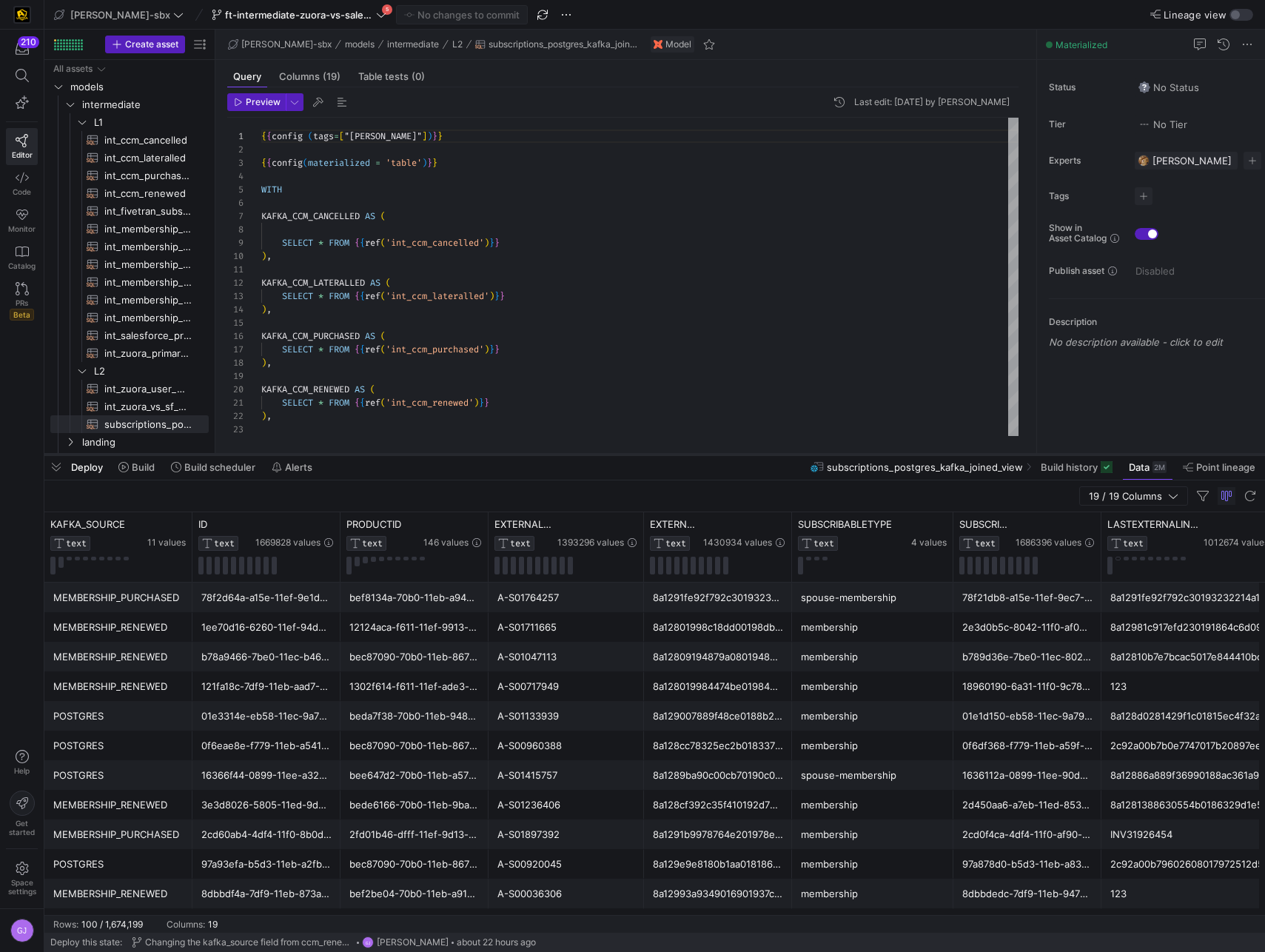
drag, startPoint x: 402, startPoint y: 683, endPoint x: 416, endPoint y: 456, distance: 227.4
click at [416, 456] on div at bounding box center [654, 454] width 1221 height 6
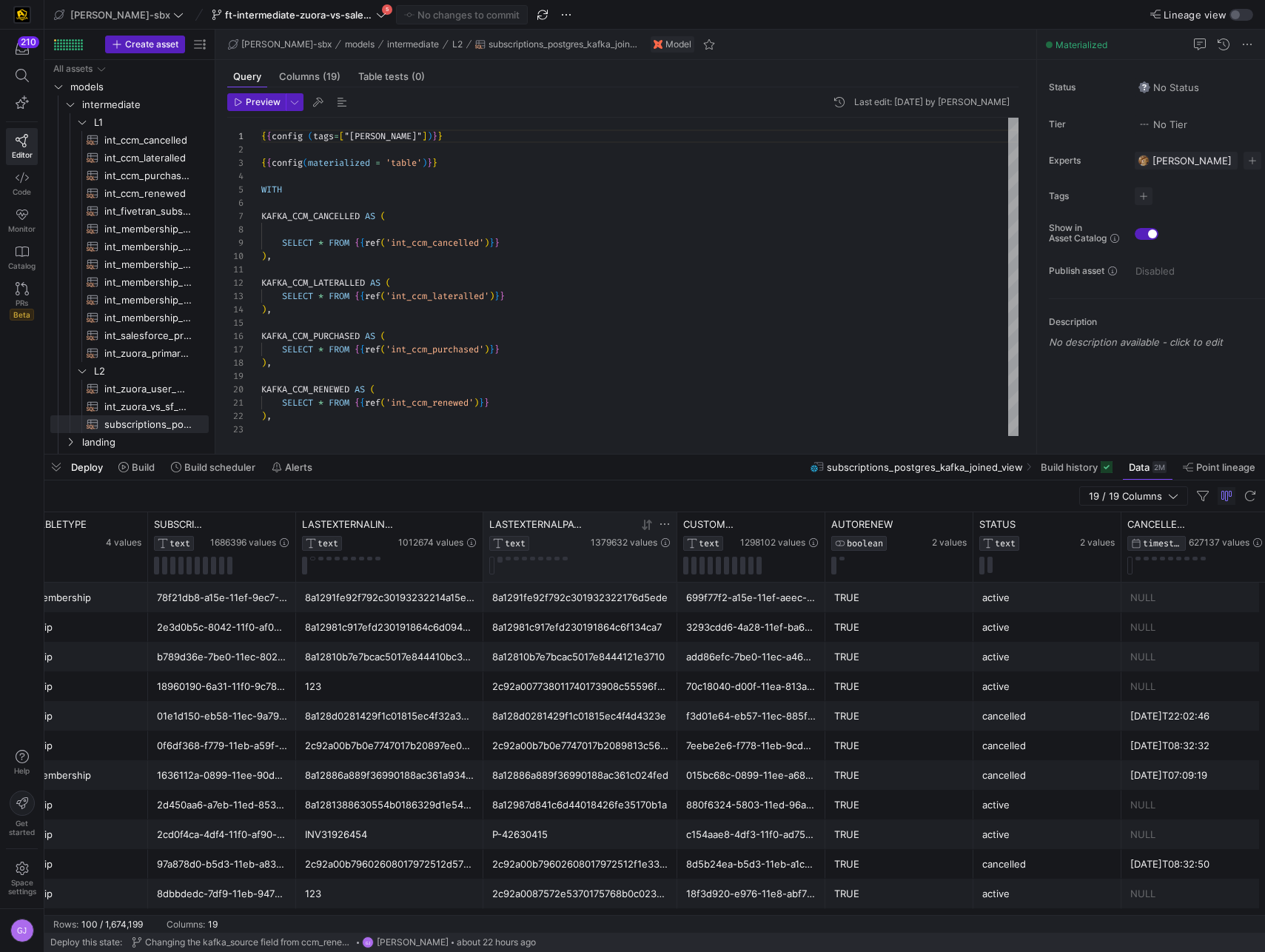
click at [553, 536] on y42-database-column-type-icon "TEXT" at bounding box center [538, 543] width 98 height 15
click at [560, 526] on span "LASTEXTERNALPAYMENTID" at bounding box center [538, 524] width 98 height 12
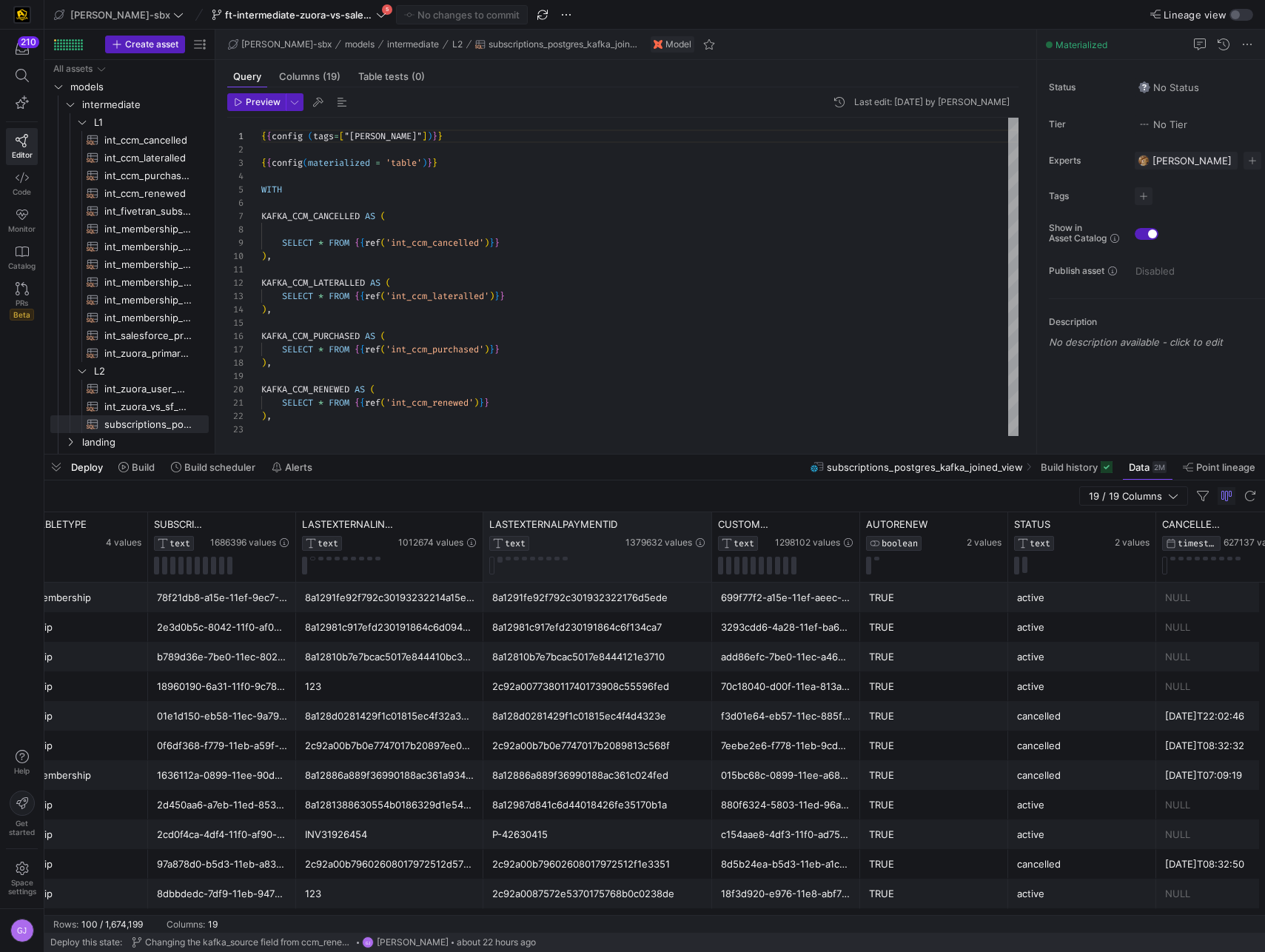
drag, startPoint x: 676, startPoint y: 535, endPoint x: 711, endPoint y: 563, distance: 44.8
click at [711, 563] on div at bounding box center [711, 547] width 6 height 70
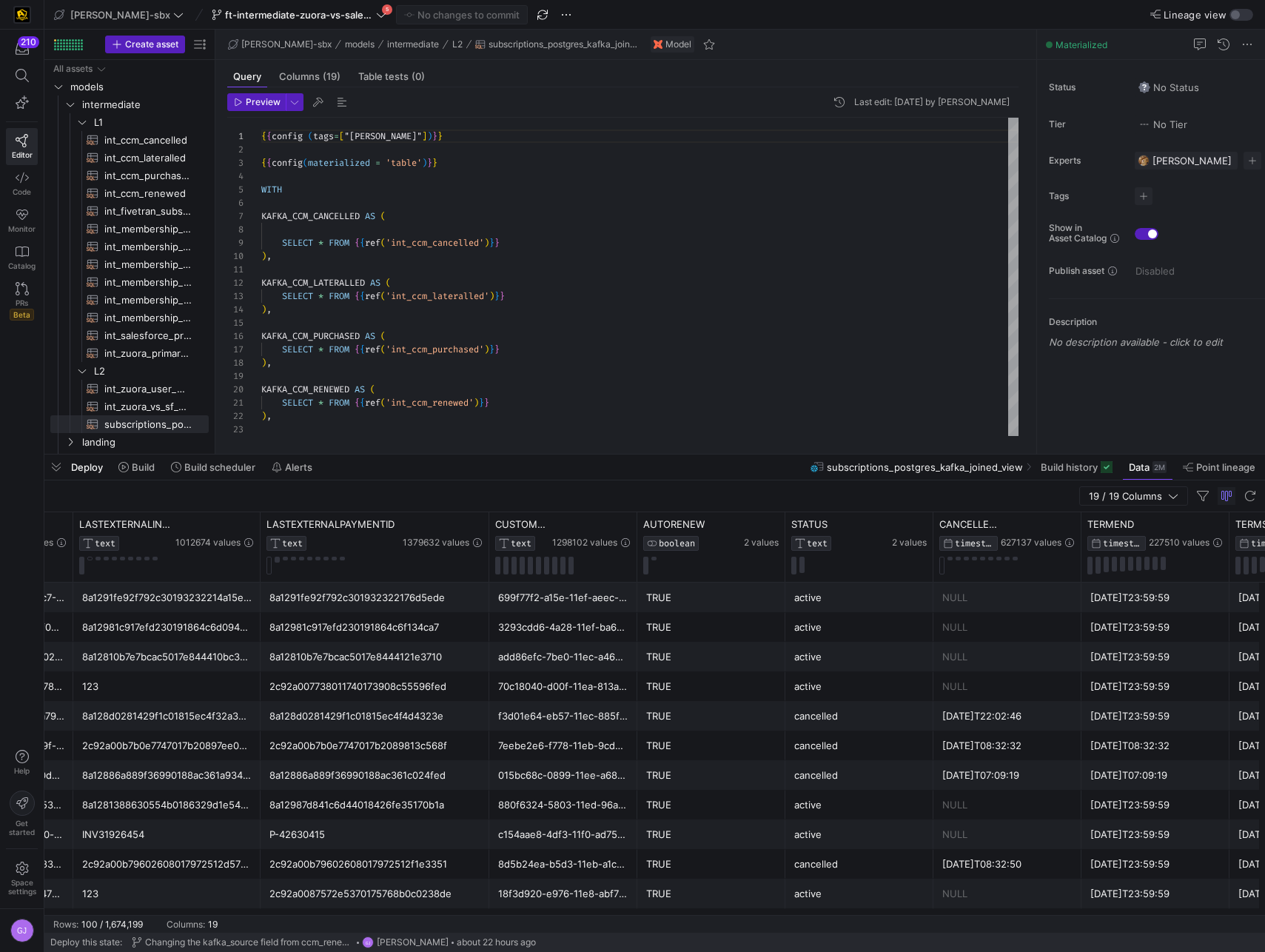
click at [240, 625] on div "8a12981c917efd230191864c6d094c90" at bounding box center [166, 627] width 170 height 29
click at [217, 599] on div "8a1291fe92f792c30193232214a15ea3" at bounding box center [166, 598] width 170 height 29
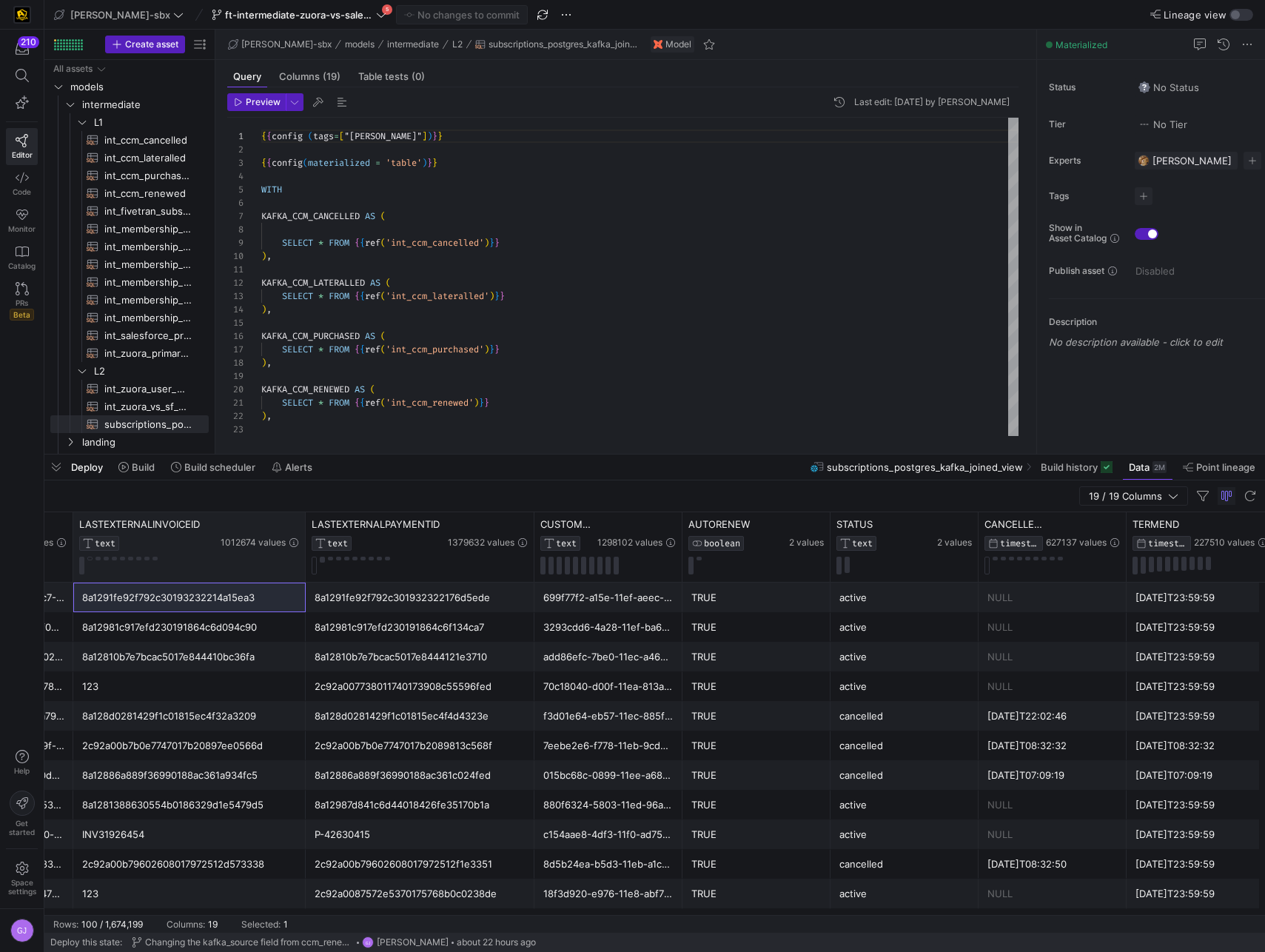
drag, startPoint x: 258, startPoint y: 545, endPoint x: 303, endPoint y: 546, distance: 45.0
click at [303, 546] on div at bounding box center [305, 547] width 6 height 70
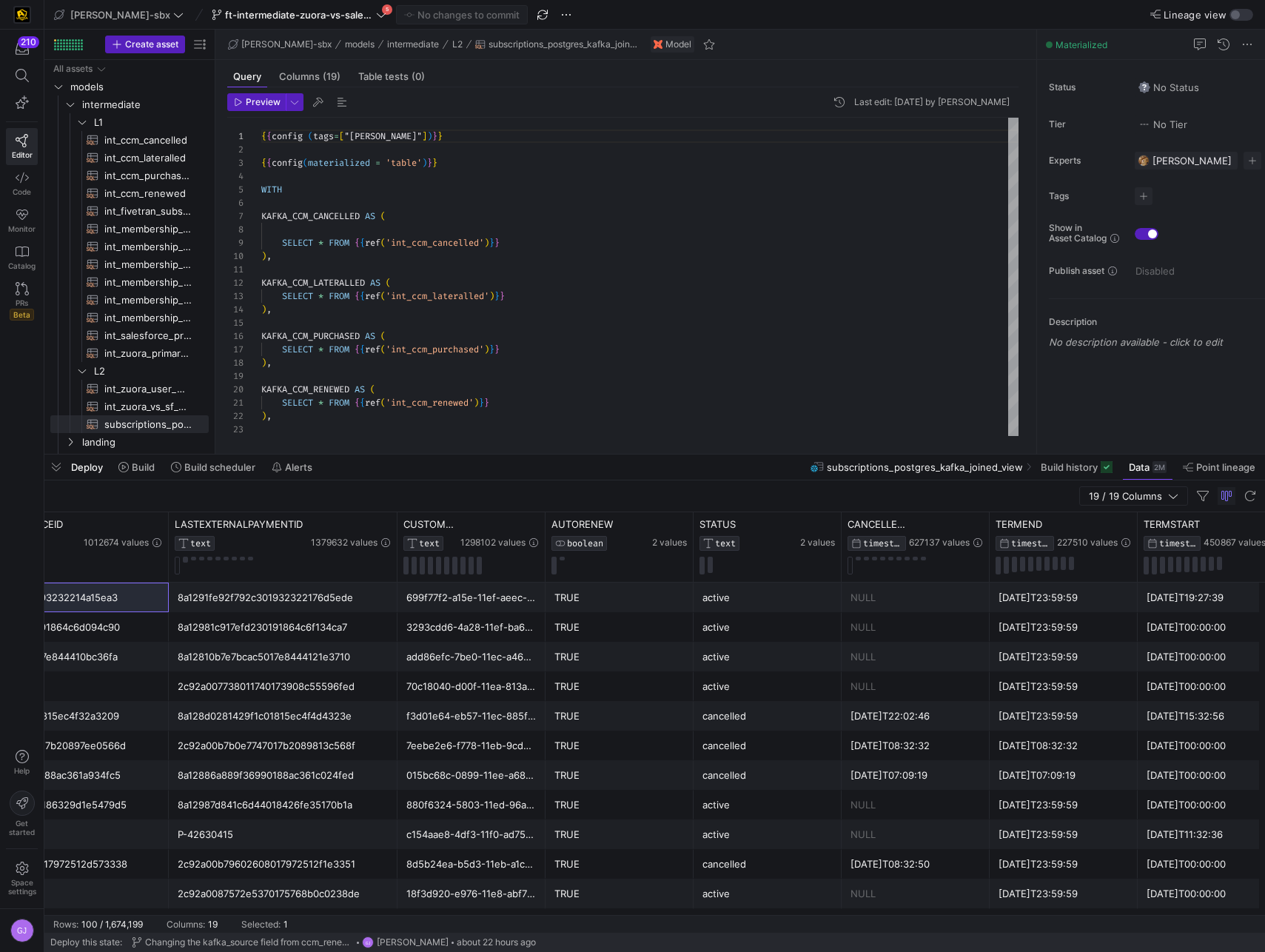
scroll to position [0, 1038]
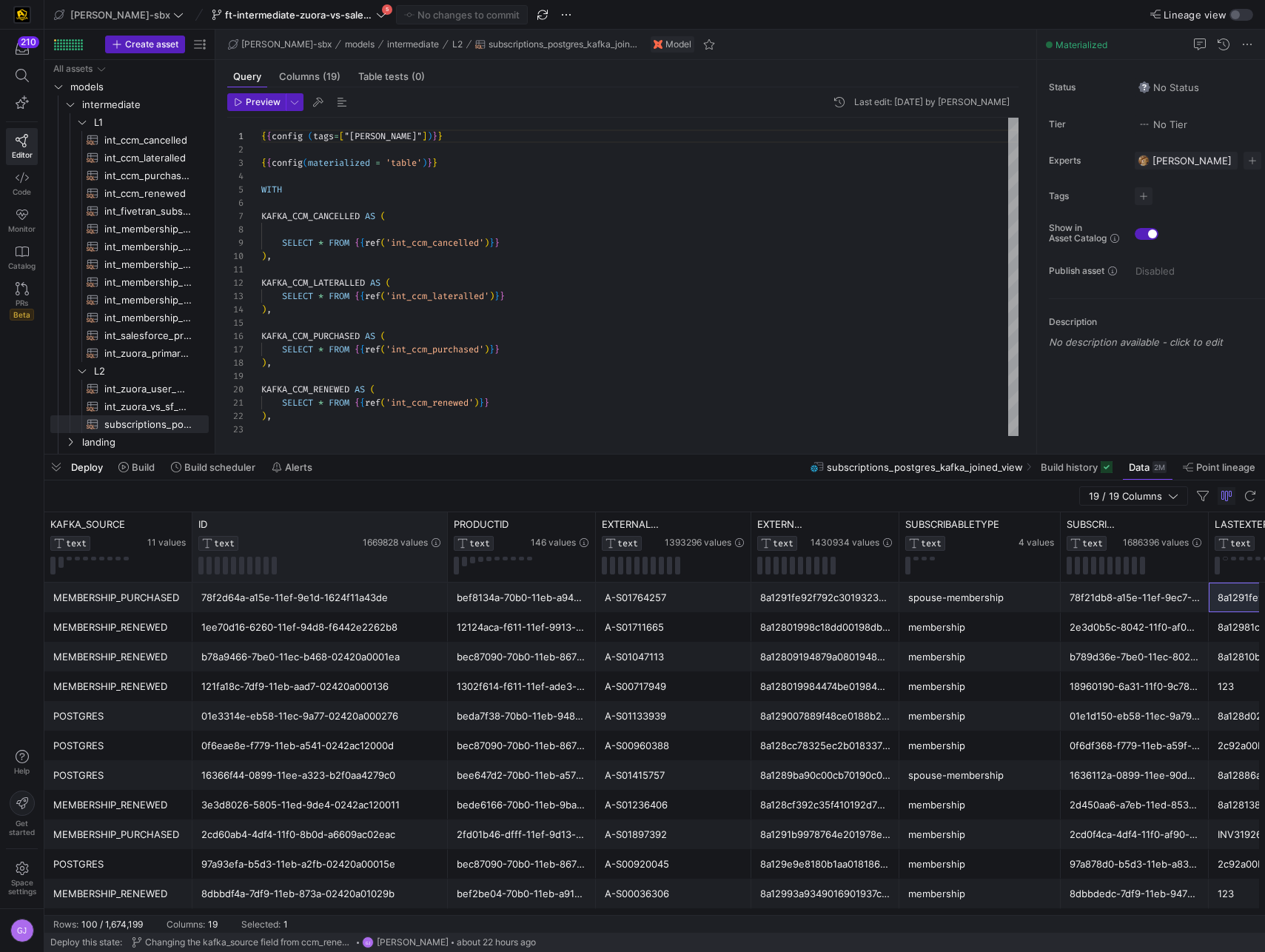
drag, startPoint x: 339, startPoint y: 557, endPoint x: 446, endPoint y: 564, distance: 107.2
click at [446, 564] on div at bounding box center [447, 547] width 6 height 70
click at [264, 597] on div "78f2d64a-a15e-11ef-9e1d-1624f11a43de" at bounding box center [320, 598] width 238 height 29
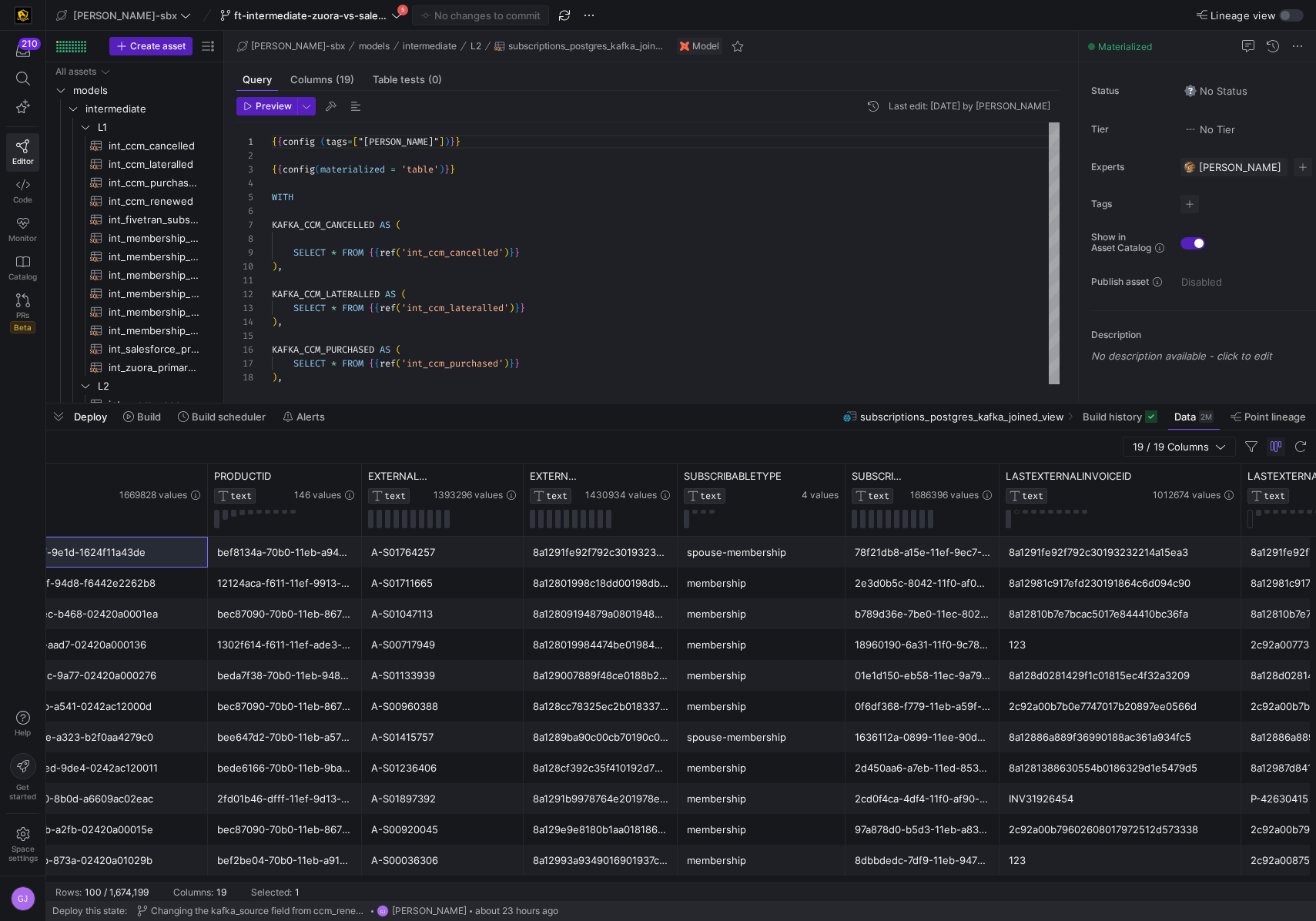
scroll to position [0, 298]
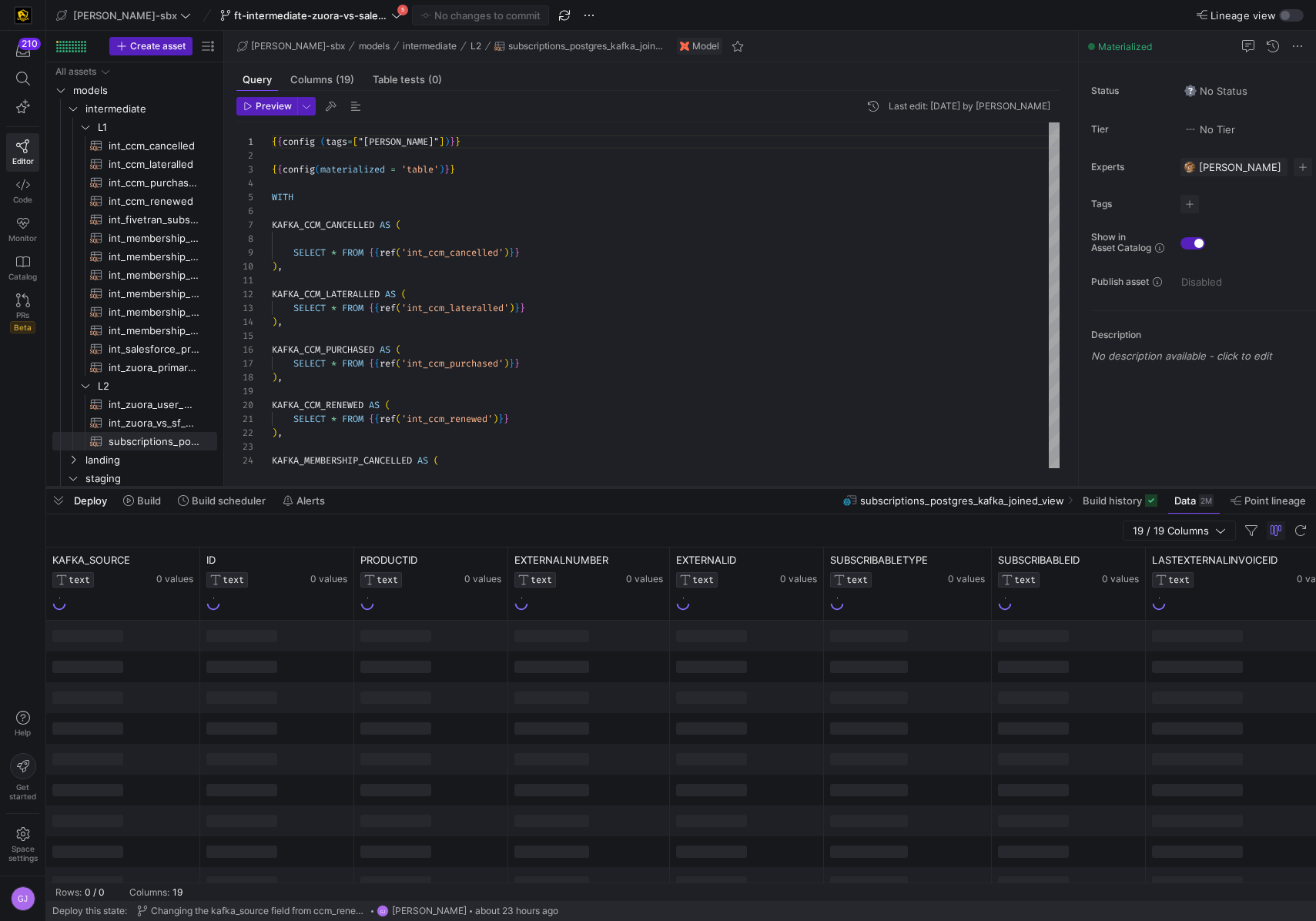
drag, startPoint x: 387, startPoint y: 640, endPoint x: 416, endPoint y: 451, distance: 191.2
click at [416, 485] on div at bounding box center [681, 488] width 1270 height 6
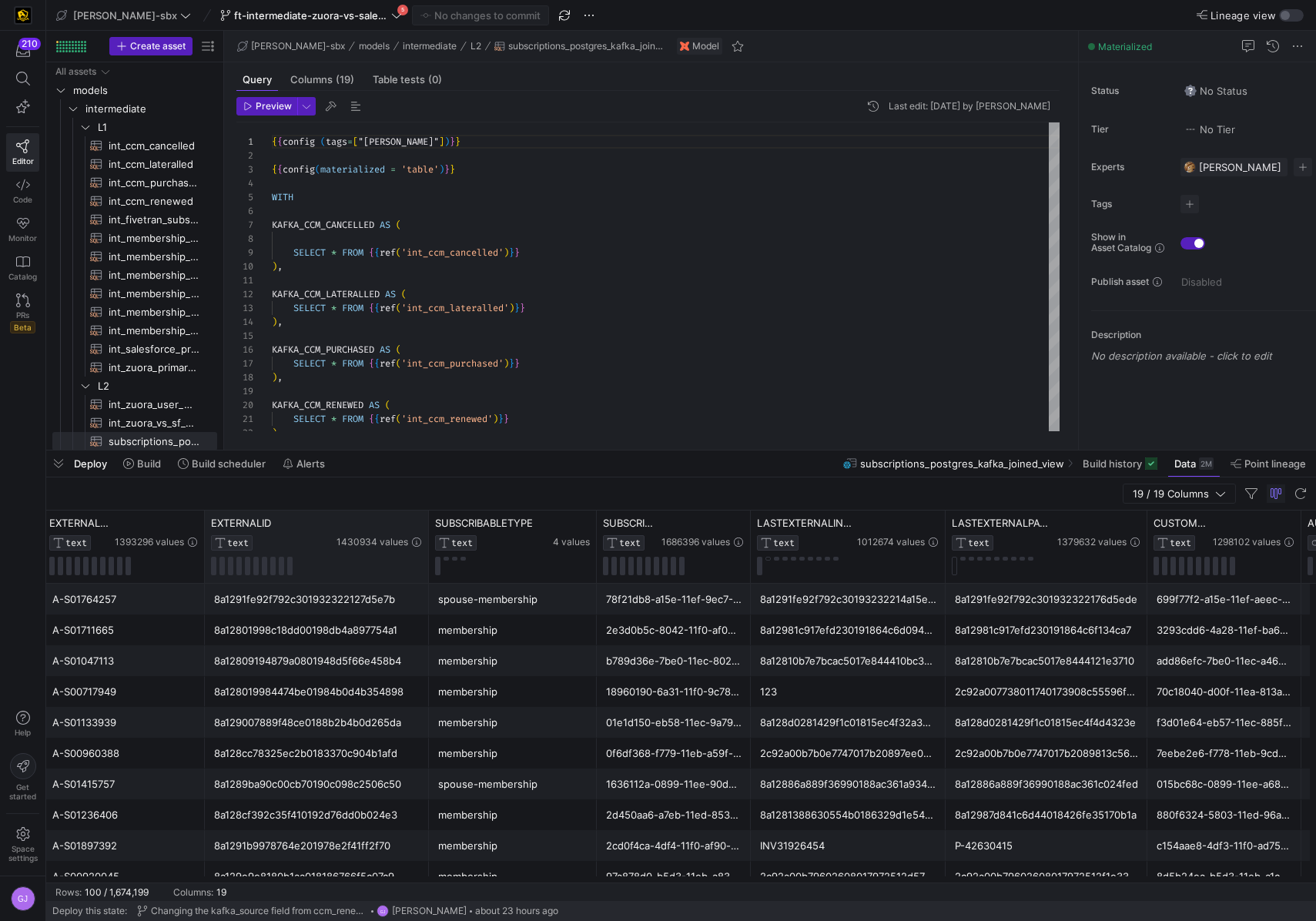
drag, startPoint x: 355, startPoint y: 557, endPoint x: 425, endPoint y: 563, distance: 70.3
click at [425, 563] on div at bounding box center [428, 547] width 6 height 73
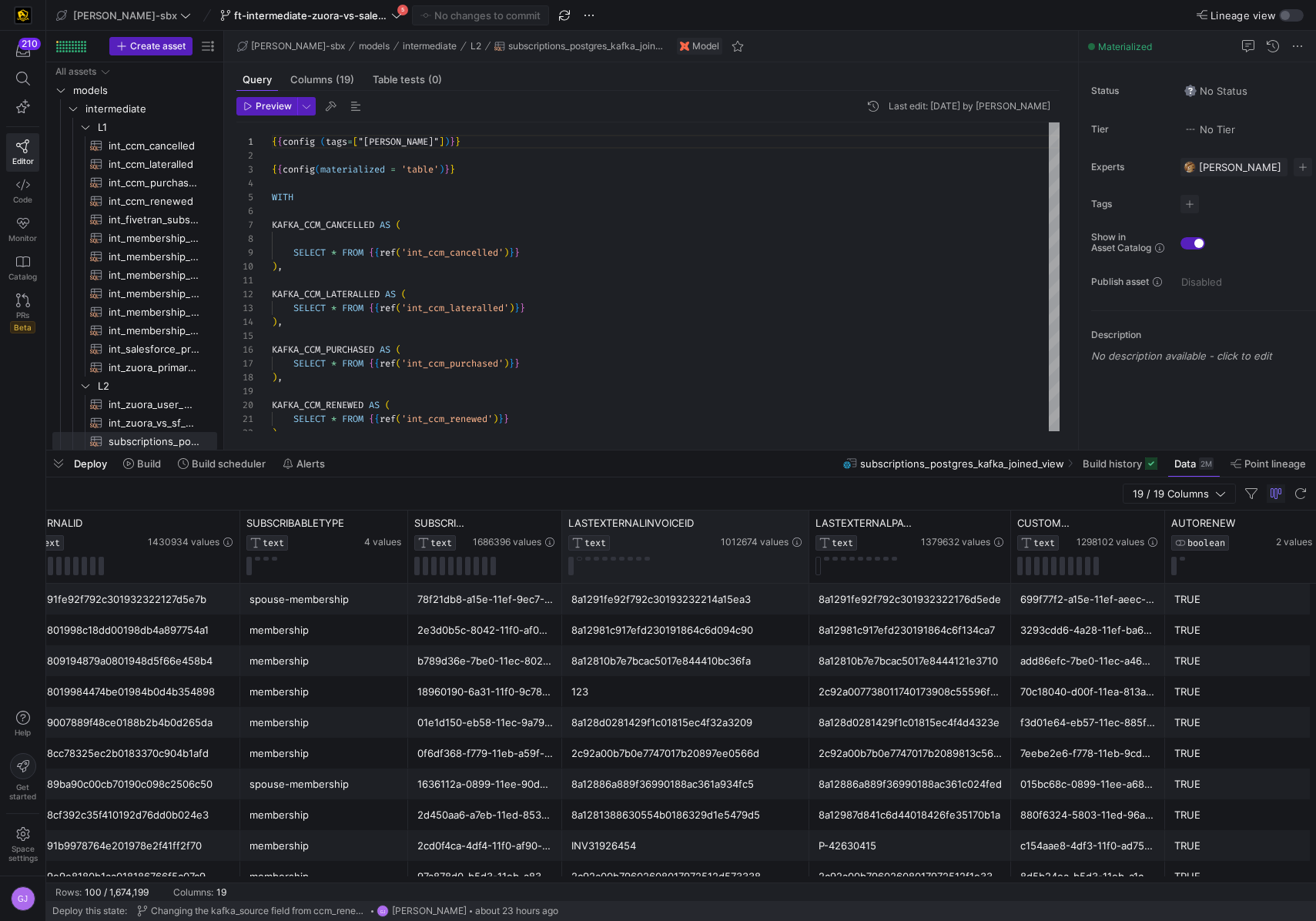
drag, startPoint x: 754, startPoint y: 531, endPoint x: 808, endPoint y: 538, distance: 54.5
click at [808, 538] on div at bounding box center [808, 547] width 6 height 73
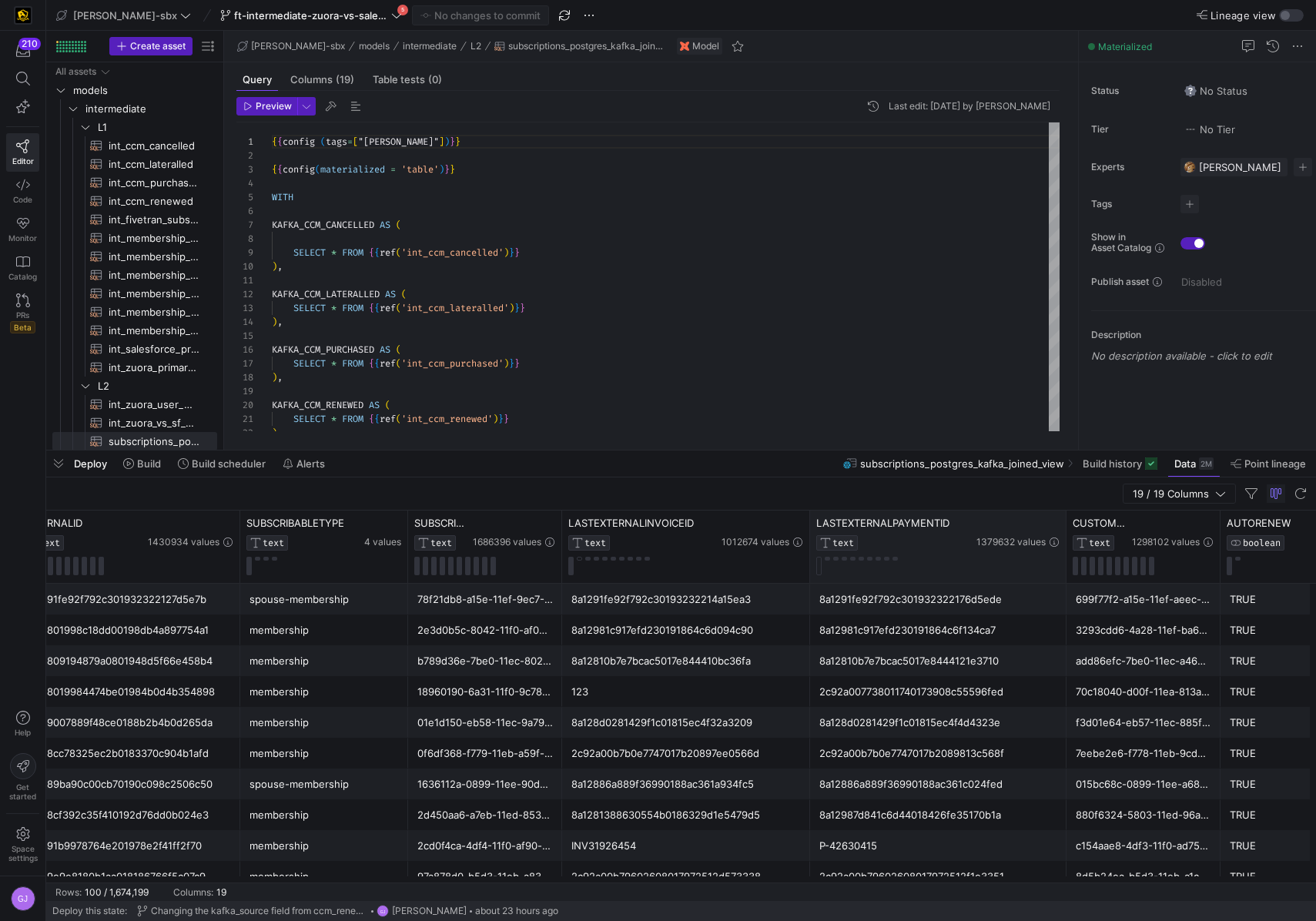
drag, startPoint x: 1010, startPoint y: 529, endPoint x: 1064, endPoint y: 529, distance: 54.0
click at [1064, 529] on div at bounding box center [1066, 547] width 6 height 73
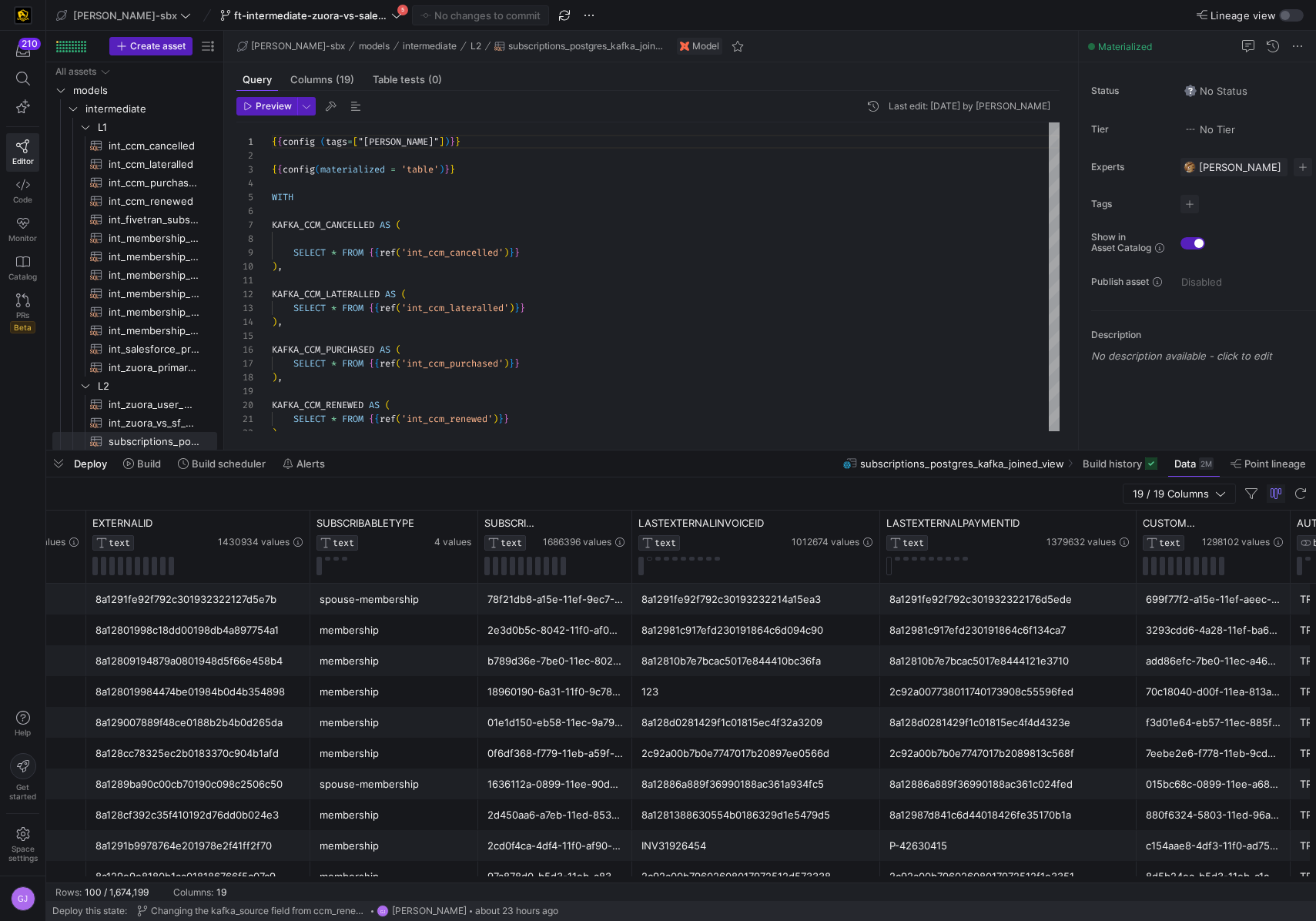
scroll to position [0, 682]
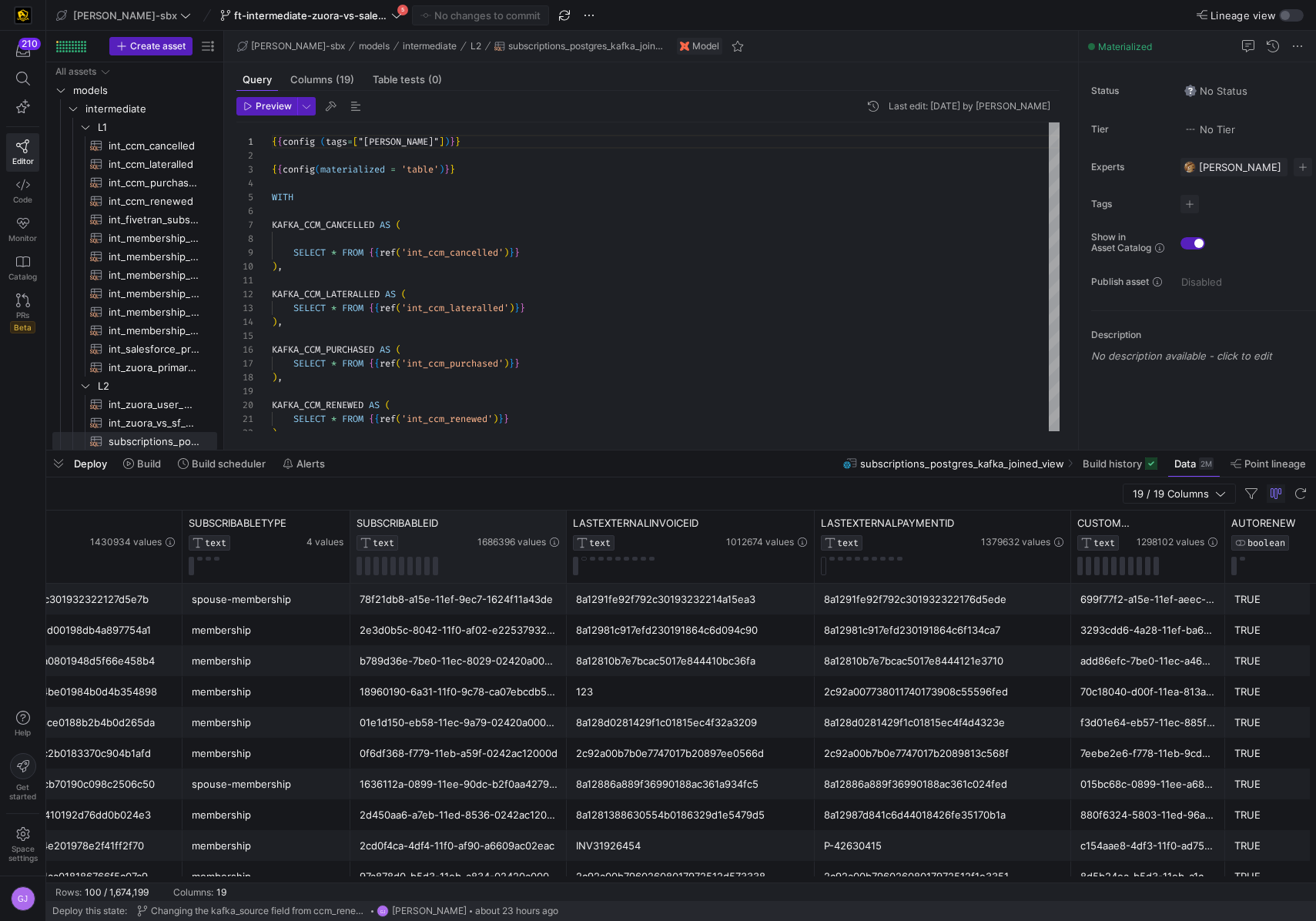
drag, startPoint x: 502, startPoint y: 556, endPoint x: 566, endPoint y: 559, distance: 64.1
click at [566, 559] on div at bounding box center [566, 547] width 6 height 73
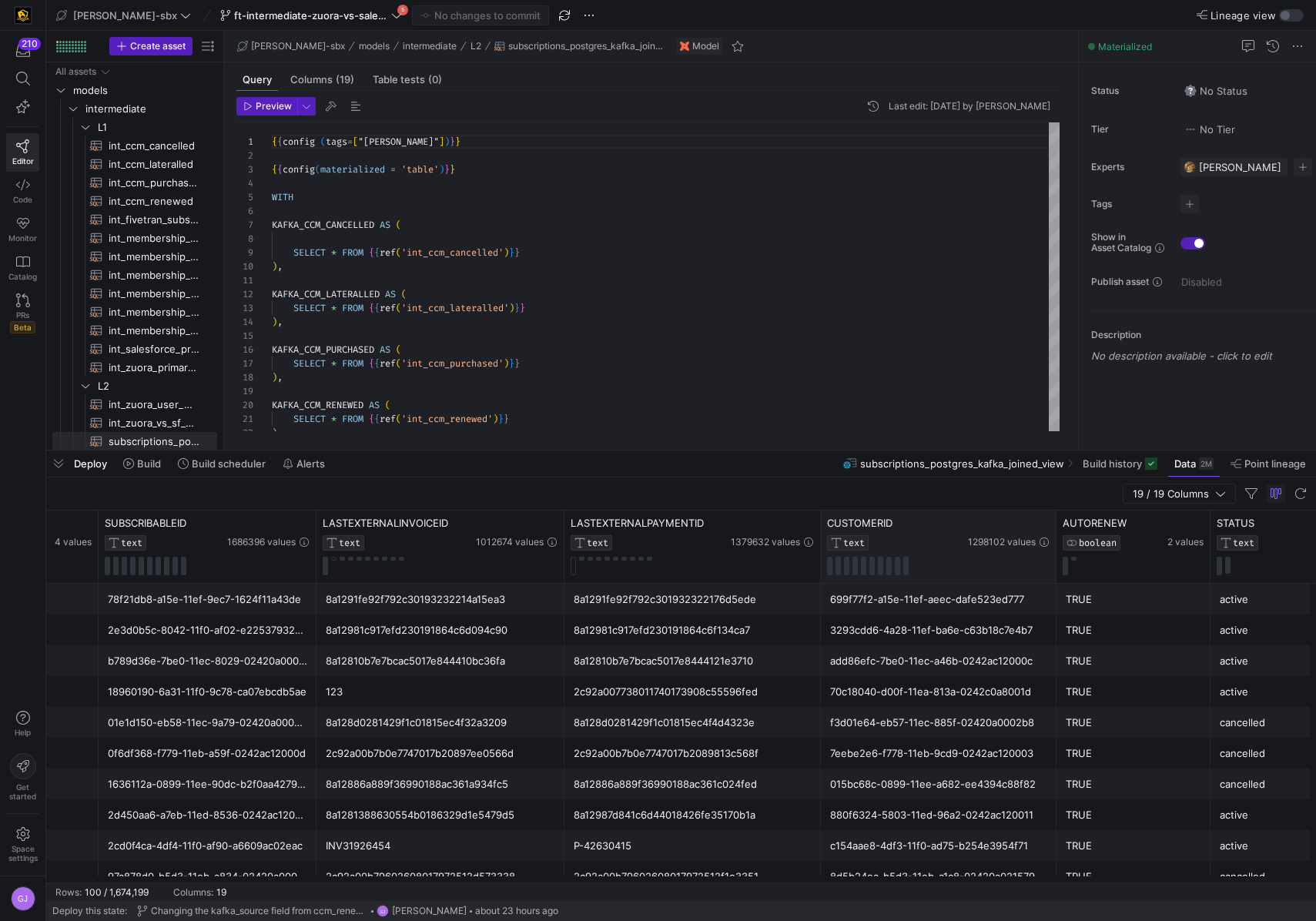
drag, startPoint x: 972, startPoint y: 528, endPoint x: 1054, endPoint y: 538, distance: 82.6
click at [1054, 538] on div at bounding box center [1056, 547] width 6 height 73
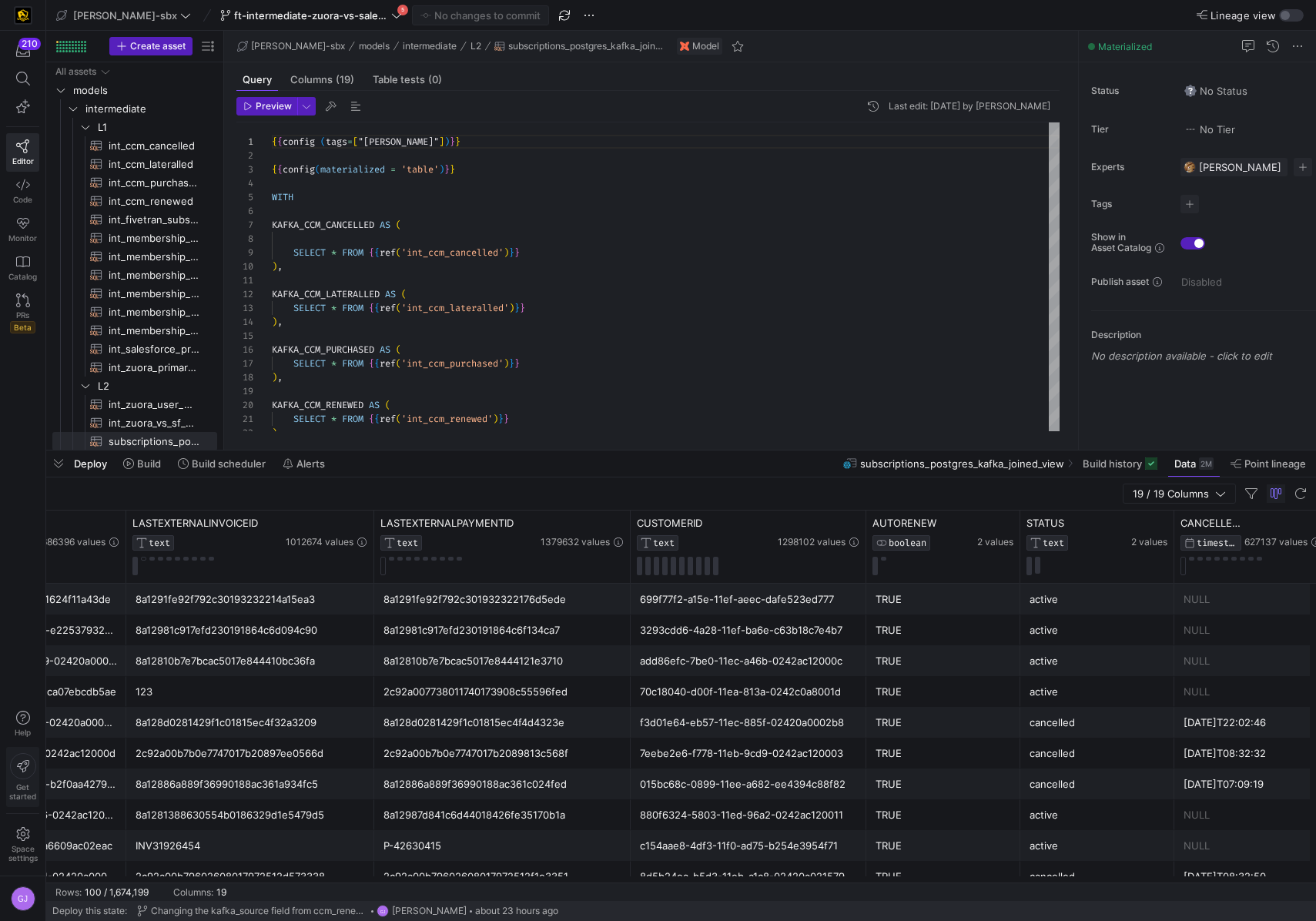
scroll to position [0, 1167]
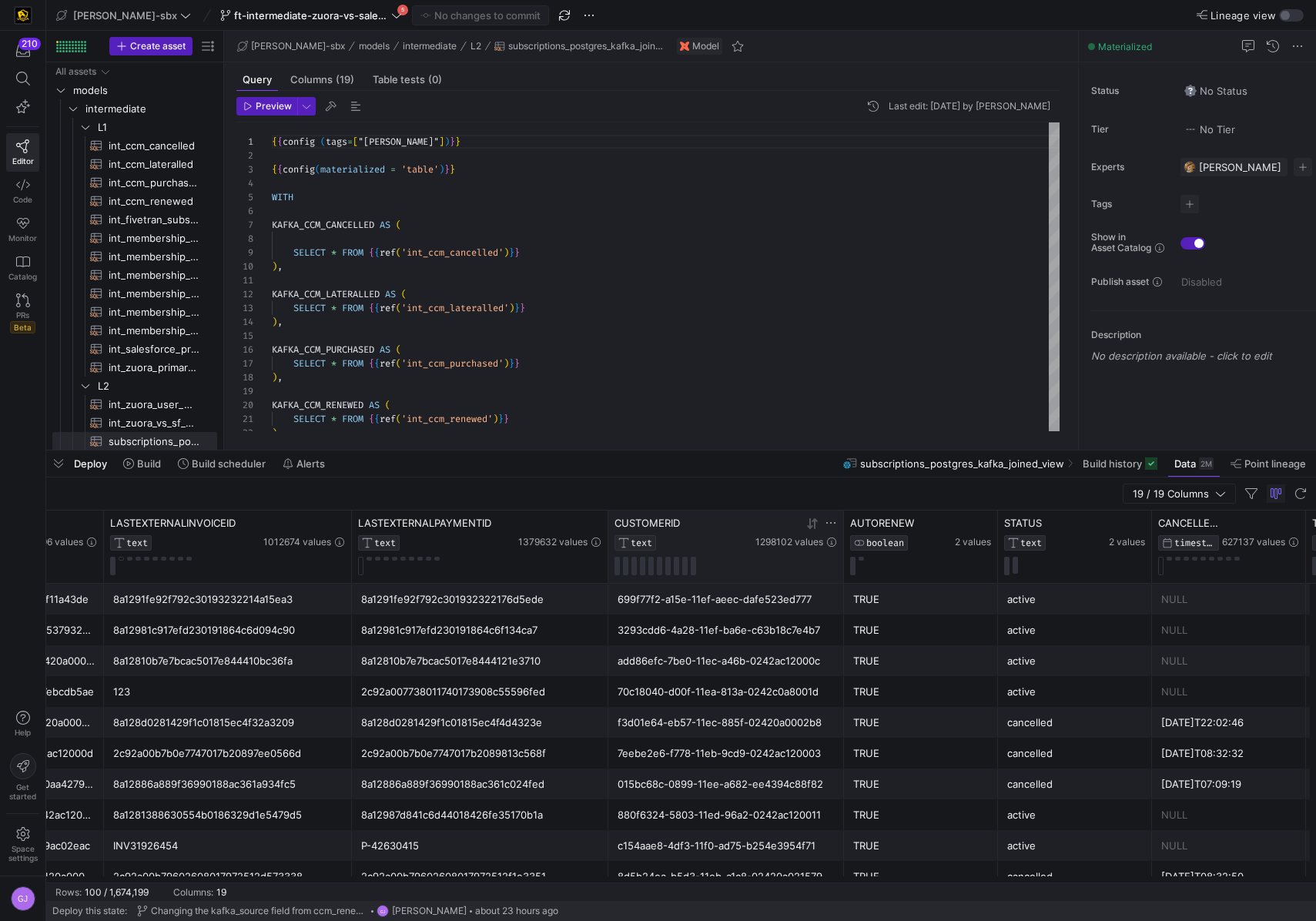
click at [683, 529] on div "CUSTOMERID TEXT" at bounding box center [683, 533] width 138 height 34
click at [162, 370] on span "int_zuora_primary_accounts​​​​​​​​​​" at bounding box center [154, 368] width 91 height 18
type textarea "-- File Name: int_zuora_primary_accounts -- Created by: [PERSON_NAME] -- Last M…"
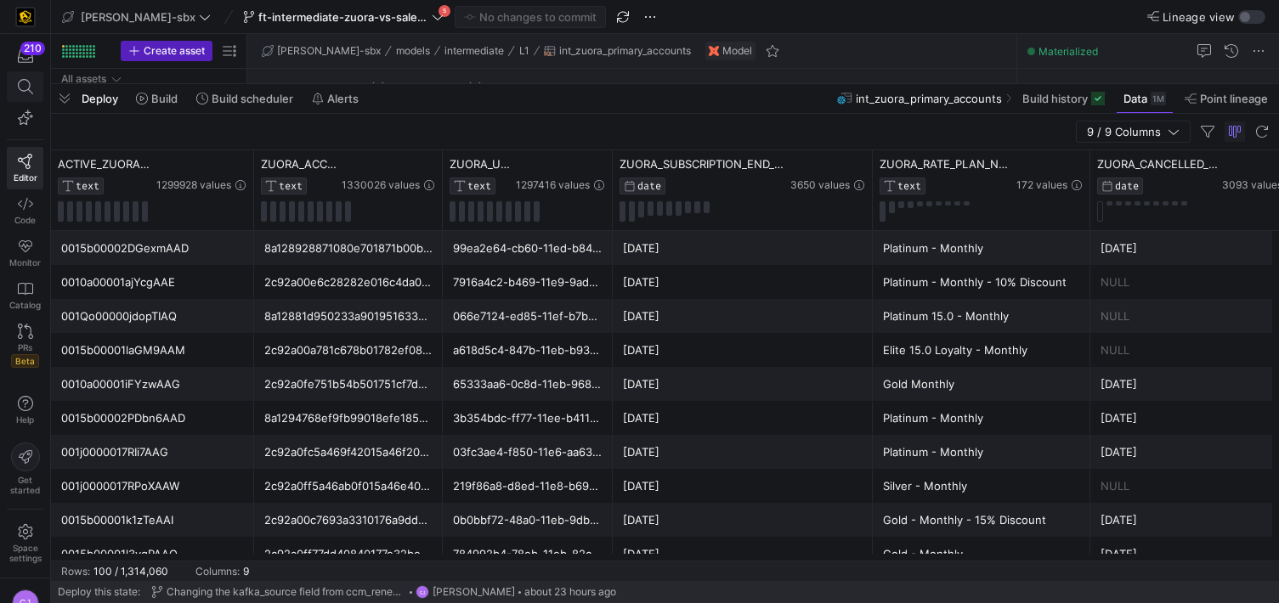
scroll to position [153, 0]
